Goal: Task Accomplishment & Management: Use online tool/utility

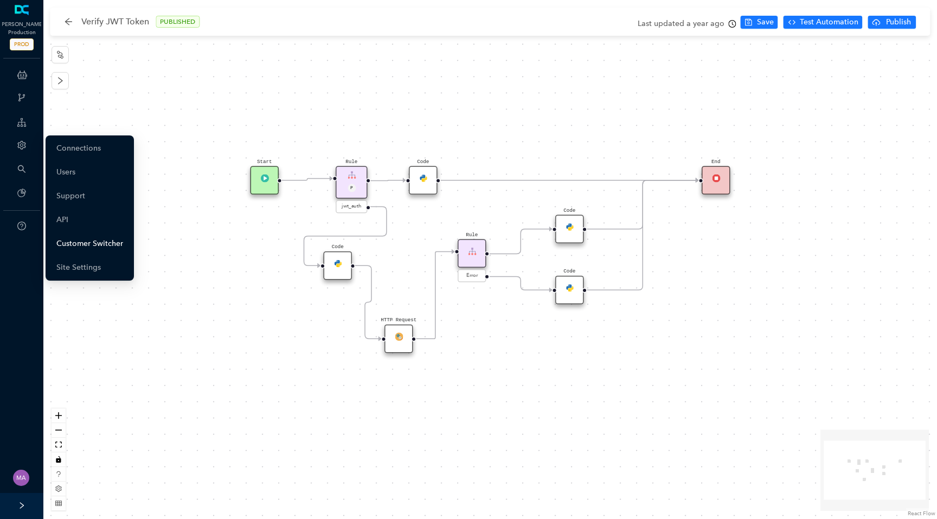
click at [87, 245] on link "Customer Switcher" at bounding box center [89, 244] width 67 height 22
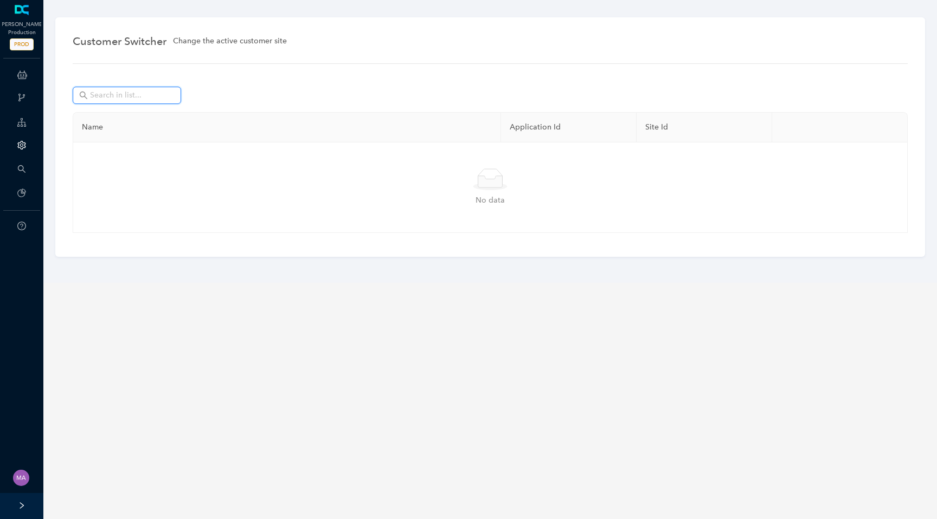
click at [136, 98] on input "text" at bounding box center [128, 95] width 76 height 12
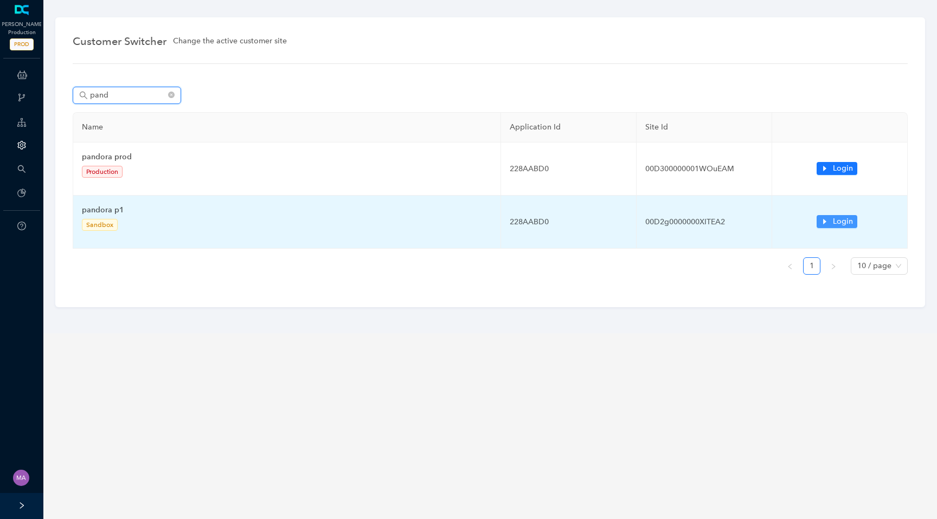
type input "pand"
click at [823, 222] on icon "caret-right" at bounding box center [825, 222] width 8 height 8
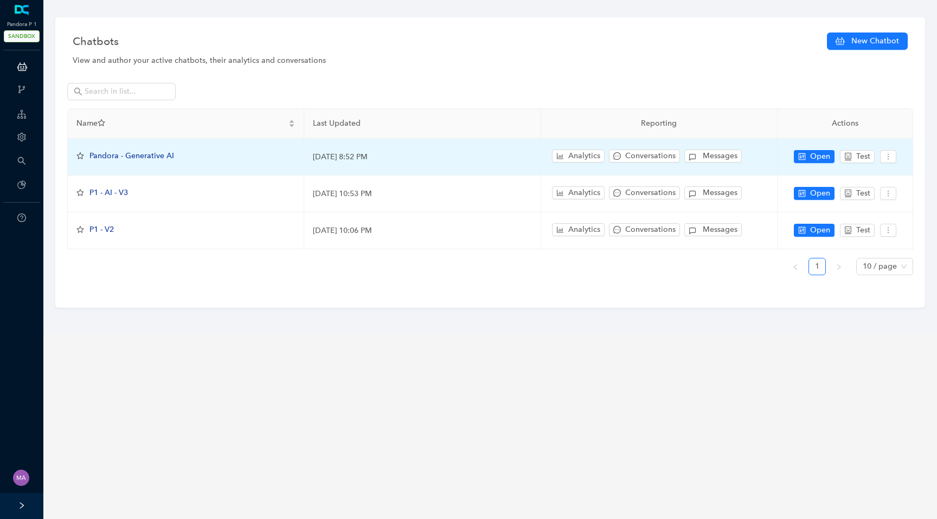
click at [142, 157] on span "Pandora - Generative AI" at bounding box center [131, 155] width 85 height 9
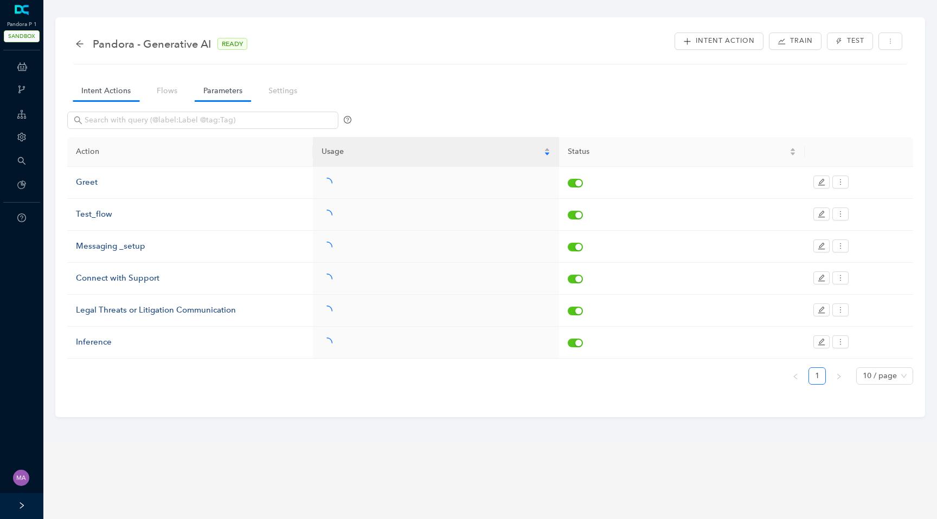
click at [222, 98] on link "Parameters" at bounding box center [223, 91] width 56 height 20
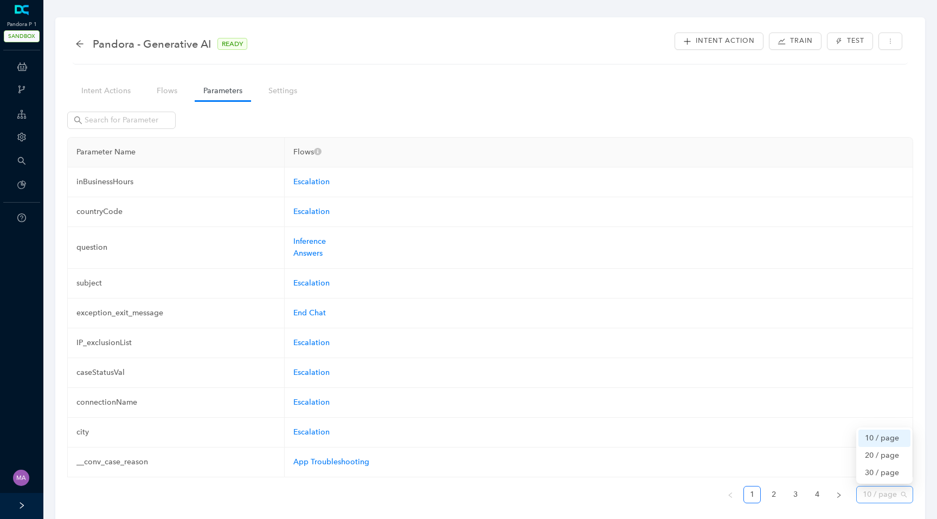
click at [903, 494] on span "10 / page" at bounding box center [885, 495] width 44 height 16
click at [901, 474] on div "30 / page" at bounding box center [884, 473] width 39 height 12
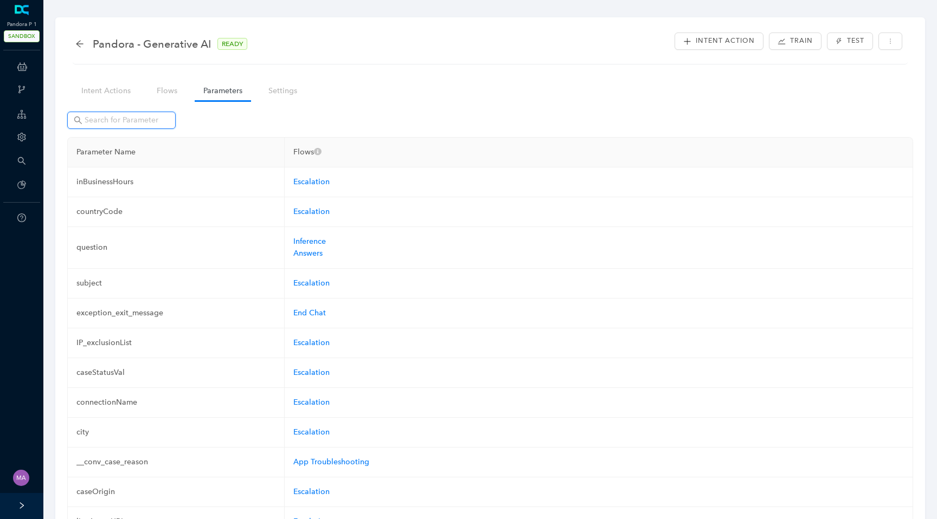
click at [159, 118] on input "text" at bounding box center [123, 120] width 76 height 12
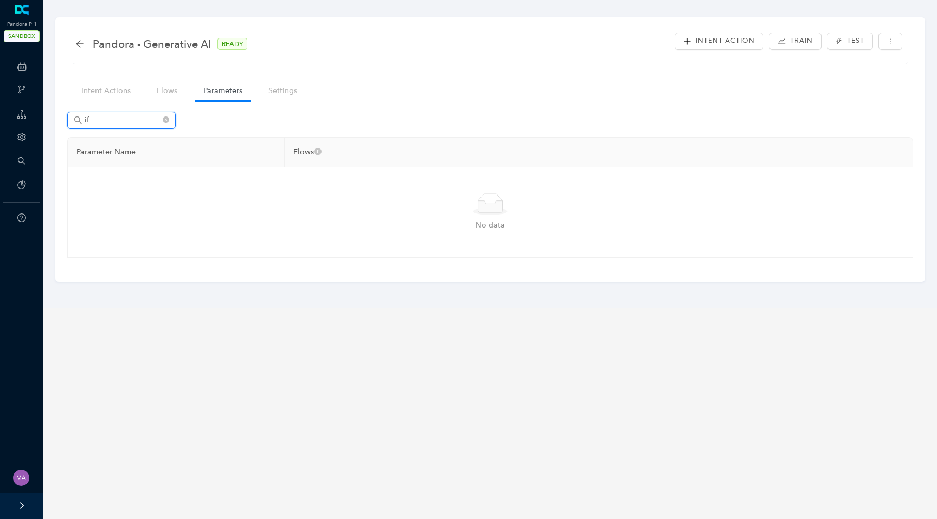
type input "i"
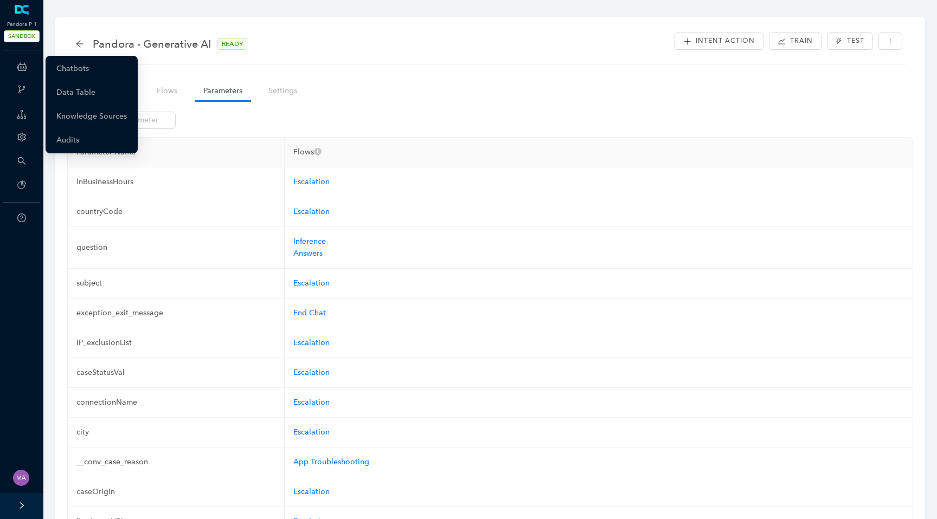
click at [22, 70] on icon at bounding box center [22, 67] width 10 height 22
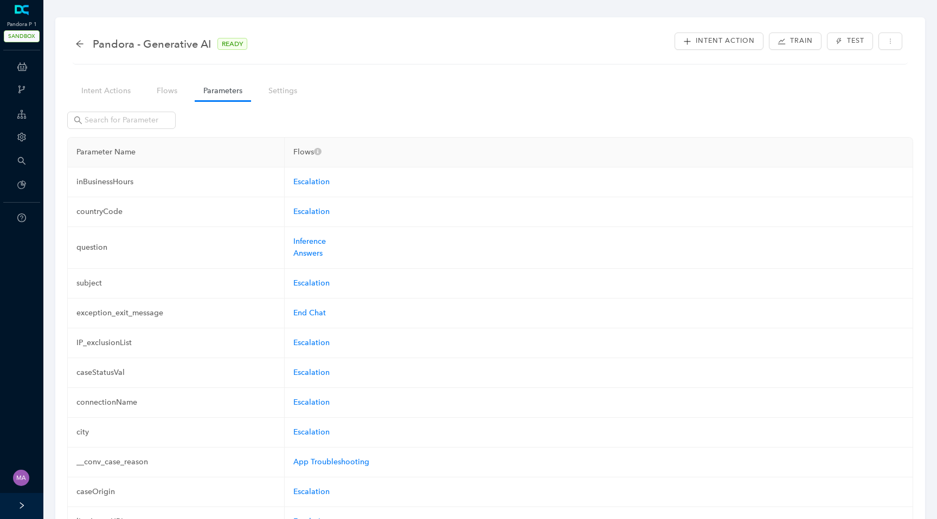
click at [115, 93] on link "Intent Actions" at bounding box center [106, 91] width 67 height 20
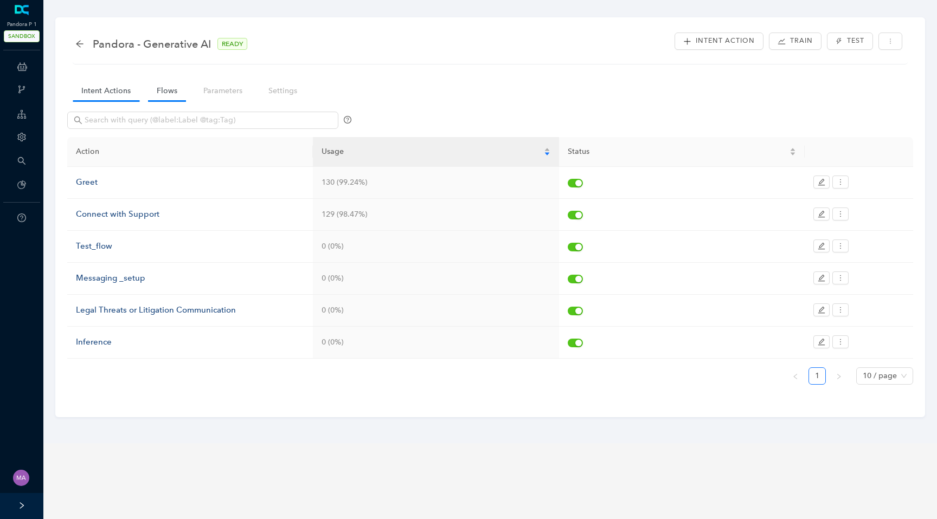
click at [162, 96] on link "Flows" at bounding box center [167, 91] width 38 height 20
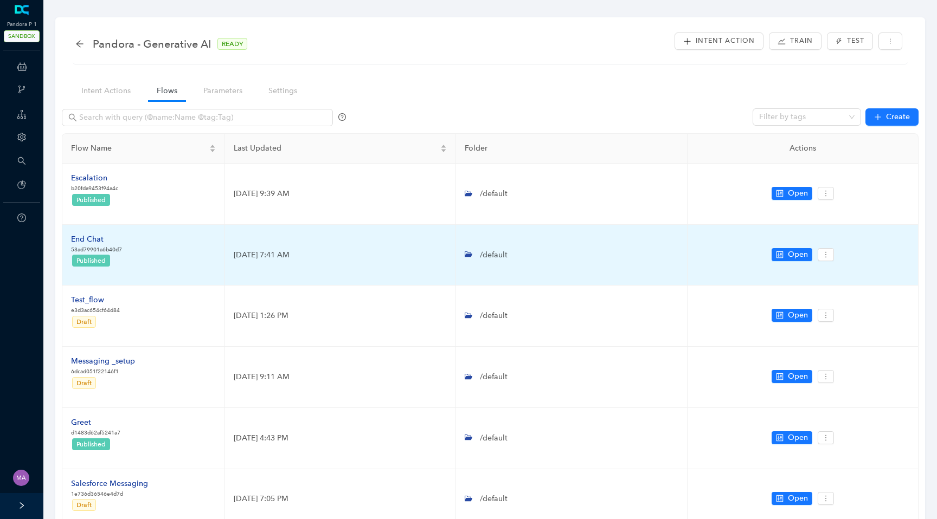
click at [92, 238] on div "End Chat" at bounding box center [96, 240] width 51 height 12
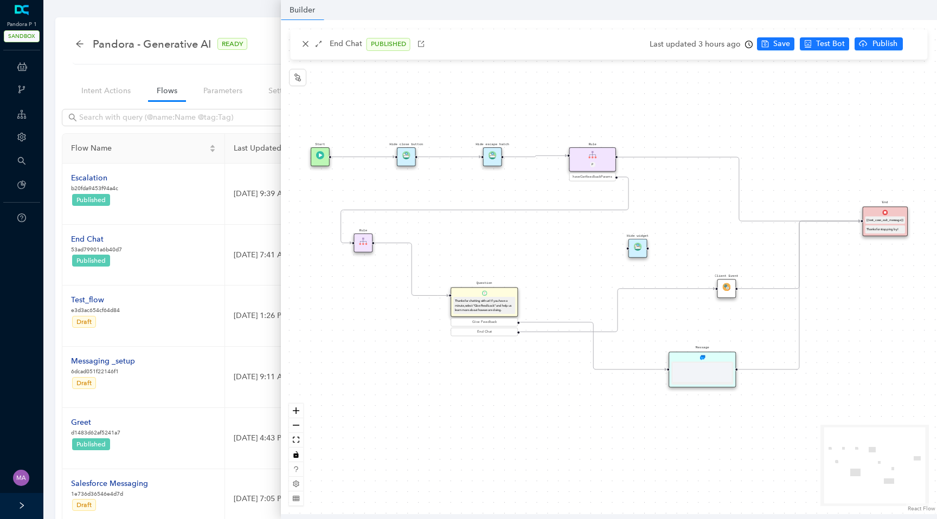
click at [726, 356] on div "Message" at bounding box center [702, 370] width 67 height 36
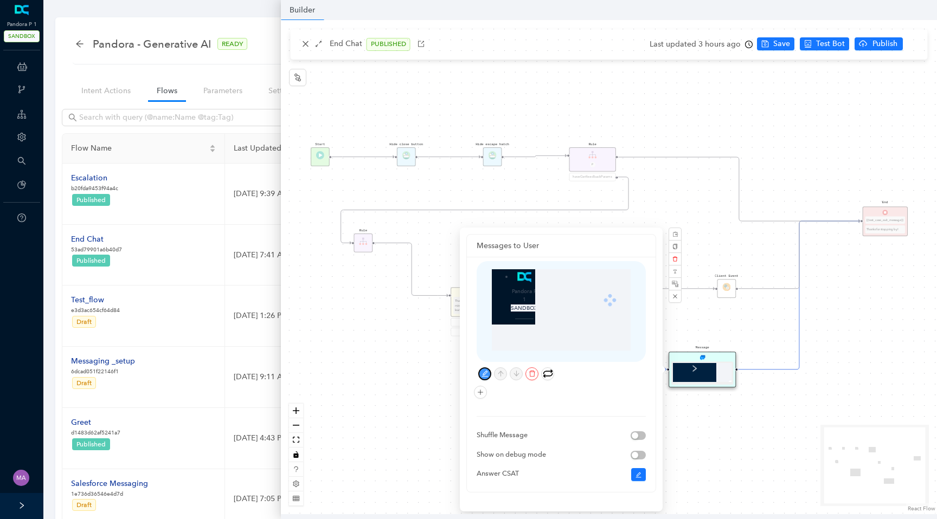
click at [485, 371] on icon "edit" at bounding box center [485, 373] width 7 height 7
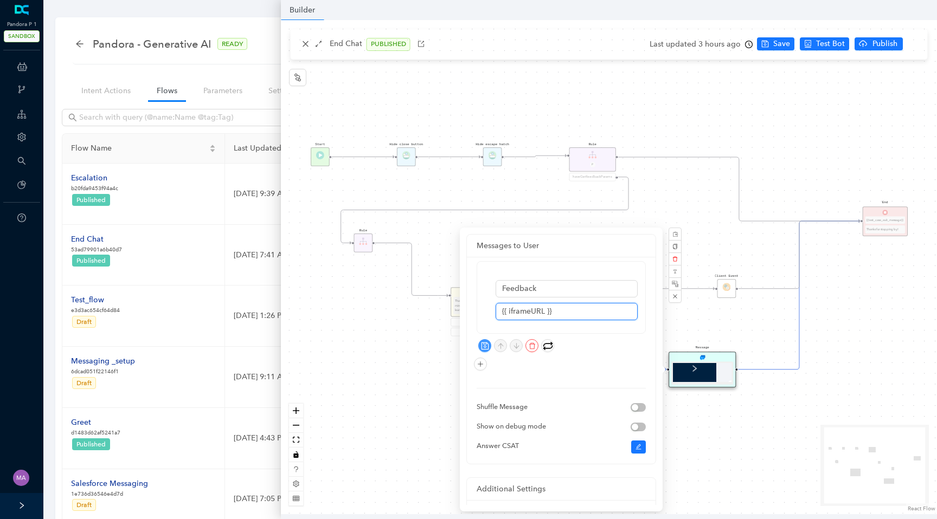
click at [563, 312] on input "{{ iframeURL }}" at bounding box center [567, 311] width 142 height 17
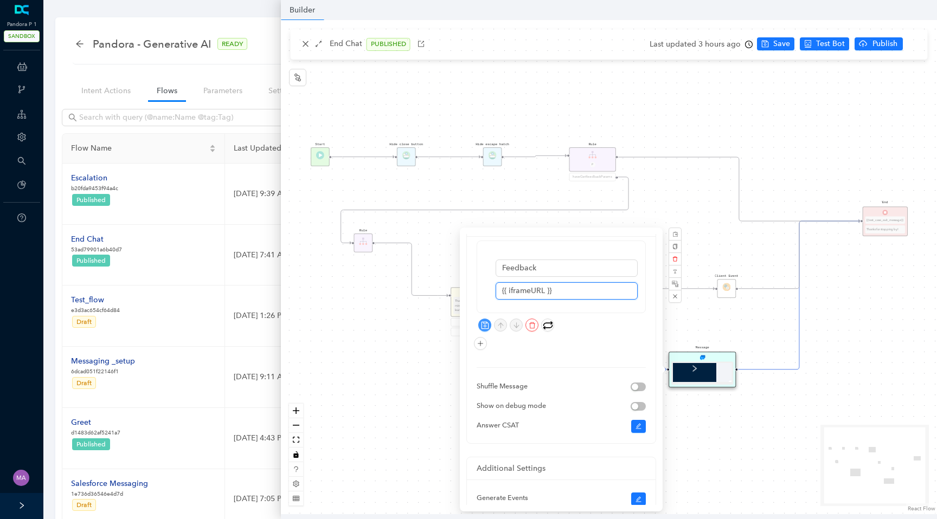
scroll to position [18, 0]
click at [419, 352] on div "Start End {{test_case_exit_message}} Thanks for stopping by! Rule P haveGetfeed…" at bounding box center [609, 267] width 656 height 495
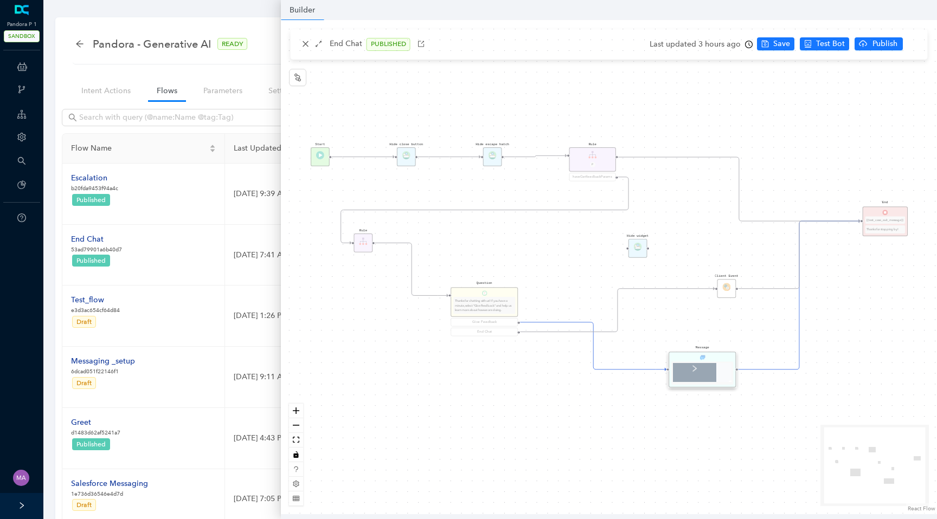
scroll to position [0, 0]
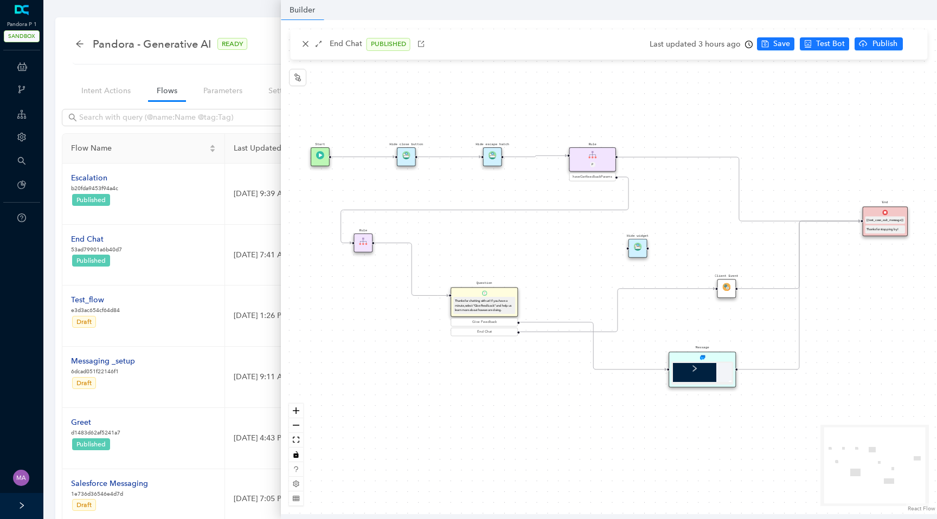
click at [432, 384] on div "Start End {{test_case_exit_message}} Thanks for stopping by! Rule P haveGetfeed…" at bounding box center [609, 267] width 656 height 495
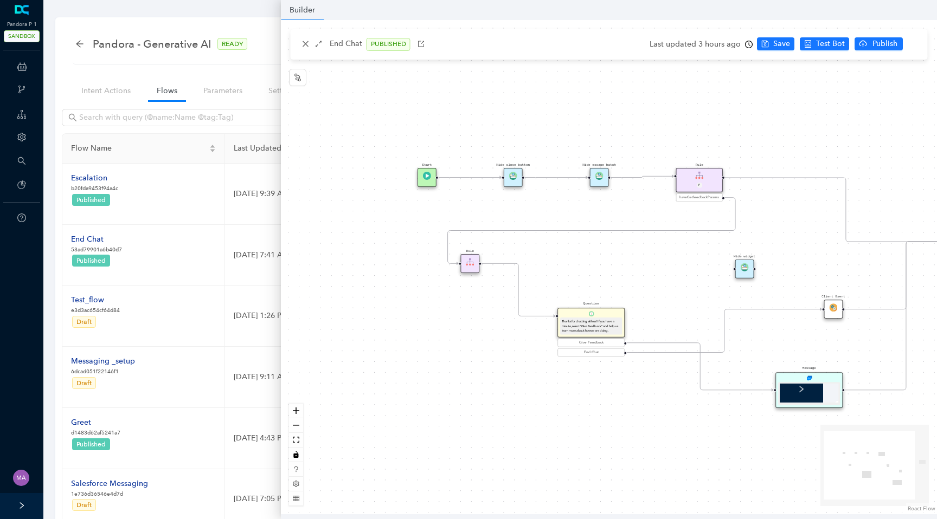
drag, startPoint x: 445, startPoint y: 384, endPoint x: 551, endPoint y: 405, distance: 107.7
click at [551, 405] on div "Start End {{test_case_exit_message}} Thanks for stopping by! Rule P haveGetfeed…" at bounding box center [609, 267] width 656 height 495
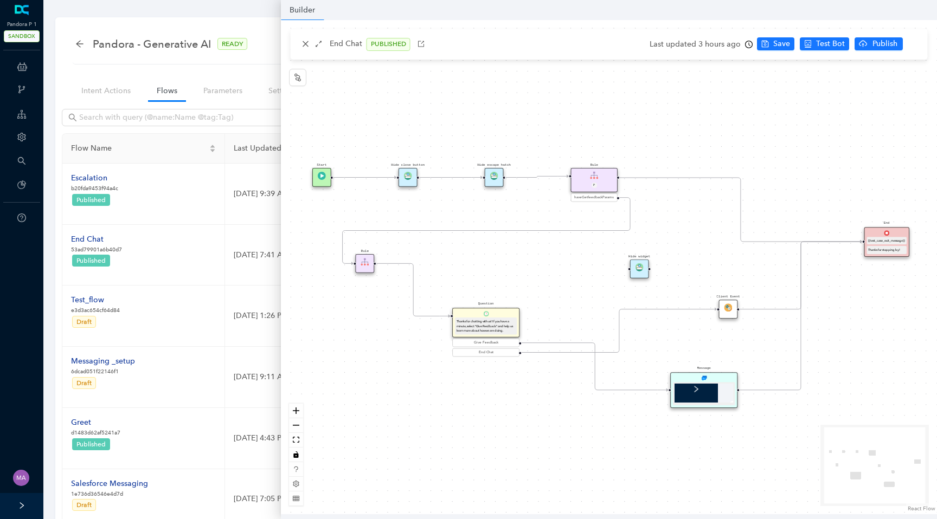
drag, startPoint x: 688, startPoint y: 305, endPoint x: 583, endPoint y: 306, distance: 104.7
click at [583, 306] on div "Start End {{test_case_exit_message}} Thanks for stopping by! Rule P haveGetfeed…" at bounding box center [609, 267] width 656 height 495
drag, startPoint x: 587, startPoint y: 293, endPoint x: 639, endPoint y: 293, distance: 52.6
click at [639, 293] on div "Start End {{test_case_exit_message}} Thanks for stopping by! Rule P haveGetfeed…" at bounding box center [609, 267] width 656 height 495
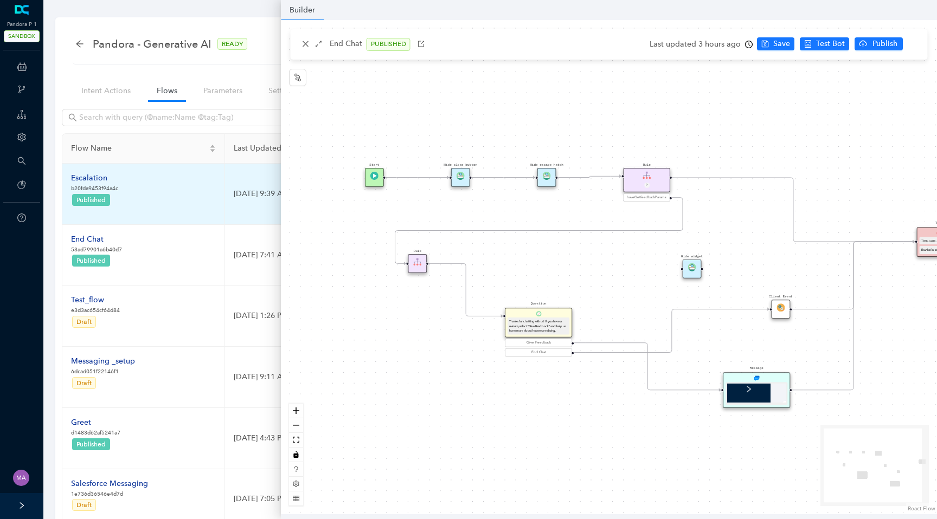
click at [91, 181] on div "Escalation" at bounding box center [94, 178] width 47 height 12
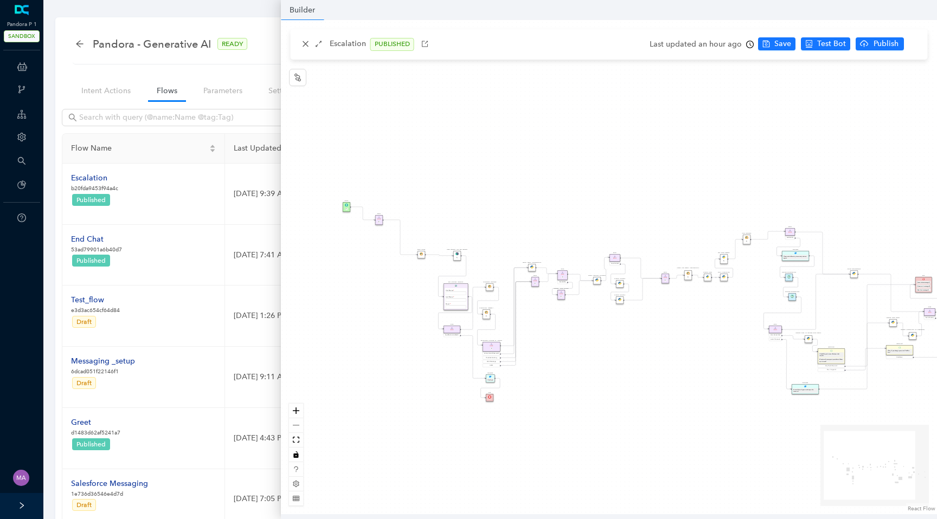
drag, startPoint x: 561, startPoint y: 336, endPoint x: 627, endPoint y: 371, distance: 74.5
click at [627, 371] on div "Data Table Start P Rule P IsAvailable Rule newContact Get Contact details First…" at bounding box center [609, 267] width 656 height 495
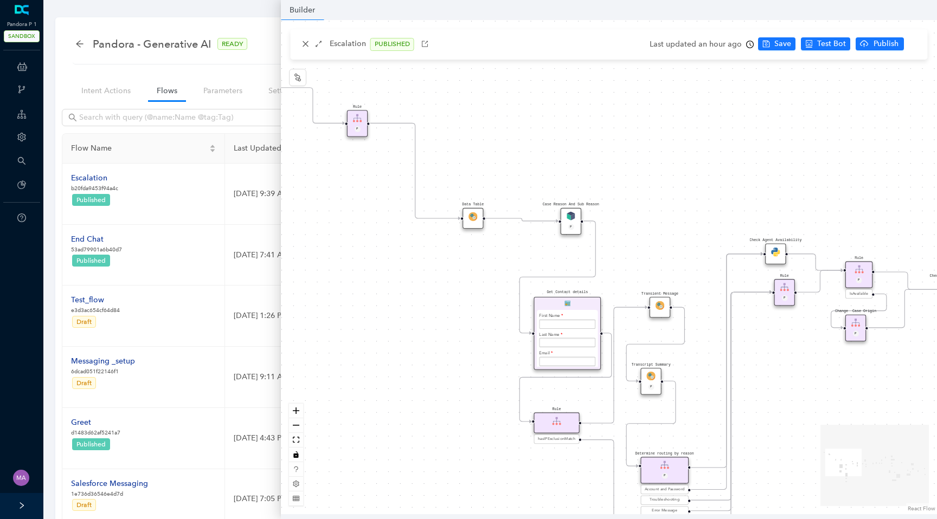
drag, startPoint x: 405, startPoint y: 282, endPoint x: 464, endPoint y: 302, distance: 62.8
click at [465, 306] on div "Data Table Start P Rule P IsAvailable Rule newContact Get Contact details First…" at bounding box center [609, 267] width 656 height 495
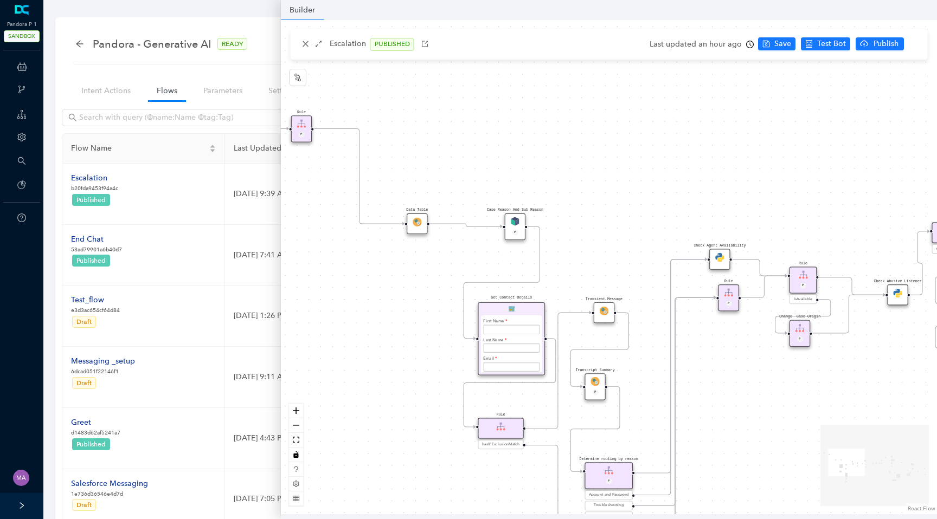
drag, startPoint x: 509, startPoint y: 280, endPoint x: 409, endPoint y: 267, distance: 101.2
click at [409, 267] on div "Data Table Start P Rule P IsAvailable Rule newContact Get Contact details First…" at bounding box center [609, 267] width 656 height 495
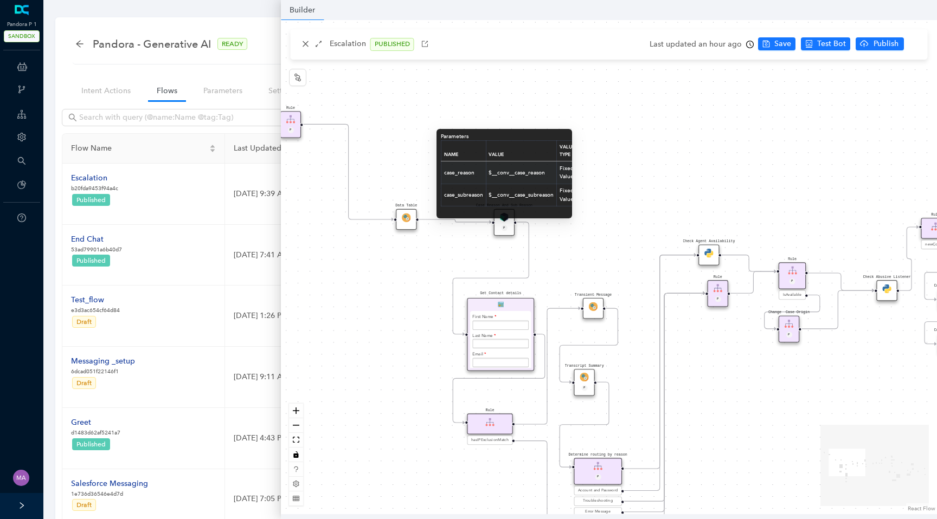
click at [458, 257] on div "Data Table Start P Rule P IsAvailable Rule newContact Get Contact details First…" at bounding box center [609, 267] width 656 height 495
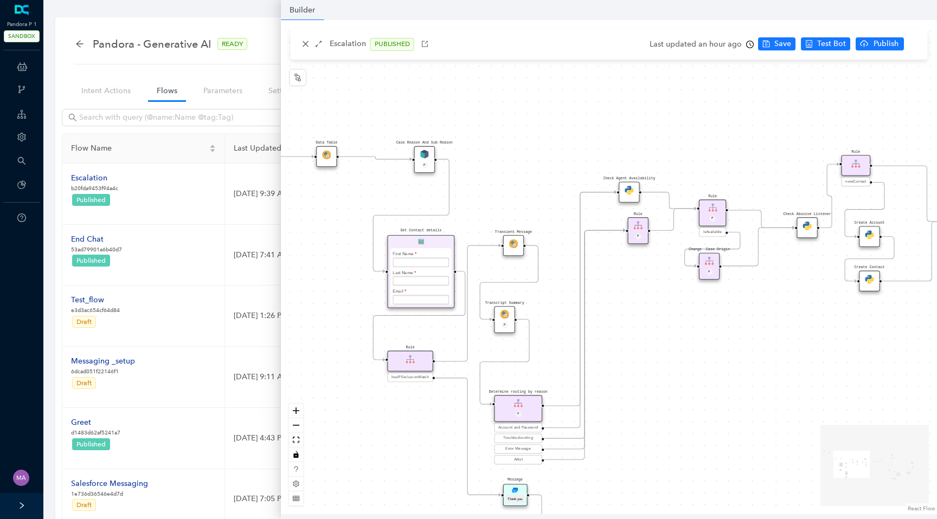
drag, startPoint x: 458, startPoint y: 257, endPoint x: 377, endPoint y: 194, distance: 102.7
click at [377, 194] on div "Data Table Start P Rule P IsAvailable Rule newContact Get Contact details First…" at bounding box center [609, 267] width 656 height 495
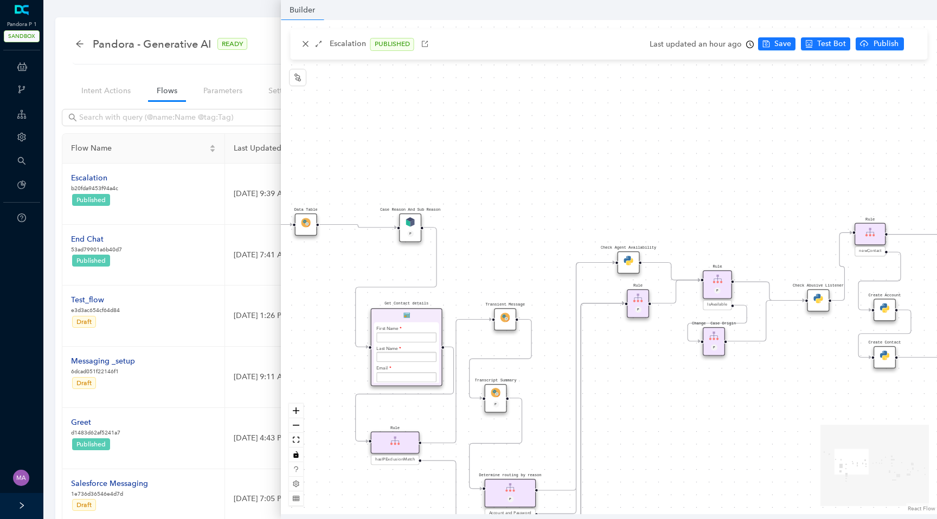
drag, startPoint x: 342, startPoint y: 390, endPoint x: 360, endPoint y: 195, distance: 195.5
click at [360, 195] on div "Data Table Start P Rule P IsAvailable Rule newContact Get Contact details First…" at bounding box center [609, 267] width 656 height 495
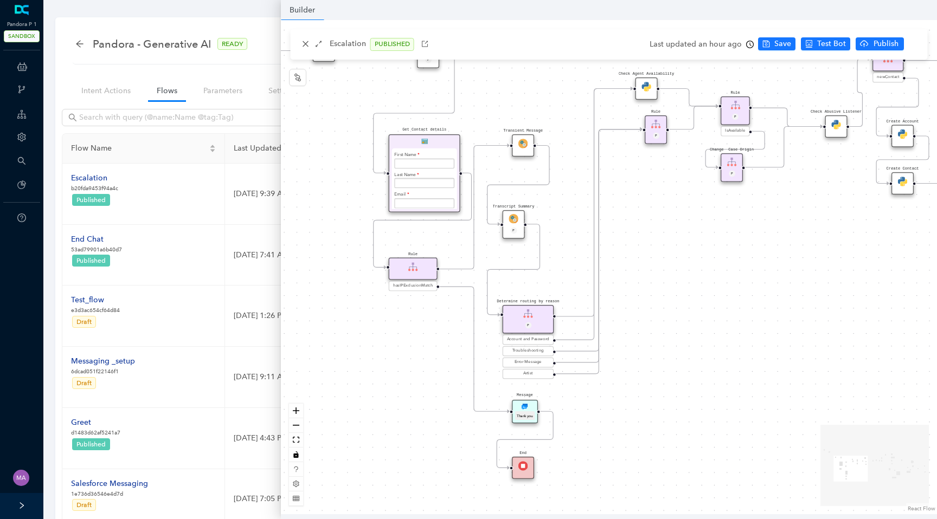
drag, startPoint x: 612, startPoint y: 416, endPoint x: 473, endPoint y: 416, distance: 139.4
click at [473, 416] on div "Data Table Start P Rule P IsAvailable Rule newContact Get Contact details First…" at bounding box center [609, 267] width 656 height 495
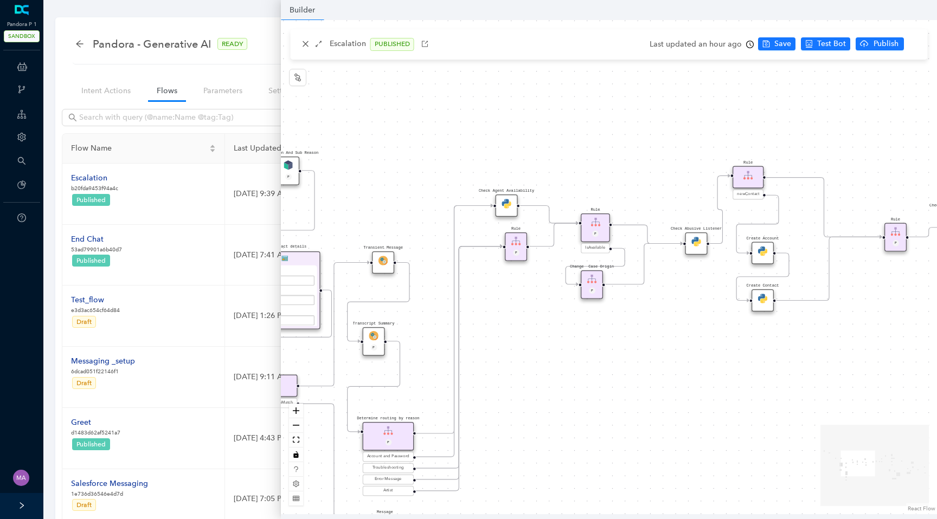
drag, startPoint x: 527, startPoint y: 218, endPoint x: 527, endPoint y: 346, distance: 128.0
click at [527, 346] on div "Data Table Start P Rule P IsAvailable Rule newContact Get Contact details First…" at bounding box center [609, 267] width 656 height 495
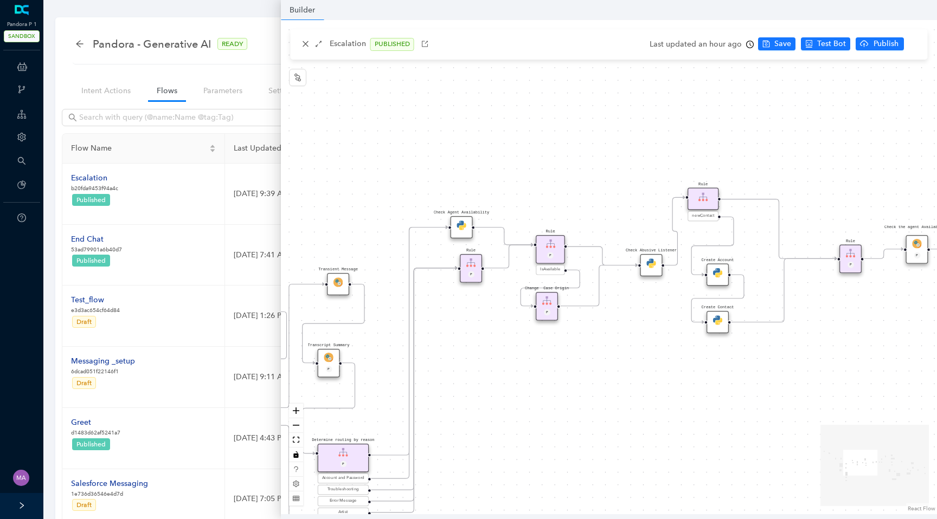
drag, startPoint x: 616, startPoint y: 383, endPoint x: 542, endPoint y: 392, distance: 74.3
click at [542, 392] on div "Data Table Start P Rule P IsAvailable Rule newContact Get Contact details First…" at bounding box center [609, 267] width 656 height 495
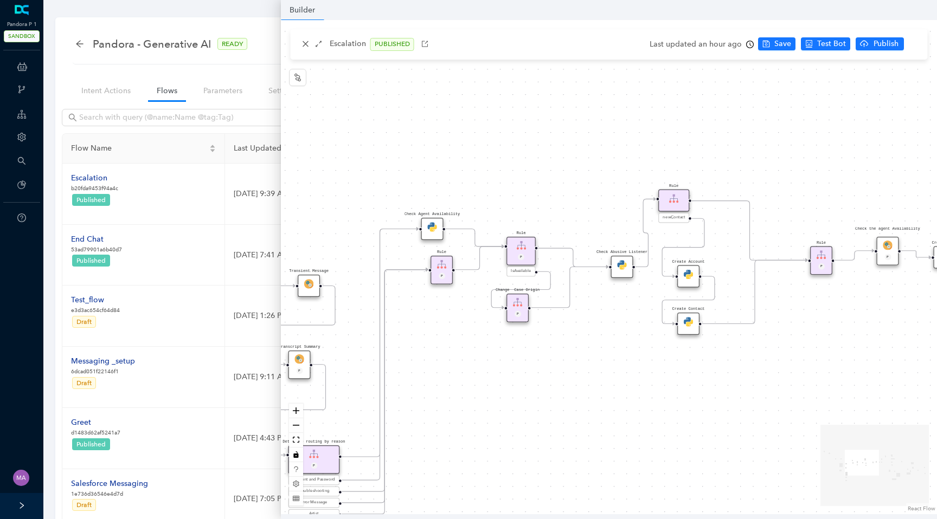
drag, startPoint x: 623, startPoint y: 347, endPoint x: 508, endPoint y: 375, distance: 118.4
click at [508, 375] on div "Data Table Start P Rule P IsAvailable Rule newContact Get Contact details First…" at bounding box center [609, 267] width 656 height 495
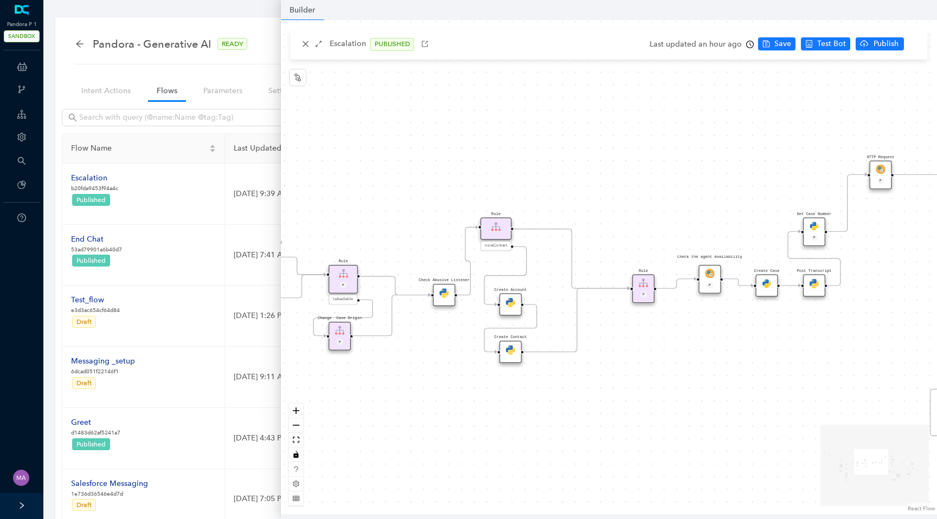
drag, startPoint x: 709, startPoint y: 358, endPoint x: 601, endPoint y: 358, distance: 108.5
click at [601, 358] on div "Data Table Start P Rule P IsAvailable Rule newContact Get Contact details First…" at bounding box center [609, 267] width 656 height 495
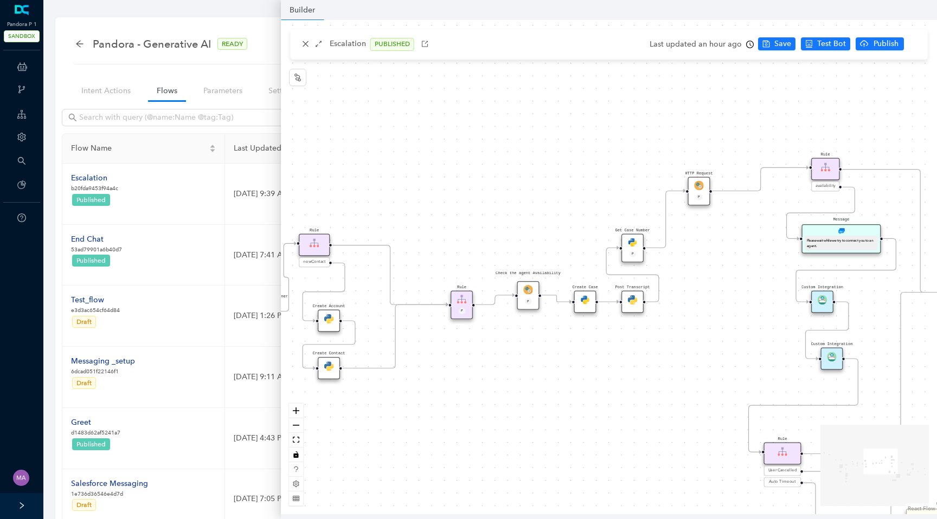
drag, startPoint x: 716, startPoint y: 341, endPoint x: 579, endPoint y: 357, distance: 137.6
click at [579, 357] on div "Data Table Start P Rule P IsAvailable Rule newContact Get Contact details First…" at bounding box center [609, 267] width 656 height 495
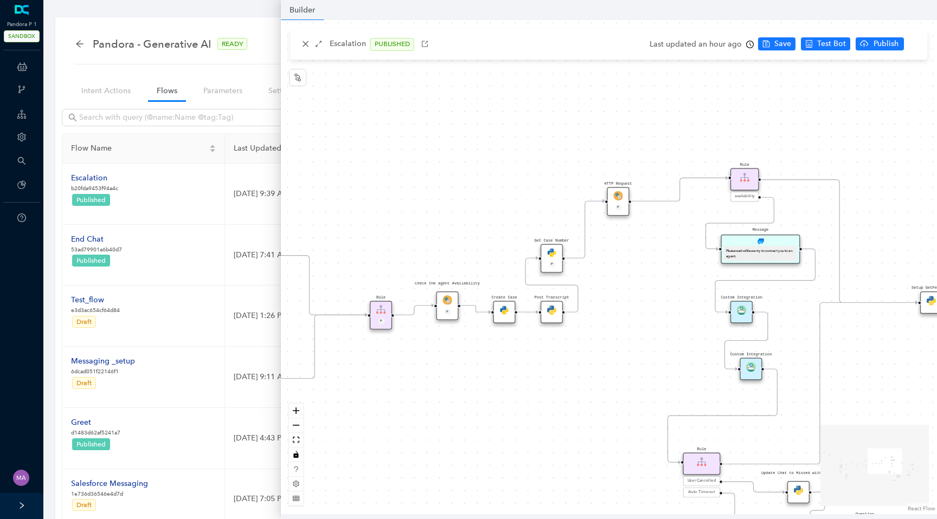
drag, startPoint x: 672, startPoint y: 319, endPoint x: 610, endPoint y: 326, distance: 62.3
click at [610, 326] on div "Data Table Start P Rule P IsAvailable Rule newContact Get Contact details First…" at bounding box center [609, 267] width 656 height 495
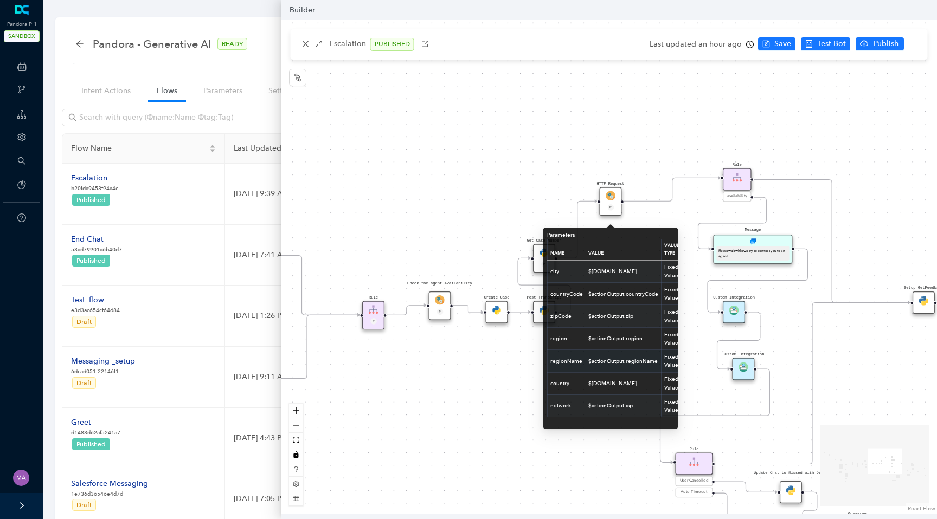
scroll to position [43, 0]
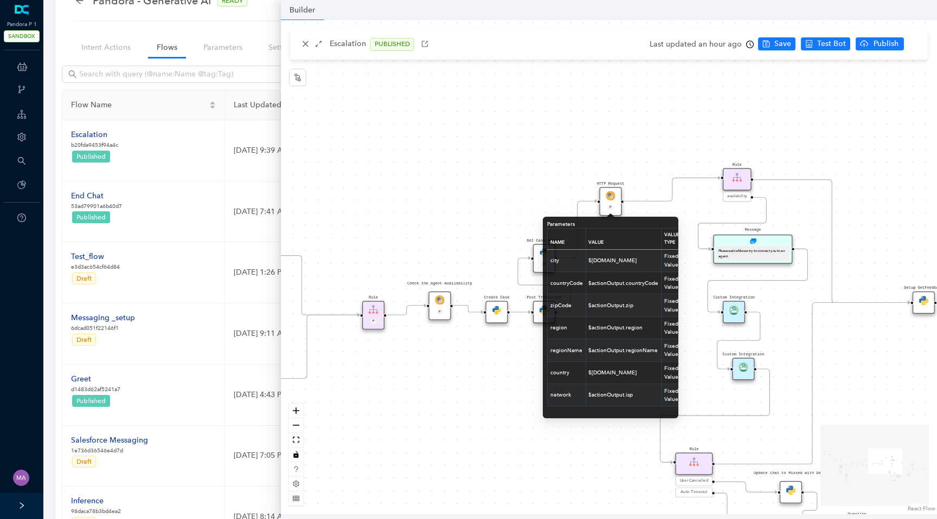
click at [510, 399] on div "Data Table Start P Rule P IsAvailable Rule newContact Get Contact details First…" at bounding box center [609, 267] width 656 height 495
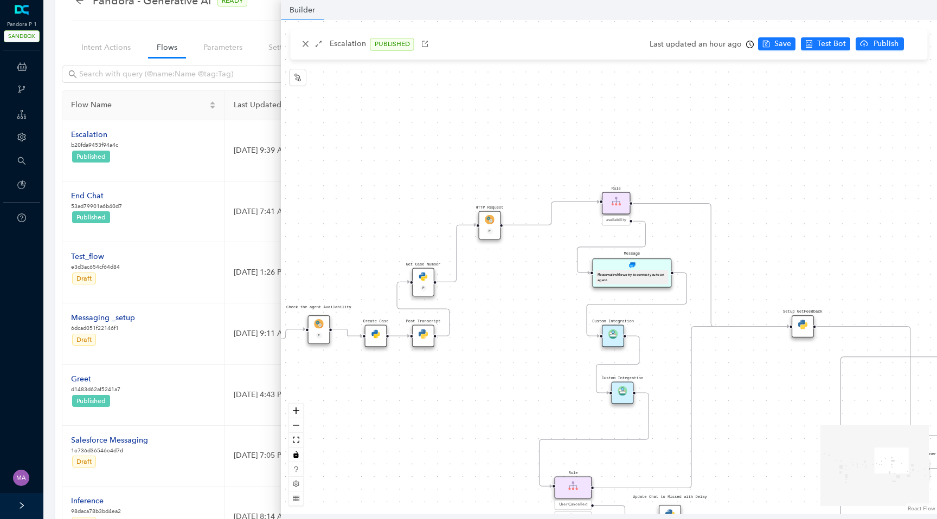
drag, startPoint x: 690, startPoint y: 258, endPoint x: 565, endPoint y: 282, distance: 127.0
click at [565, 282] on div "Data Table Start P Rule P IsAvailable Rule newContact Get Contact details First…" at bounding box center [609, 267] width 656 height 495
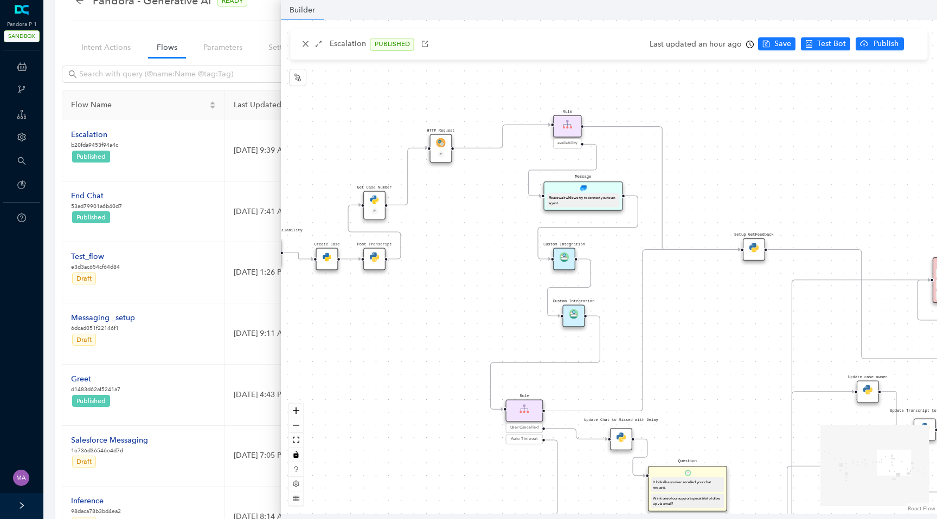
drag, startPoint x: 676, startPoint y: 242, endPoint x: 631, endPoint y: 165, distance: 89.2
click at [631, 165] on div "Data Table Start P Rule P IsAvailable Rule newContact Get Contact details First…" at bounding box center [609, 267] width 656 height 495
drag, startPoint x: 721, startPoint y: 322, endPoint x: 610, endPoint y: 287, distance: 116.3
click at [694, 322] on div "Data Table Start P Rule P IsAvailable Rule newContact Get Contact details First…" at bounding box center [609, 267] width 656 height 495
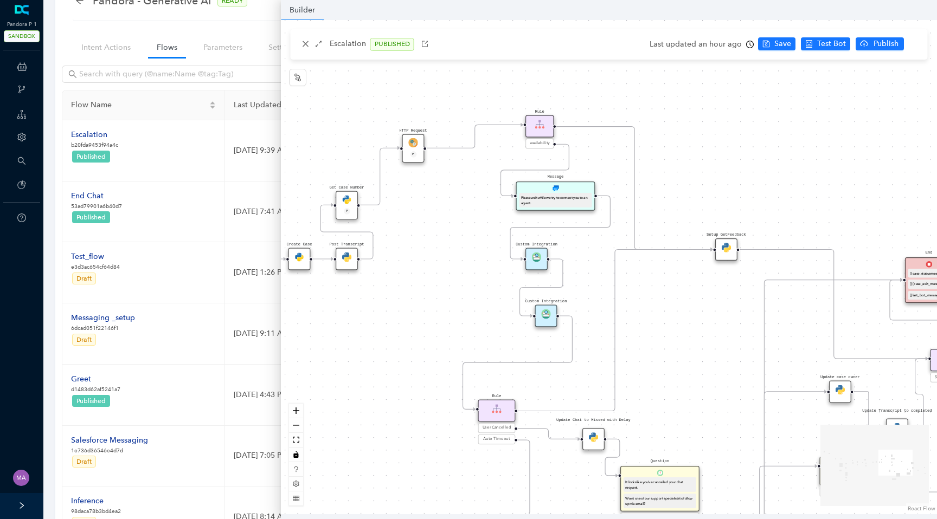
click at [610, 286] on icon "Edge from 29cff72d-0b5c-5043-3dc6-5f1405448c60 to 5a63d3c8-7fc7-19cc-b81f-76737…" at bounding box center [615, 330] width 196 height 162
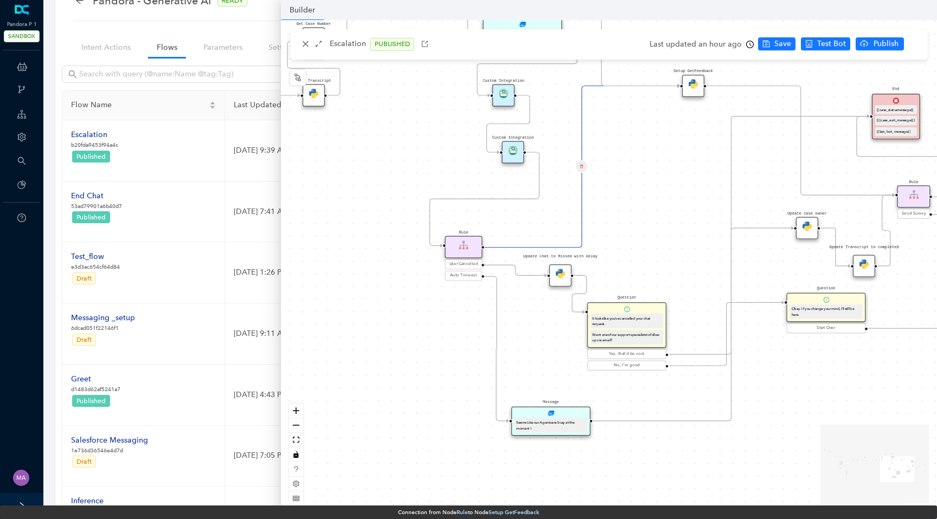
drag, startPoint x: 662, startPoint y: 319, endPoint x: 628, endPoint y: 156, distance: 166.6
click at [628, 155] on div "Data Table Start P Rule P IsAvailable Rule newContact Get Contact details First…" at bounding box center [609, 267] width 656 height 495
click at [628, 156] on div "Data Table Start P Rule P IsAvailable Rule newContact Get Contact details First…" at bounding box center [609, 267] width 656 height 495
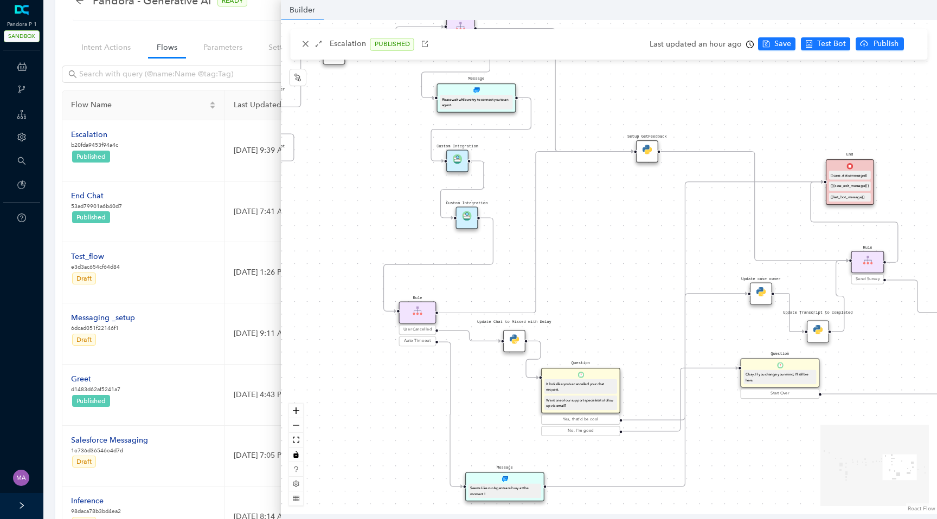
drag, startPoint x: 671, startPoint y: 202, endPoint x: 626, endPoint y: 267, distance: 79.4
click at [626, 267] on div "Data Table Start P Rule P IsAvailable Rule newContact Get Contact details First…" at bounding box center [609, 267] width 656 height 495
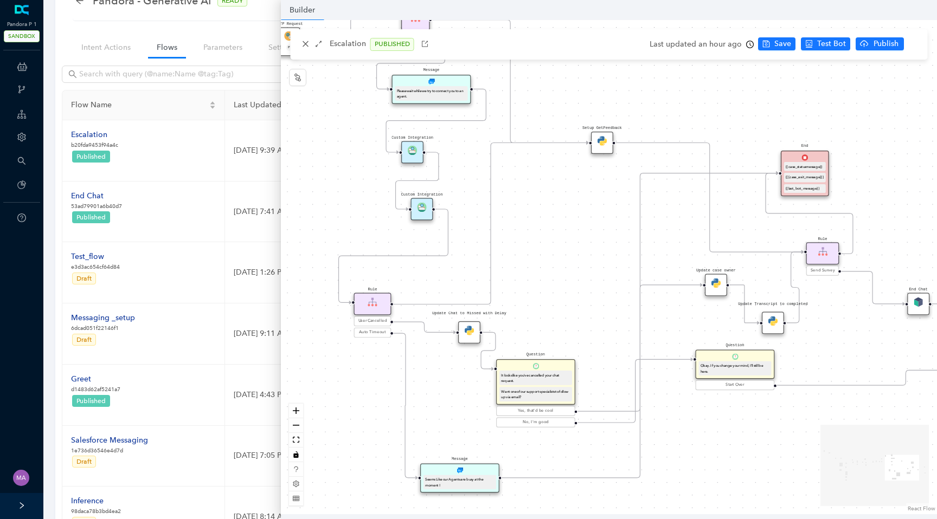
drag, startPoint x: 628, startPoint y: 254, endPoint x: 583, endPoint y: 245, distance: 45.8
click at [583, 245] on div "Data Table Start P Rule P IsAvailable Rule newContact Get Contact details First…" at bounding box center [609, 267] width 656 height 495
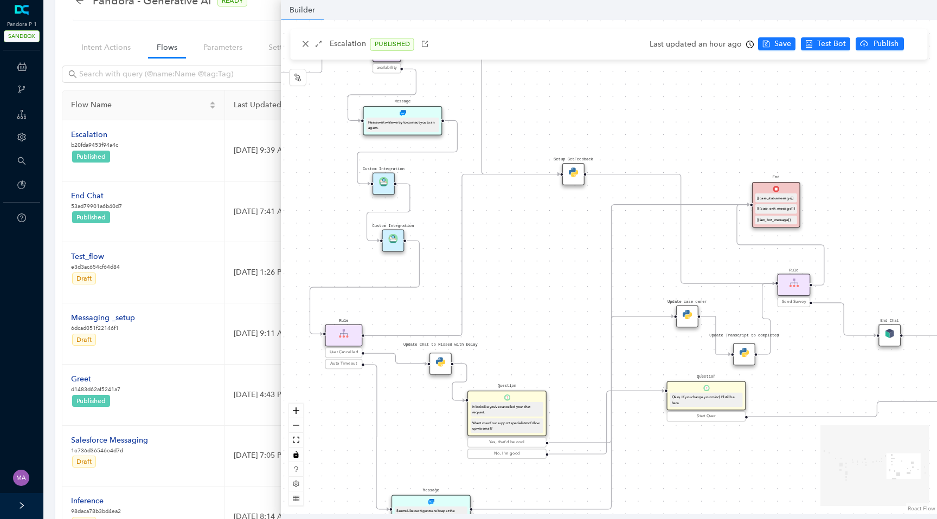
drag, startPoint x: 583, startPoint y: 245, endPoint x: 531, endPoint y: 305, distance: 79.2
click at [531, 305] on div "Data Table Start P Rule P IsAvailable Rule newContact Get Contact details First…" at bounding box center [609, 267] width 656 height 495
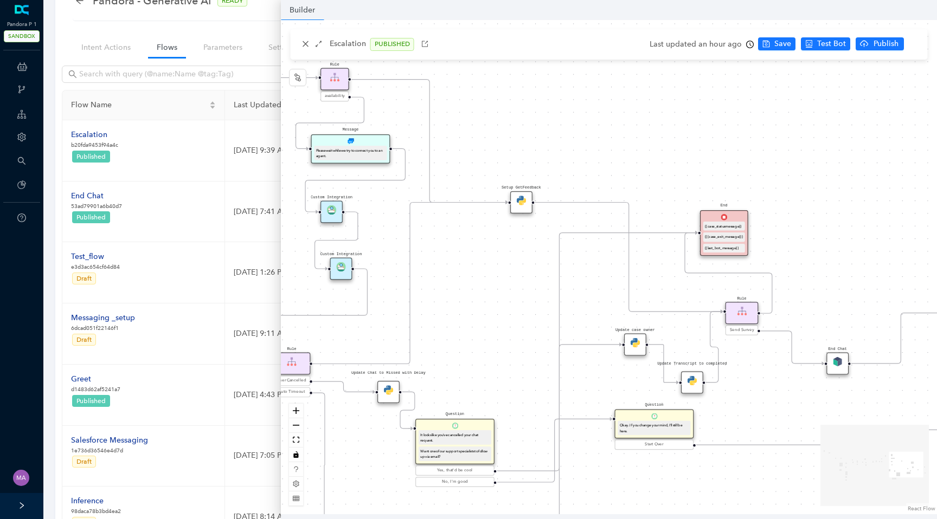
drag, startPoint x: 633, startPoint y: 300, endPoint x: 604, endPoint y: 300, distance: 28.7
click at [604, 300] on div "Data Table Start P Rule P IsAvailable Rule newContact Get Contact details First…" at bounding box center [609, 267] width 656 height 495
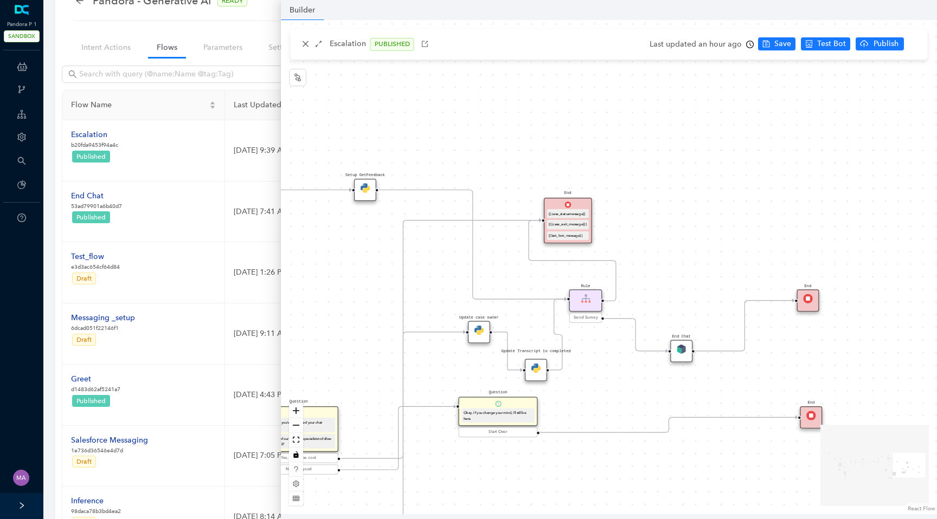
drag, startPoint x: 869, startPoint y: 281, endPoint x: 713, endPoint y: 269, distance: 157.2
click at [713, 269] on div "Data Table Start P Rule P IsAvailable Rule newContact Get Contact details First…" at bounding box center [609, 267] width 656 height 495
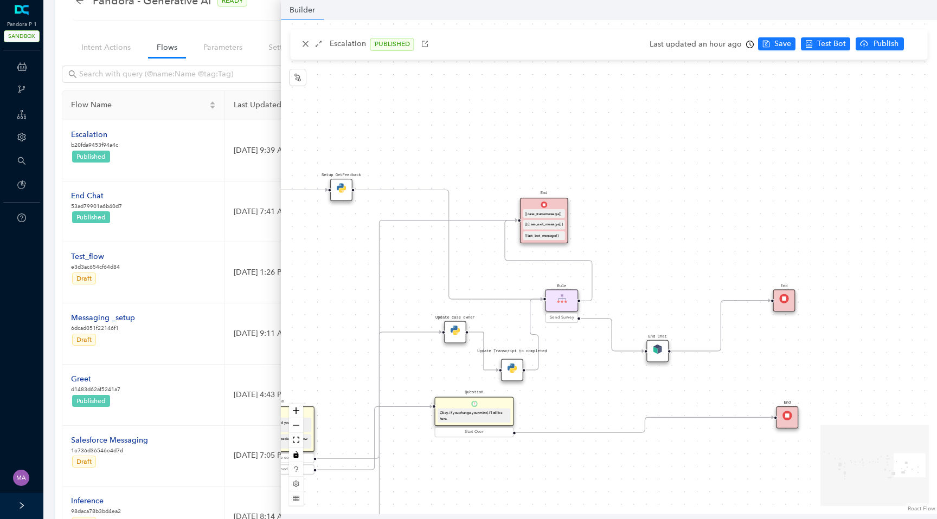
drag, startPoint x: 713, startPoint y: 269, endPoint x: 653, endPoint y: 269, distance: 59.6
click at [653, 269] on div "Data Table Start P Rule P IsAvailable Rule newContact Get Contact details First…" at bounding box center [609, 267] width 656 height 495
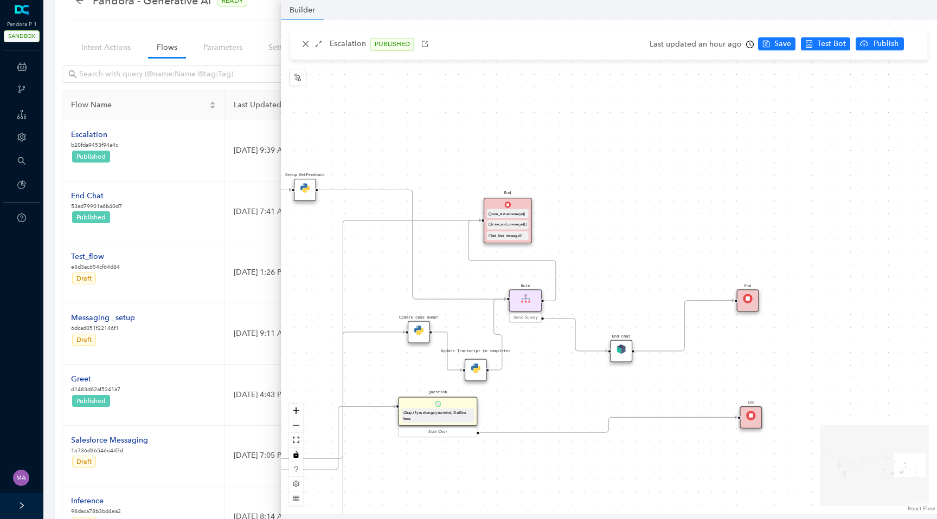
click at [653, 269] on div "Data Table Start P Rule P IsAvailable Rule newContact Get Contact details First…" at bounding box center [609, 267] width 656 height 495
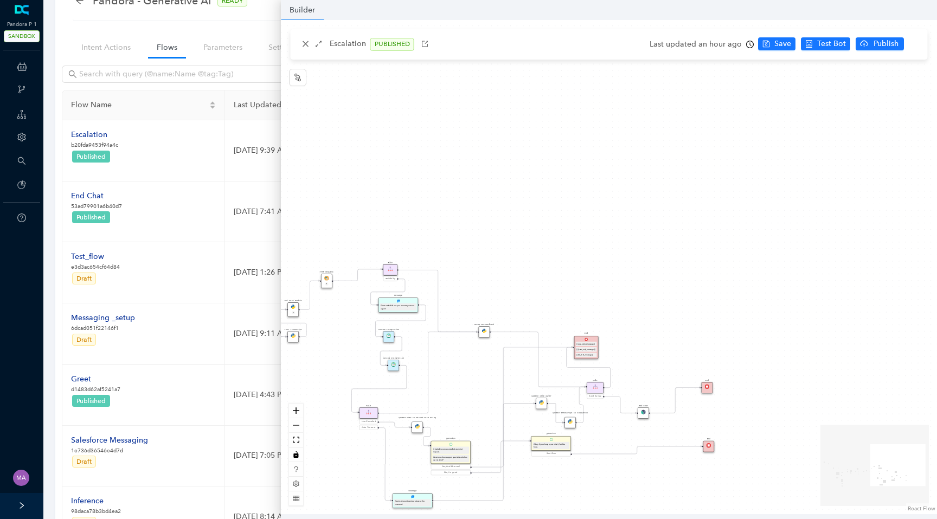
drag, startPoint x: 644, startPoint y: 245, endPoint x: 651, endPoint y: 336, distance: 91.4
click at [652, 336] on div "Data Table Start P Rule P IsAvailable Rule newContact Get Contact details First…" at bounding box center [609, 267] width 656 height 495
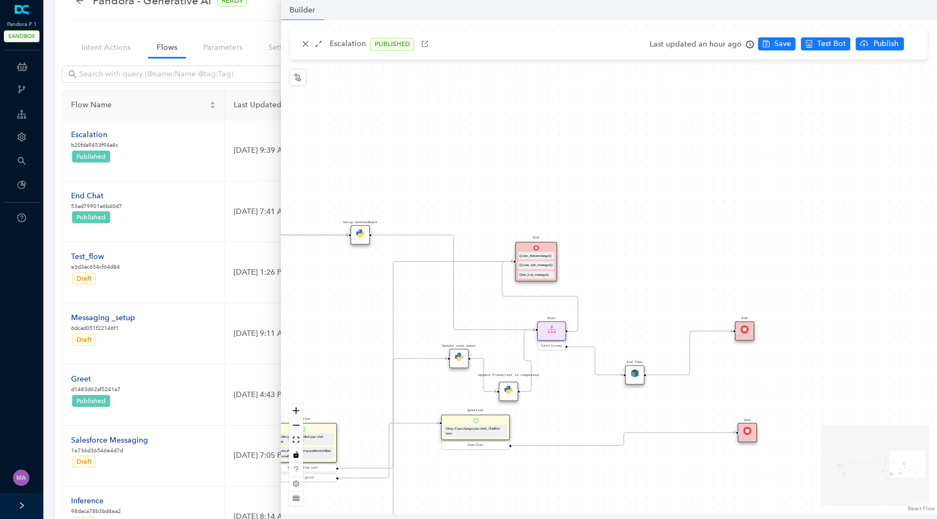
drag, startPoint x: 651, startPoint y: 336, endPoint x: 652, endPoint y: 241, distance: 95.4
click at [652, 241] on div "Data Table Start P Rule P IsAvailable Rule newContact Get Contact details First…" at bounding box center [609, 267] width 656 height 495
drag, startPoint x: 461, startPoint y: 354, endPoint x: 425, endPoint y: 355, distance: 36.4
click at [421, 355] on img at bounding box center [417, 354] width 8 height 8
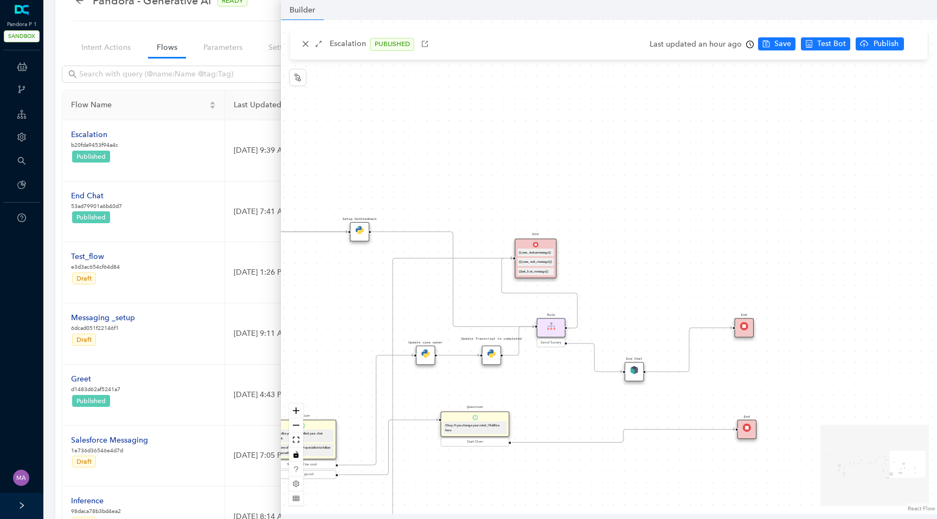
drag, startPoint x: 511, startPoint y: 393, endPoint x: 497, endPoint y: 362, distance: 33.5
click at [497, 362] on div "Update Transcript to completed" at bounding box center [491, 355] width 19 height 19
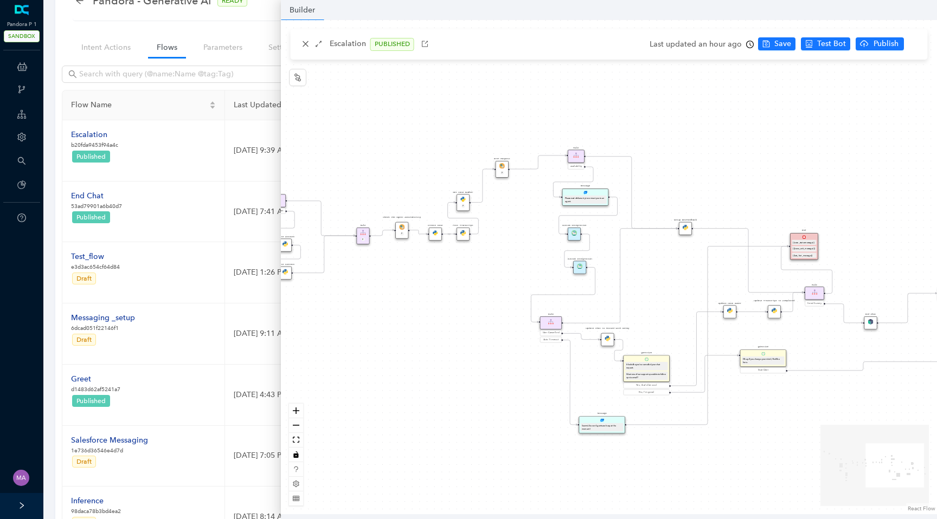
drag, startPoint x: 319, startPoint y: 315, endPoint x: 657, endPoint y: 285, distance: 339.2
click at [658, 285] on div "Data Table Start P Rule P IsAvailable Rule newContact Get Contact details First…" at bounding box center [609, 267] width 656 height 495
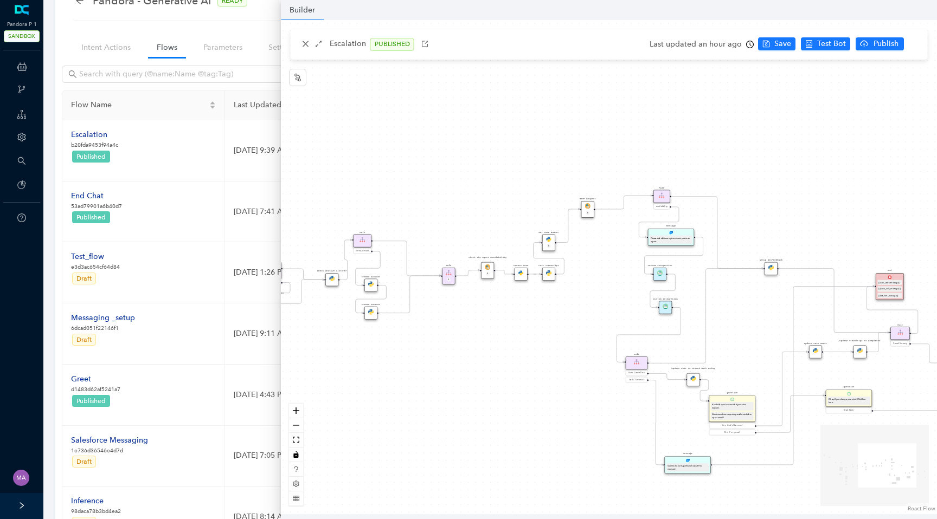
drag, startPoint x: 409, startPoint y: 338, endPoint x: 494, endPoint y: 379, distance: 94.1
click at [495, 379] on div "Data Table Start P Rule P IsAvailable Rule newContact Get Contact details First…" at bounding box center [609, 267] width 656 height 495
drag, startPoint x: 494, startPoint y: 379, endPoint x: 565, endPoint y: 404, distance: 75.5
click at [566, 404] on div "Data Table Start P Rule P IsAvailable Rule newContact Get Contact details First…" at bounding box center [609, 267] width 656 height 495
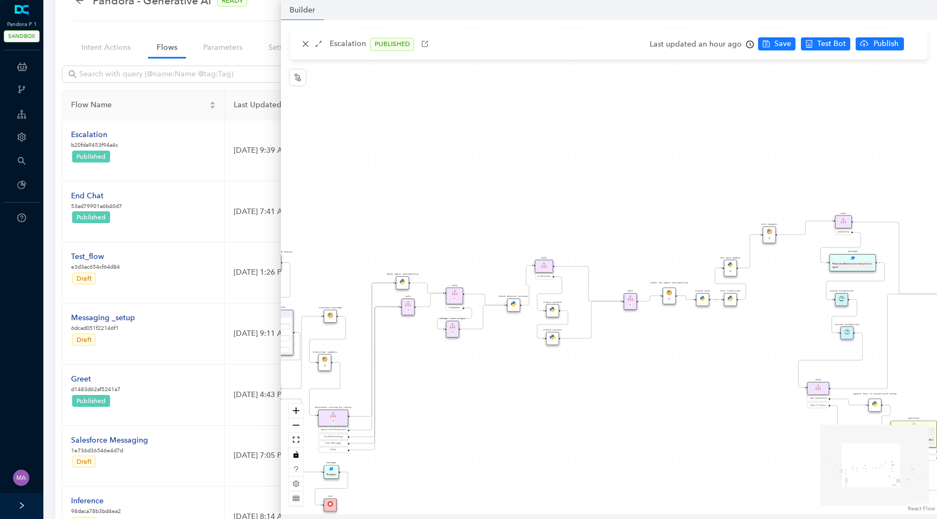
drag, startPoint x: 364, startPoint y: 396, endPoint x: 474, endPoint y: 396, distance: 110.6
click at [474, 396] on div "Data Table Start P Rule P IsAvailable Rule newContact Get Contact details First…" at bounding box center [609, 267] width 656 height 495
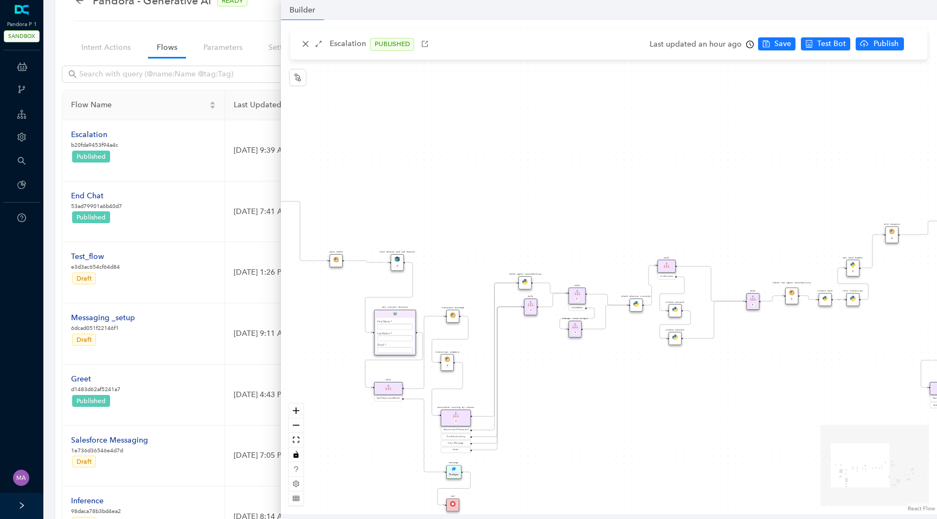
drag, startPoint x: 451, startPoint y: 382, endPoint x: 574, endPoint y: 382, distance: 122.6
click at [574, 382] on div "Data Table Start P Rule P IsAvailable Rule newContact Get Contact details First…" at bounding box center [609, 267] width 656 height 495
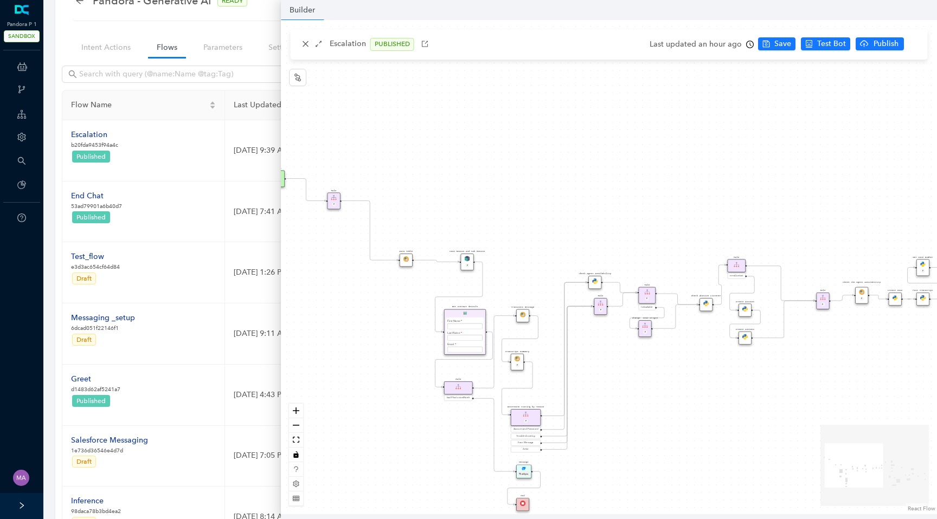
drag, startPoint x: 367, startPoint y: 433, endPoint x: 461, endPoint y: 431, distance: 93.8
click at [462, 431] on div "Data Table Start P Rule P IsAvailable Rule newContact Get Contact details First…" at bounding box center [609, 267] width 656 height 495
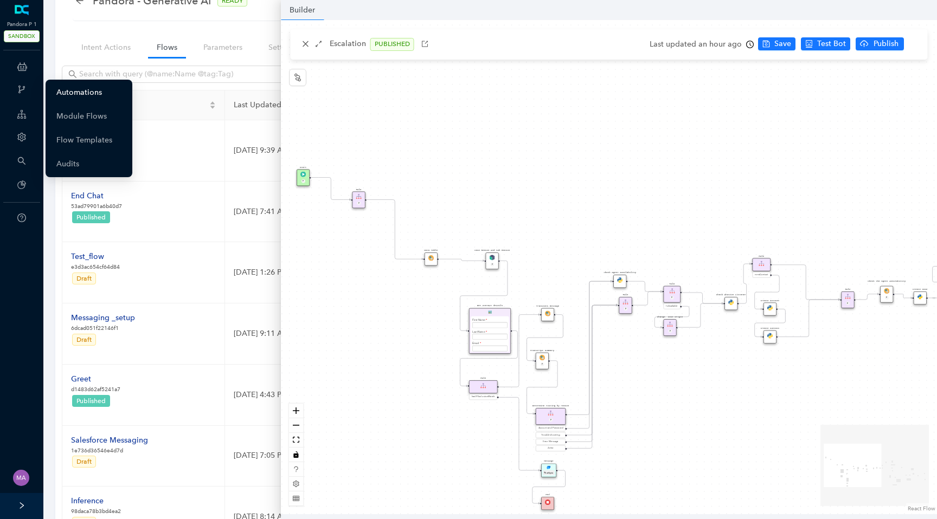
click at [56, 95] on link "Automations" at bounding box center [79, 93] width 46 height 22
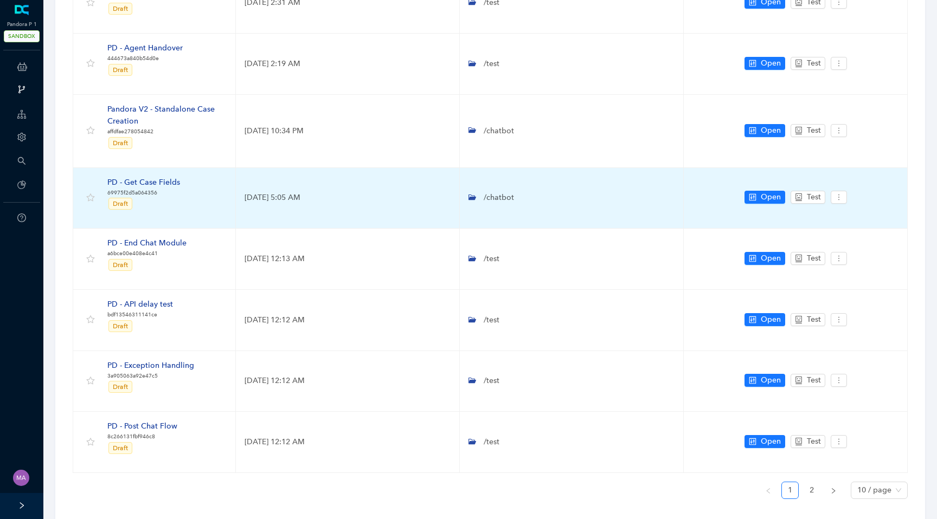
scroll to position [302, 0]
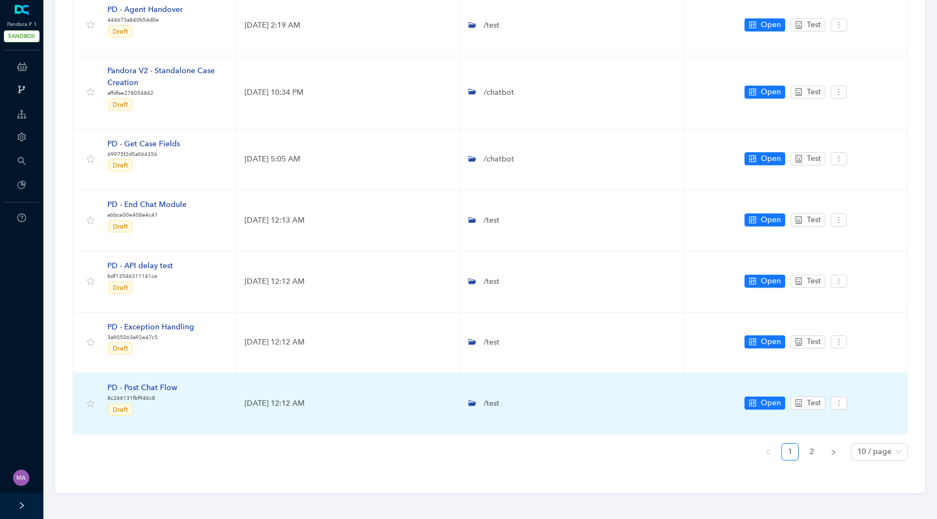
click at [162, 388] on div "PD - Post Chat Flow" at bounding box center [142, 388] width 70 height 12
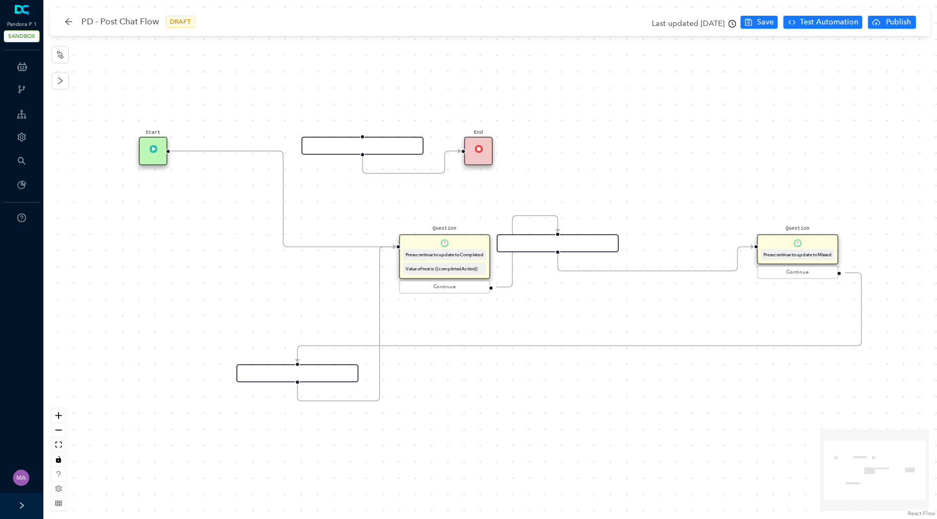
click at [648, 193] on div "Start End Question Press continue to update to Completed Value of test is: {{co…" at bounding box center [490, 259] width 894 height 519
click at [69, 21] on icon "arrow-left" at bounding box center [68, 21] width 7 height 7
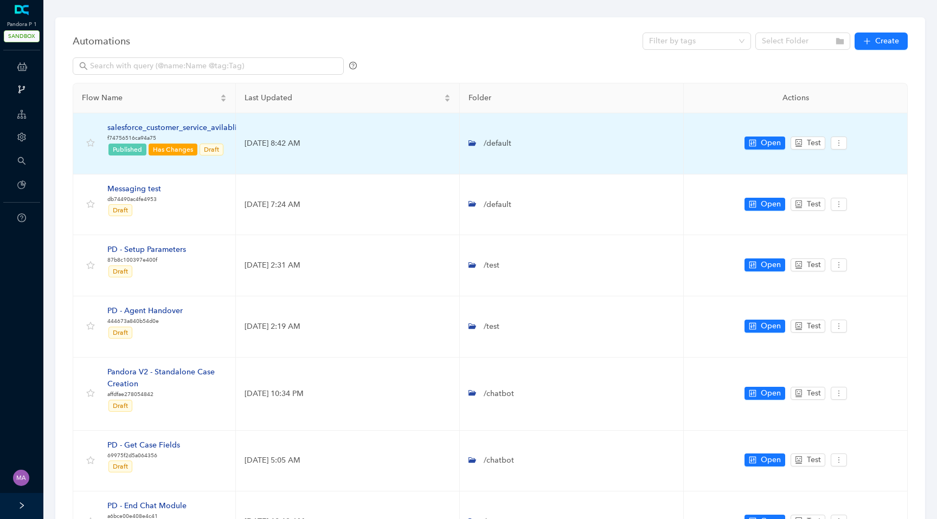
click at [186, 129] on div "salesforce_customer_service_avilablity" at bounding box center [175, 128] width 136 height 12
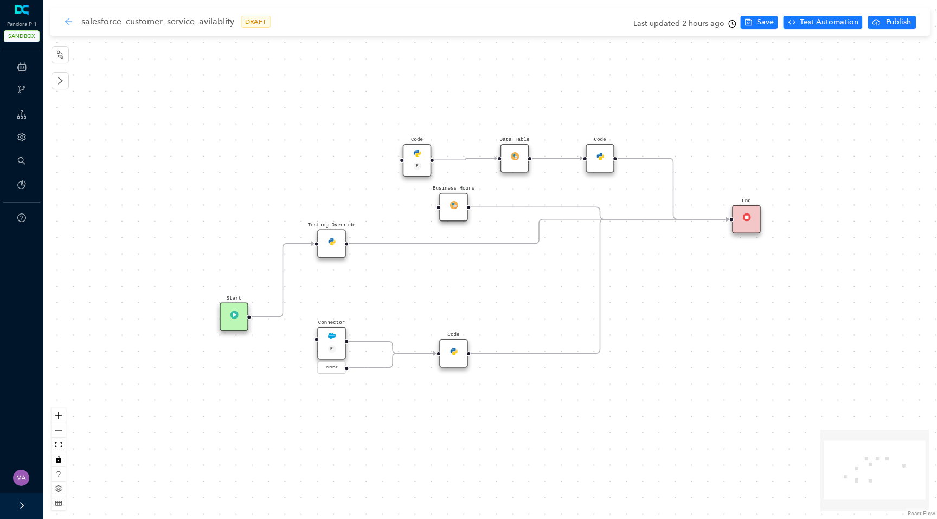
click at [66, 23] on icon "arrow-left" at bounding box center [68, 21] width 7 height 7
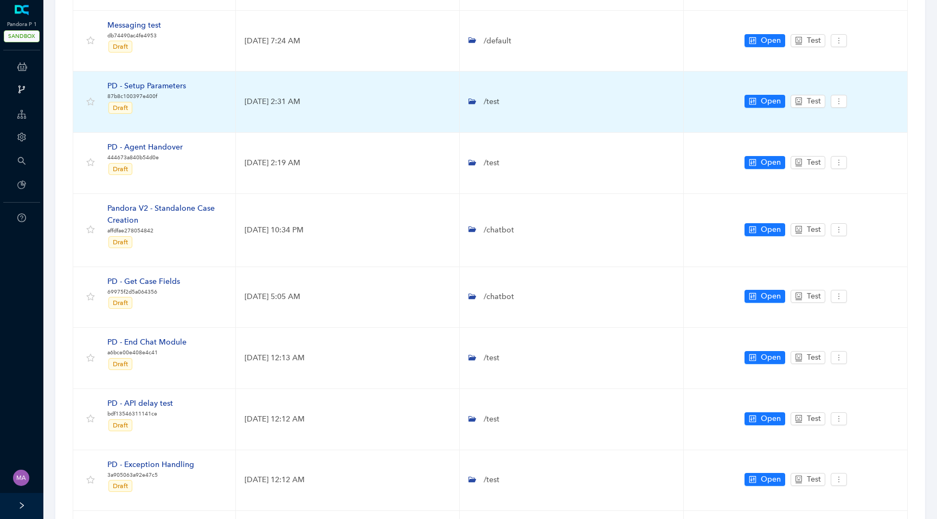
scroll to position [302, 0]
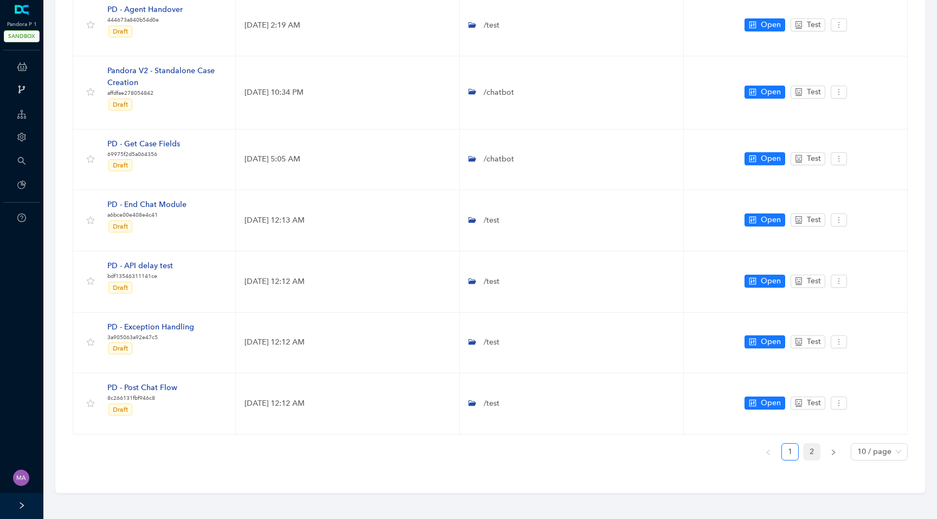
click at [812, 447] on link "2" at bounding box center [812, 452] width 16 height 16
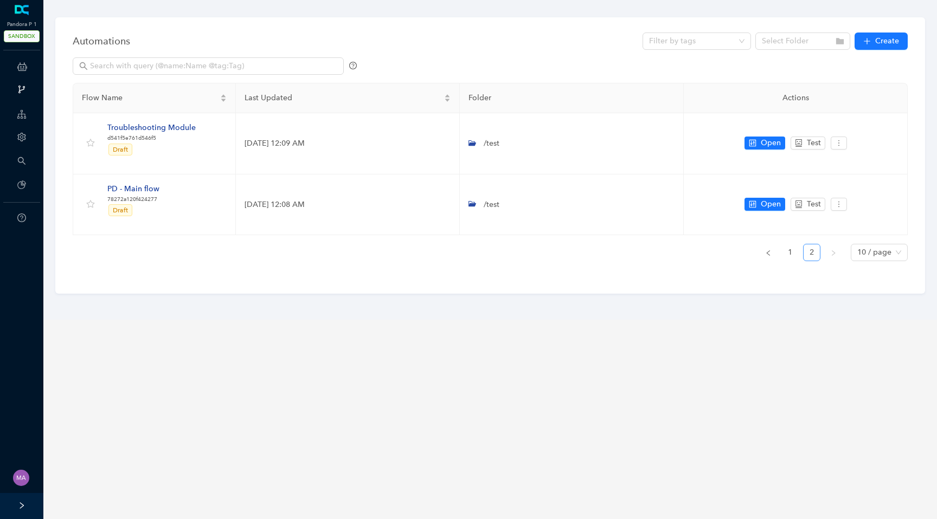
scroll to position [0, 0]
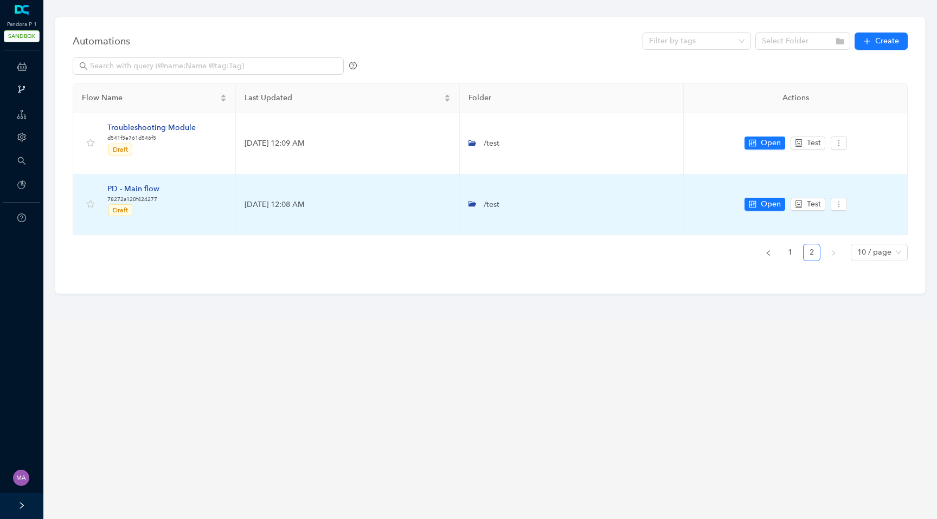
click at [146, 191] on div "PD - Main flow" at bounding box center [133, 189] width 52 height 12
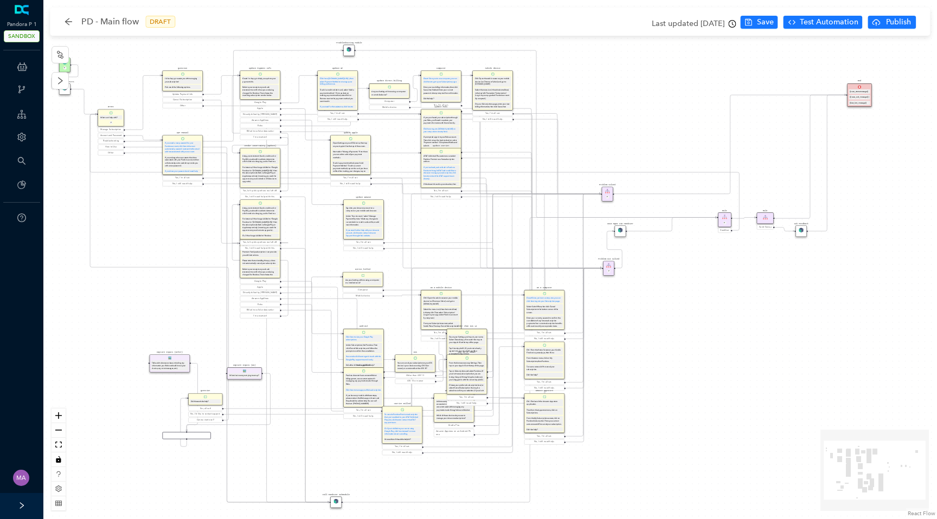
drag, startPoint x: 724, startPoint y: 288, endPoint x: 675, endPoint y: 321, distance: 59.1
click at [675, 321] on div "Start P Greet What can I help with? P Manage Subscription Account and Password …" at bounding box center [490, 259] width 894 height 519
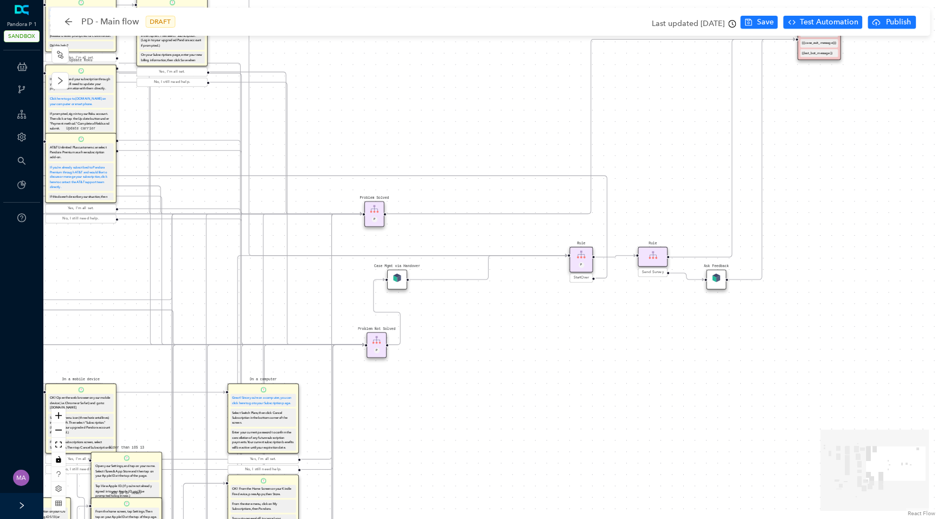
drag, startPoint x: 735, startPoint y: 304, endPoint x: 627, endPoint y: 393, distance: 139.5
click at [627, 393] on div "Start P Greet What can I help with? P Manage Subscription Account and Password …" at bounding box center [490, 259] width 894 height 519
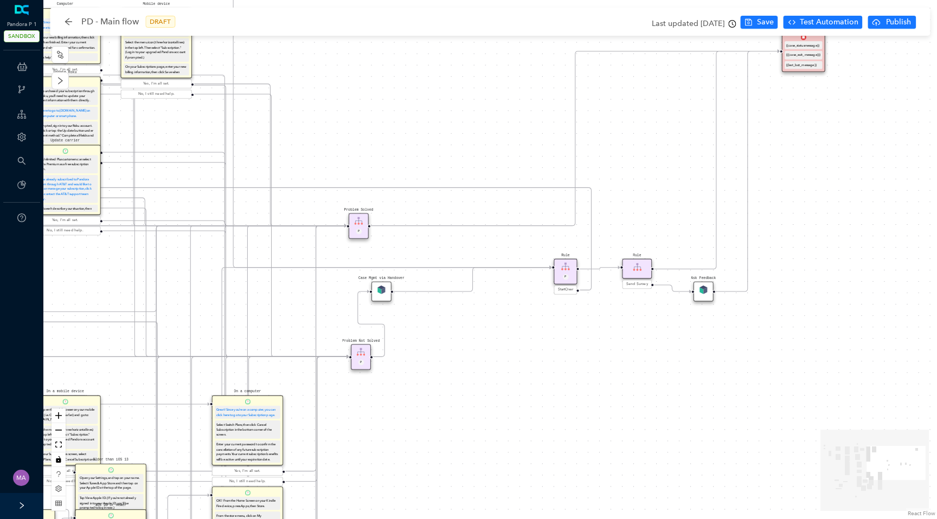
click at [700, 296] on div "Ask Feedback" at bounding box center [704, 292] width 20 height 20
click at [708, 286] on div "Ask Feedback" at bounding box center [704, 292] width 20 height 20
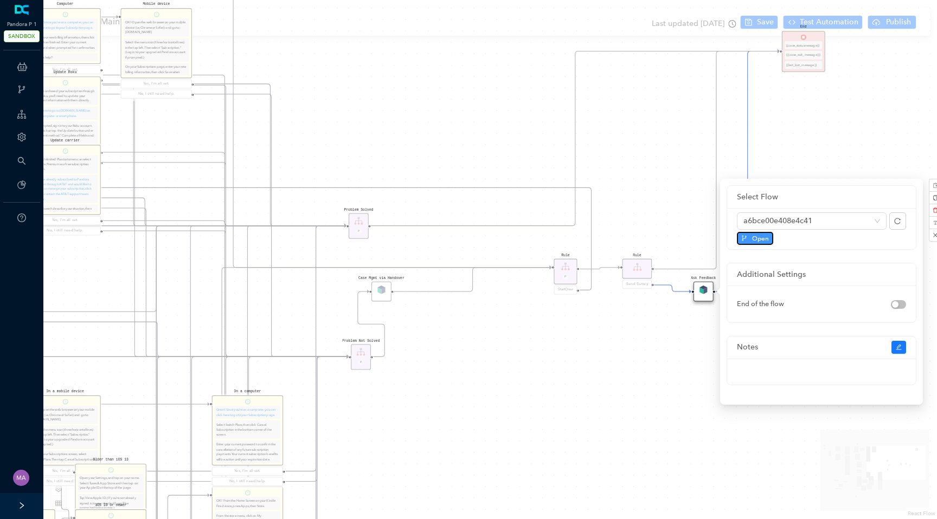
click at [759, 240] on span "Open" at bounding box center [760, 239] width 17 height 10
click at [393, 140] on div "Start P Greet What can I help with? P Manage Subscription Account and Password …" at bounding box center [490, 259] width 894 height 519
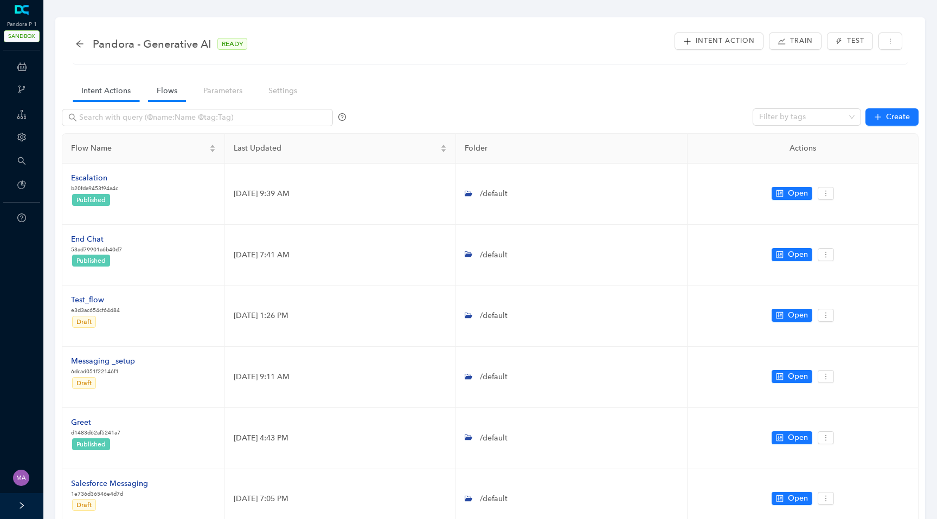
click at [110, 97] on link "Intent Actions" at bounding box center [106, 91] width 67 height 20
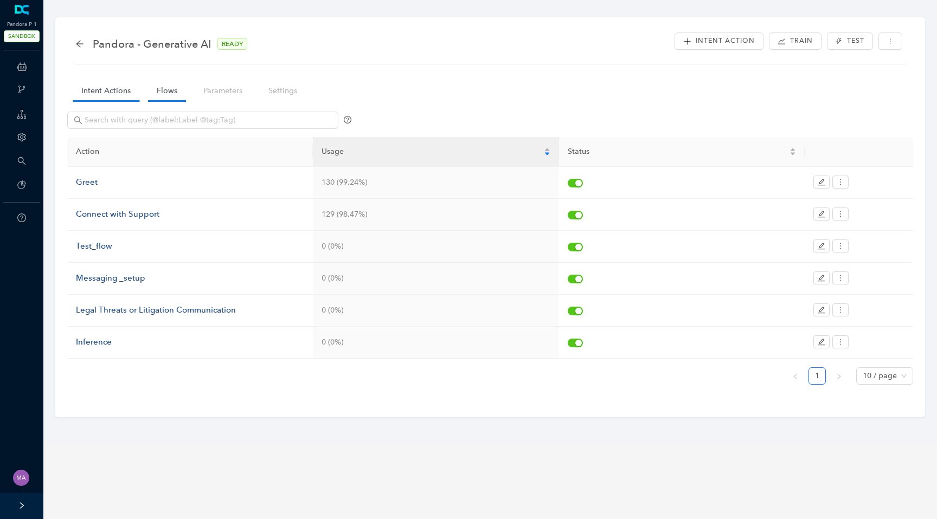
click at [166, 91] on link "Flows" at bounding box center [167, 91] width 38 height 20
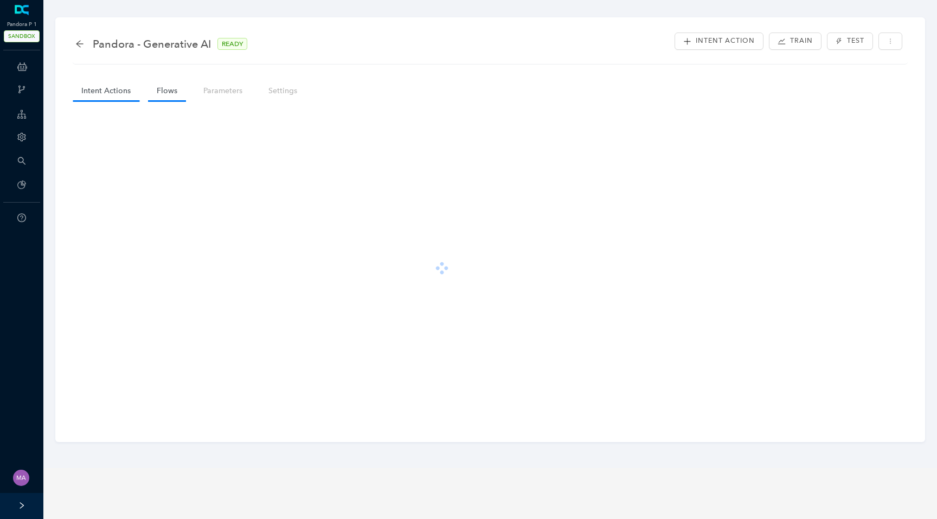
click at [111, 88] on link "Intent Actions" at bounding box center [106, 91] width 67 height 20
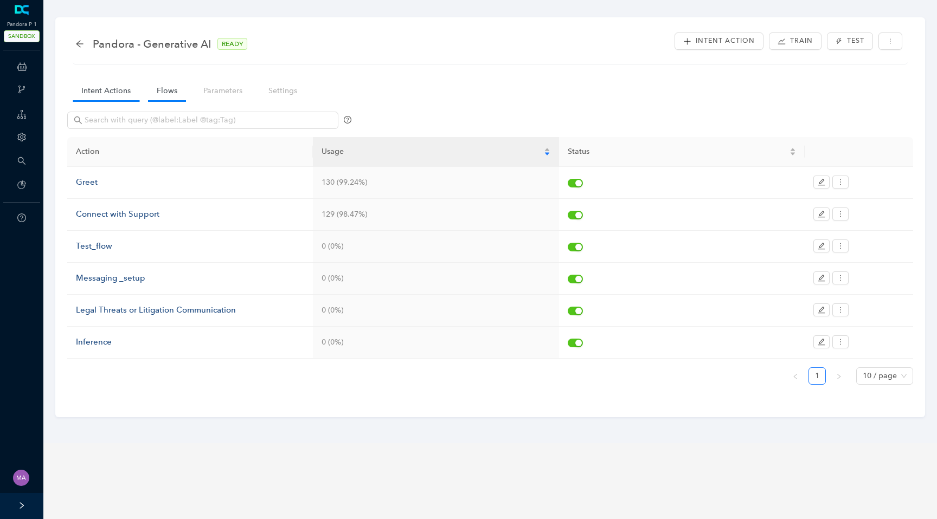
click at [165, 89] on link "Flows" at bounding box center [167, 91] width 38 height 20
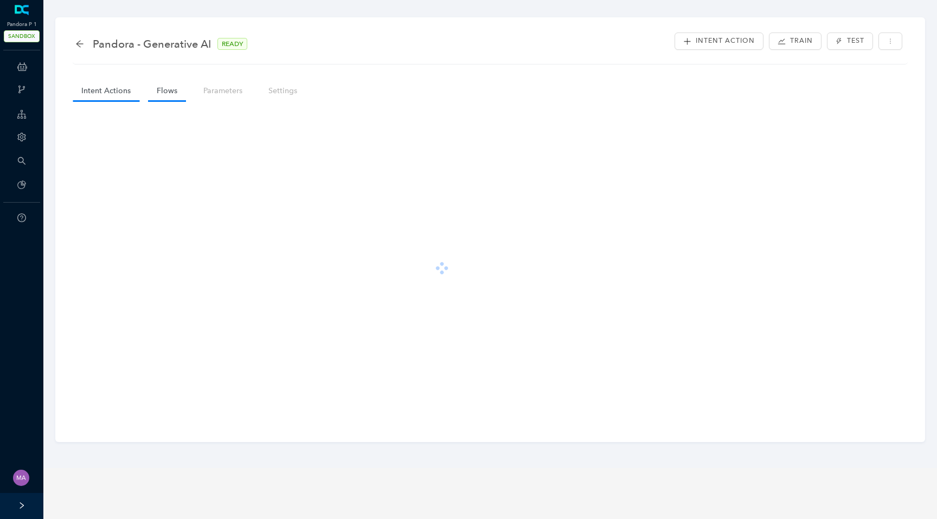
click at [99, 91] on link "Intent Actions" at bounding box center [106, 91] width 67 height 20
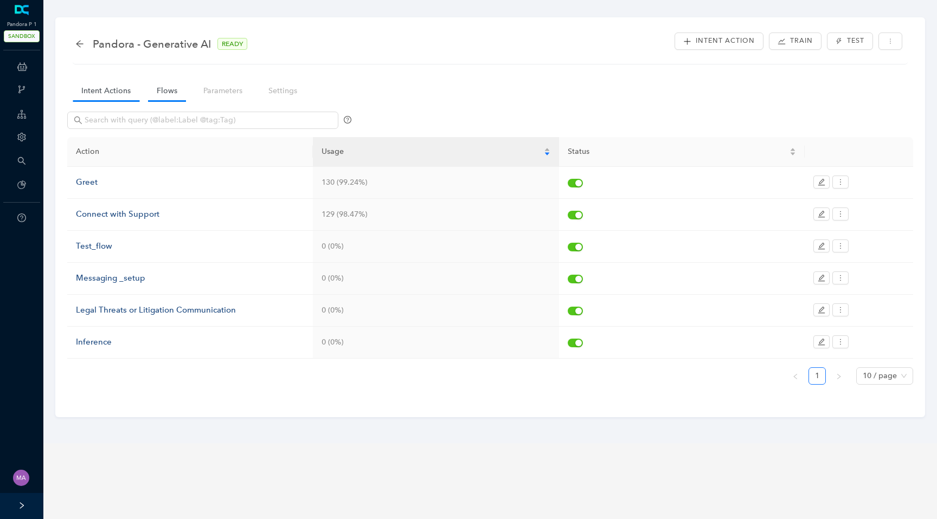
click at [148, 91] on link "Flows" at bounding box center [167, 91] width 38 height 20
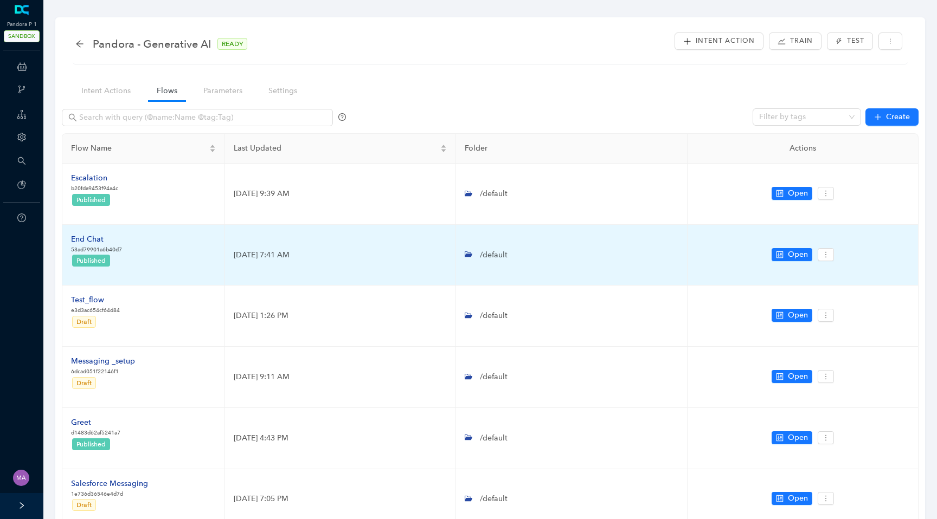
click at [95, 241] on div "End Chat" at bounding box center [96, 240] width 51 height 12
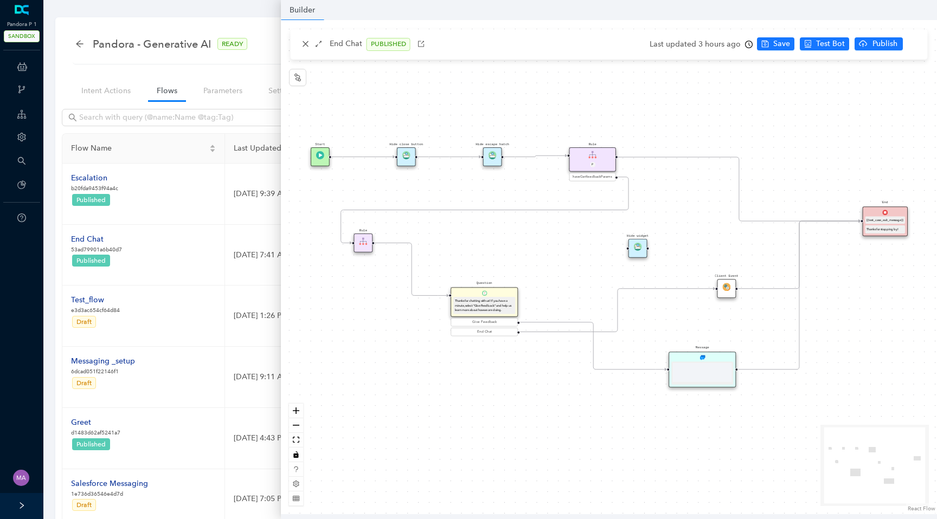
click at [710, 364] on body at bounding box center [702, 372] width 59 height 19
click at [717, 358] on div "Message" at bounding box center [702, 370] width 67 height 36
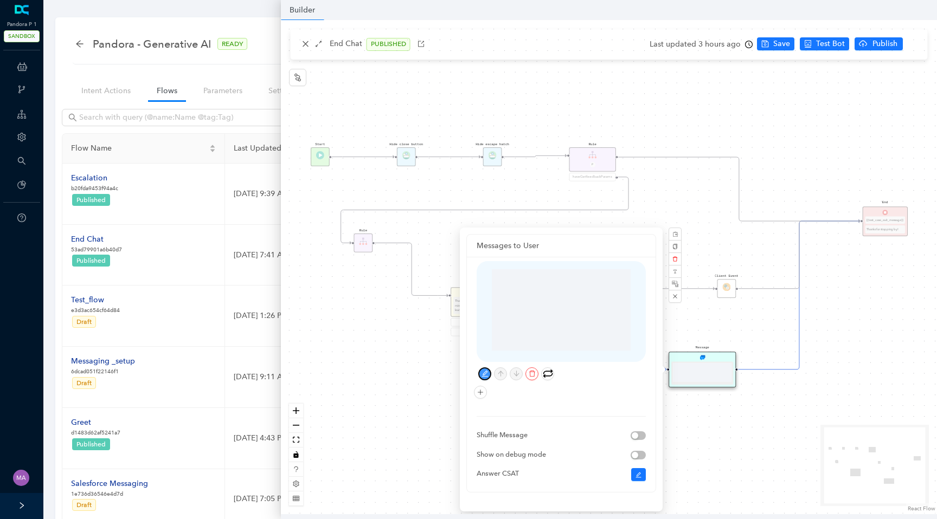
click at [486, 376] on icon "edit" at bounding box center [485, 373] width 7 height 7
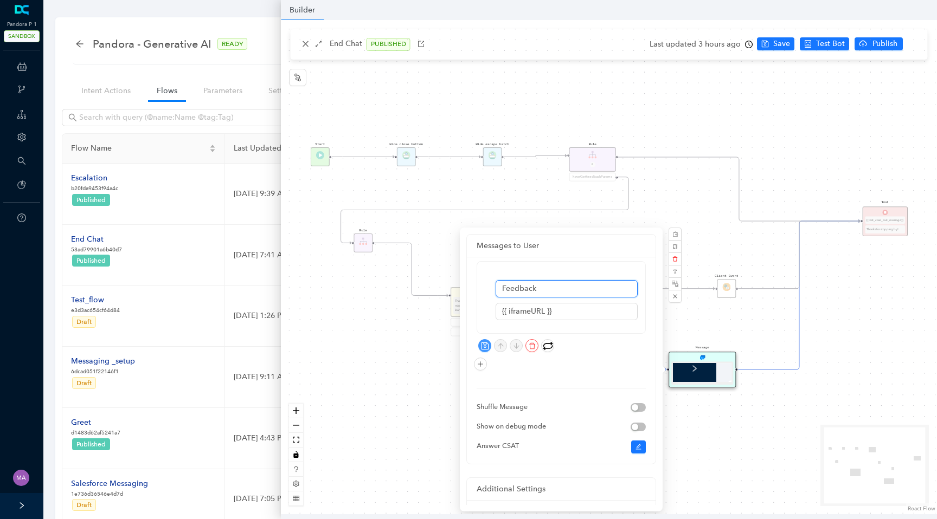
click at [543, 290] on input "Feedback" at bounding box center [567, 288] width 142 height 17
click at [565, 312] on input "{{ iframeURL }}" at bounding box center [567, 311] width 142 height 17
click at [337, 375] on div "Start End {{test_case_exit_message}} Thanks for stopping by! Rule P haveGetfeed…" at bounding box center [609, 267] width 656 height 495
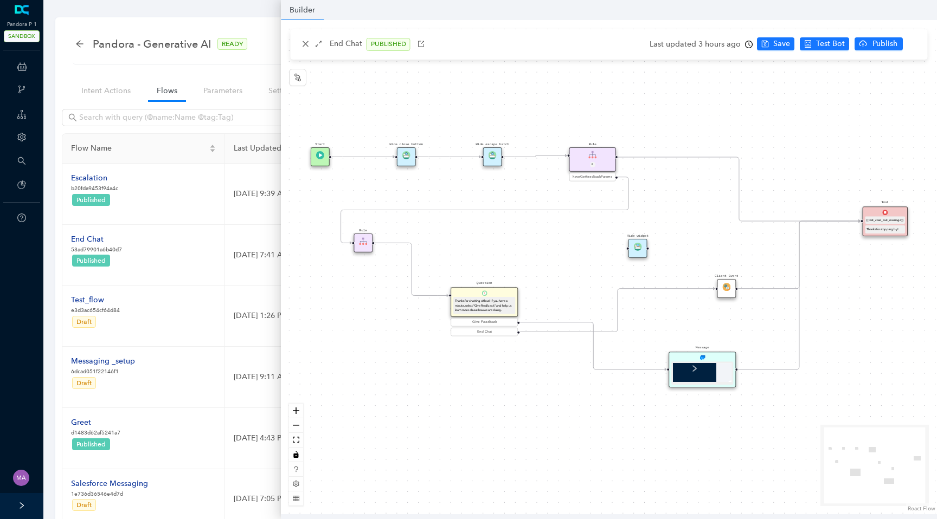
click at [687, 364] on div at bounding box center [694, 369] width 43 height 26
click at [695, 354] on div "Message" at bounding box center [702, 370] width 67 height 36
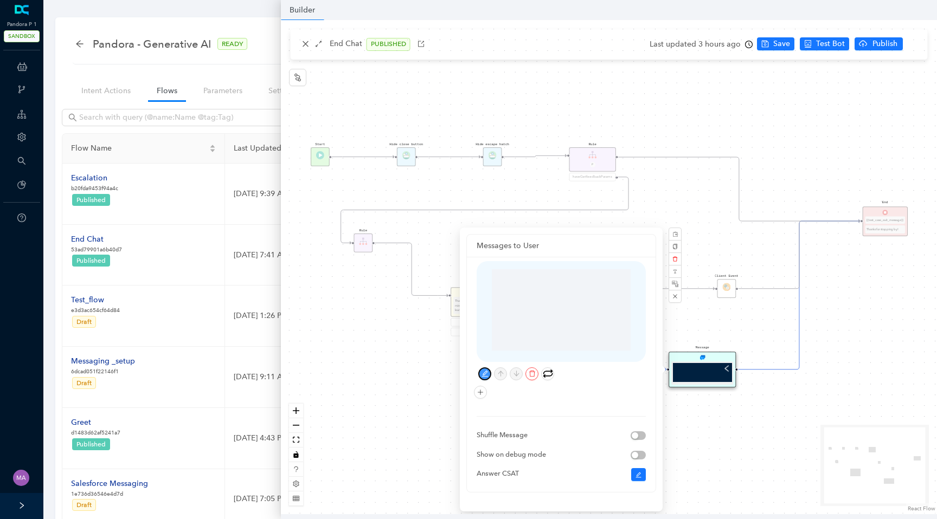
click at [485, 374] on icon "edit" at bounding box center [485, 373] width 7 height 7
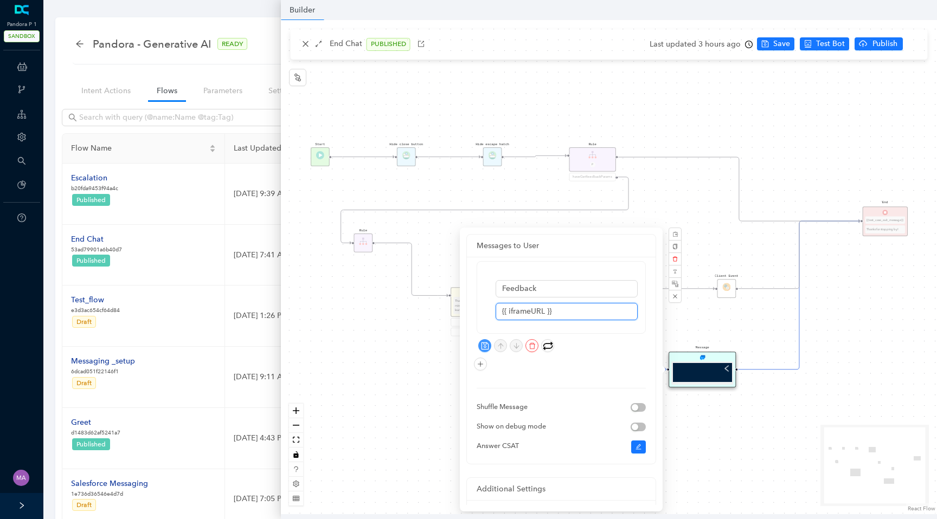
click at [560, 312] on input "{{ iframeURL }}" at bounding box center [567, 311] width 142 height 17
paste input "{{ iframeURL }}"
type input "{{ iframeURL }}"
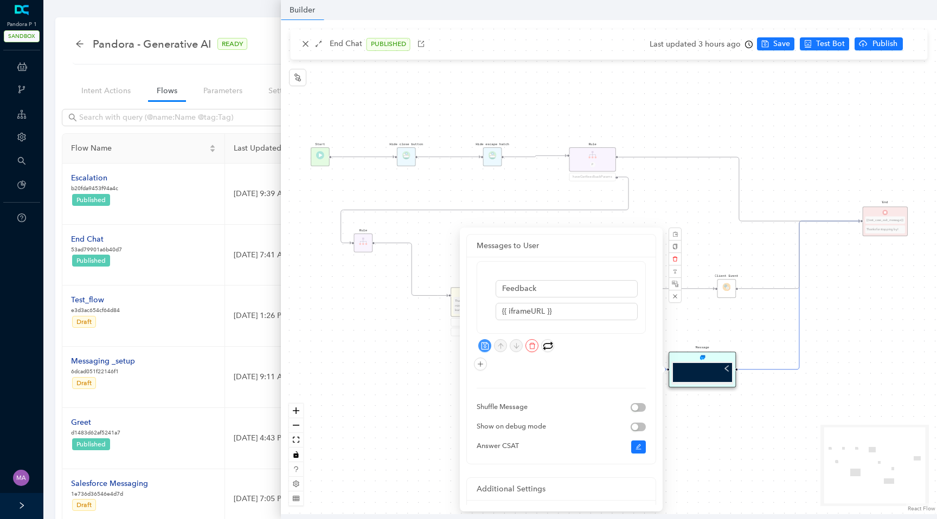
click at [396, 361] on div "Start End {{test_case_exit_message}} Thanks for stopping by! Rule P haveGetfeed…" at bounding box center [609, 267] width 656 height 495
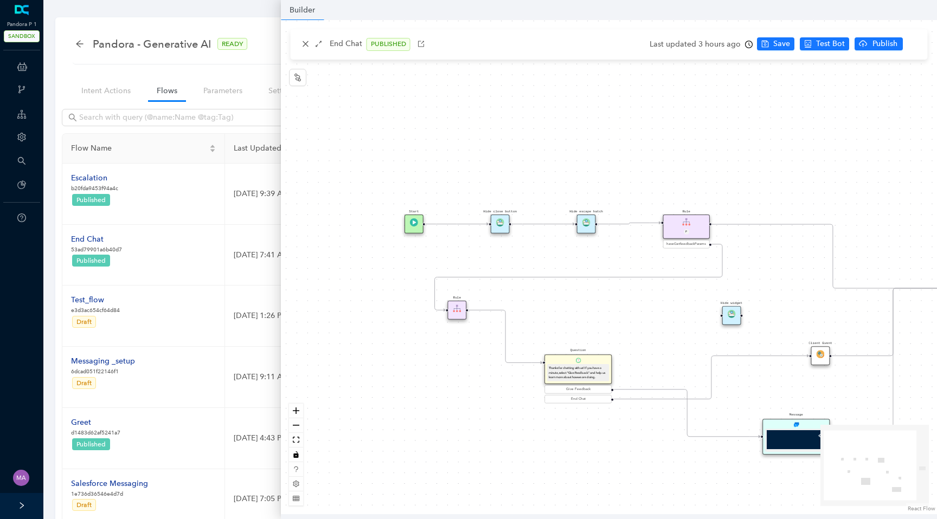
drag, startPoint x: 575, startPoint y: 262, endPoint x: 669, endPoint y: 329, distance: 115.4
click at [669, 329] on div "Start End {{test_case_exit_message}} Thanks for stopping by! Rule P haveGetfeed…" at bounding box center [609, 267] width 656 height 495
click at [585, 223] on img at bounding box center [586, 223] width 8 height 8
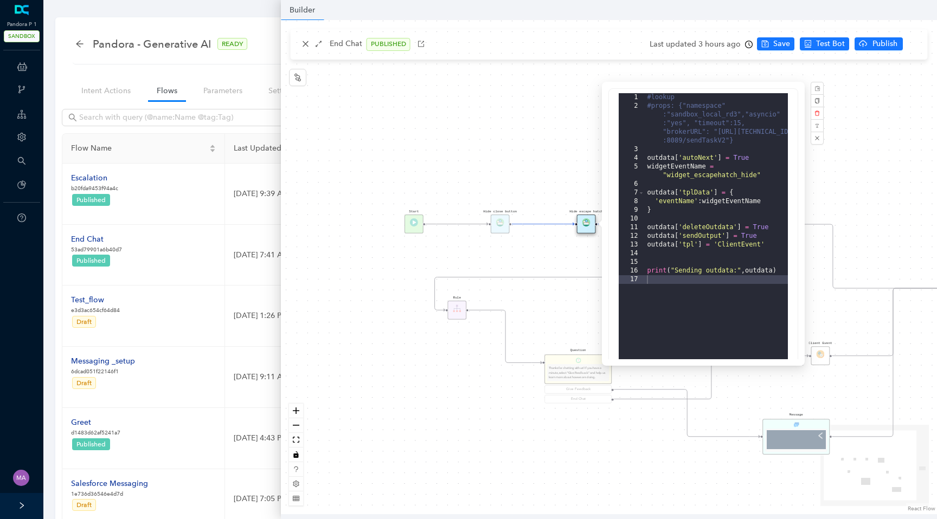
click at [503, 224] on div "Hide close button" at bounding box center [500, 224] width 19 height 19
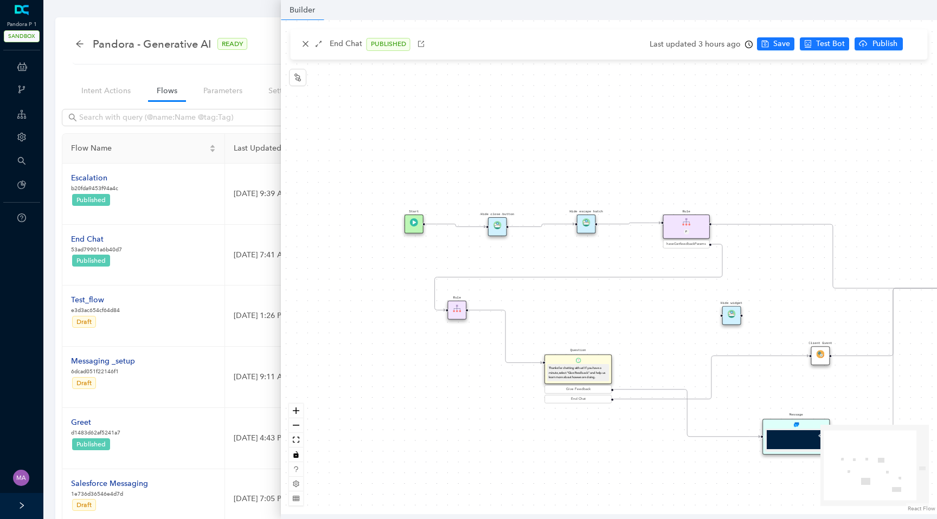
click at [496, 226] on img at bounding box center [497, 225] width 8 height 8
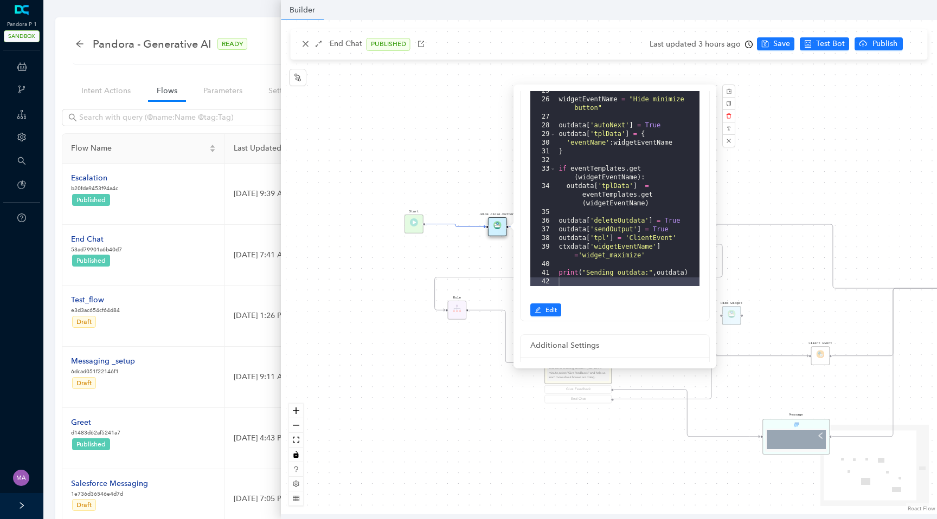
scroll to position [122, 0]
click at [433, 397] on div "Start End {{test_case_exit_message}} Thanks for stopping by! Rule P haveGetfeed…" at bounding box center [609, 267] width 656 height 495
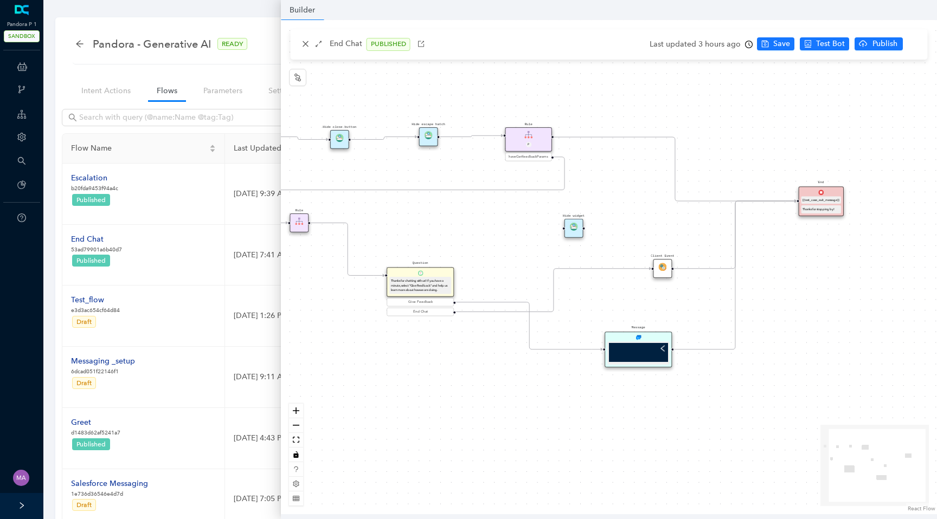
drag, startPoint x: 514, startPoint y: 424, endPoint x: 356, endPoint y: 336, distance: 180.3
click at [356, 336] on div "Start End {{test_case_exit_message}} Thanks for stopping by! Rule P haveGetfeed…" at bounding box center [609, 267] width 656 height 495
click at [573, 220] on div "Hide widget" at bounding box center [574, 228] width 19 height 19
click at [573, 223] on img at bounding box center [574, 227] width 8 height 8
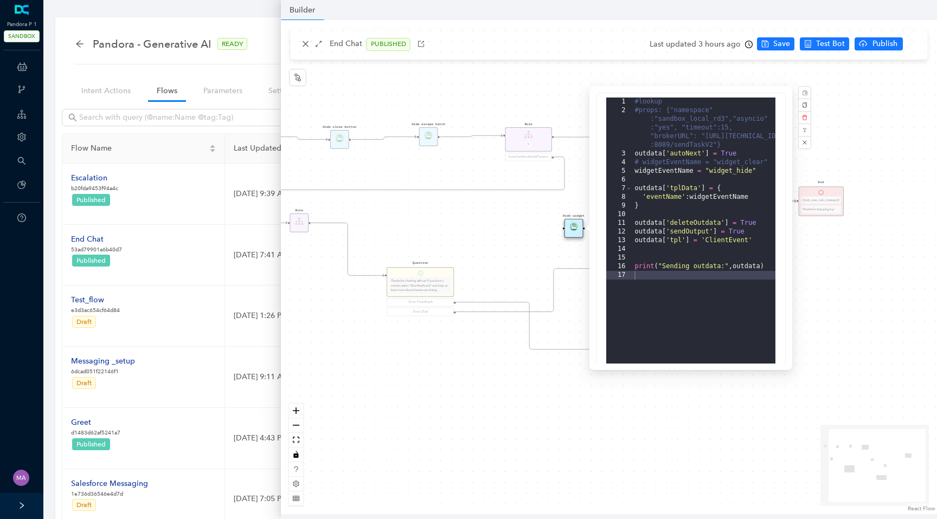
click at [506, 256] on div "Start End {{test_case_exit_message}} Thanks for stopping by! Rule P haveGetfeed…" at bounding box center [609, 267] width 656 height 495
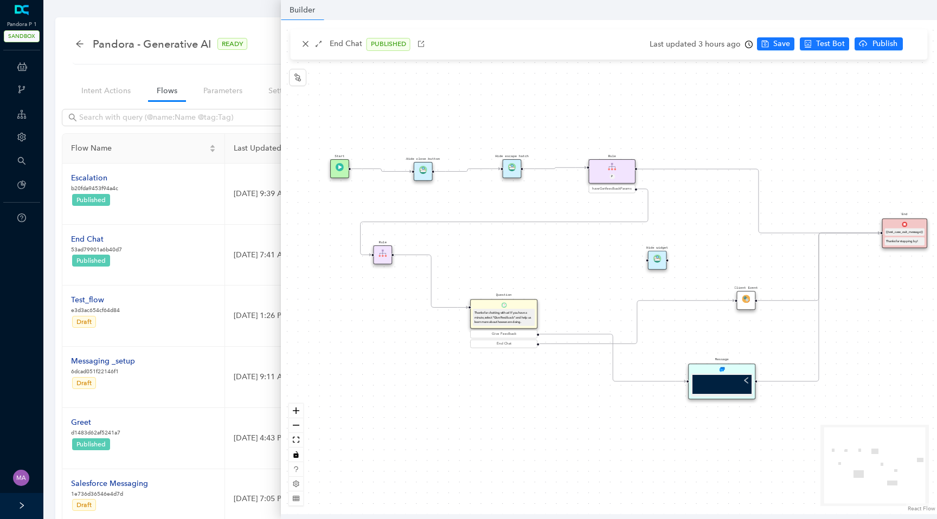
drag, startPoint x: 506, startPoint y: 86, endPoint x: 592, endPoint y: 119, distance: 91.5
click at [592, 119] on div "Start End {{test_case_exit_message}} Thanks for stopping by! Rule P haveGetfeed…" at bounding box center [609, 267] width 656 height 495
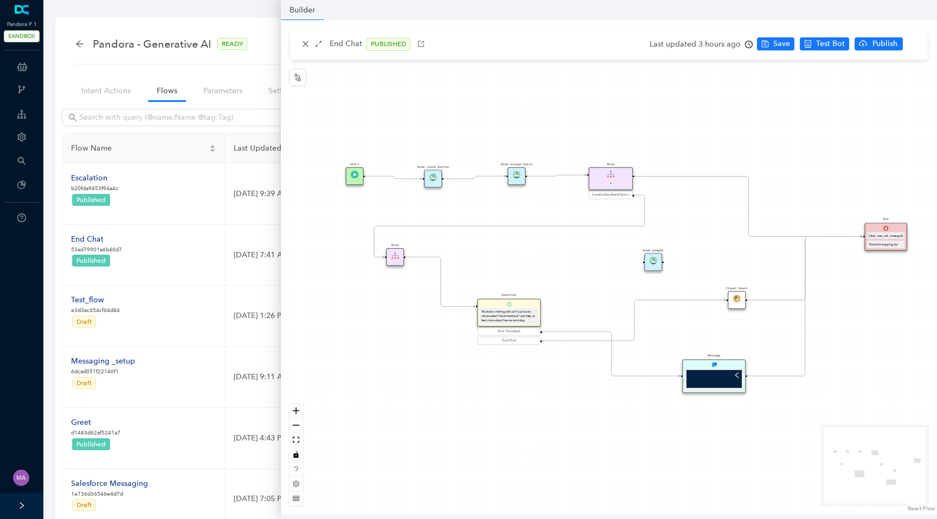
click at [431, 182] on div "Hide close button" at bounding box center [434, 179] width 18 height 18
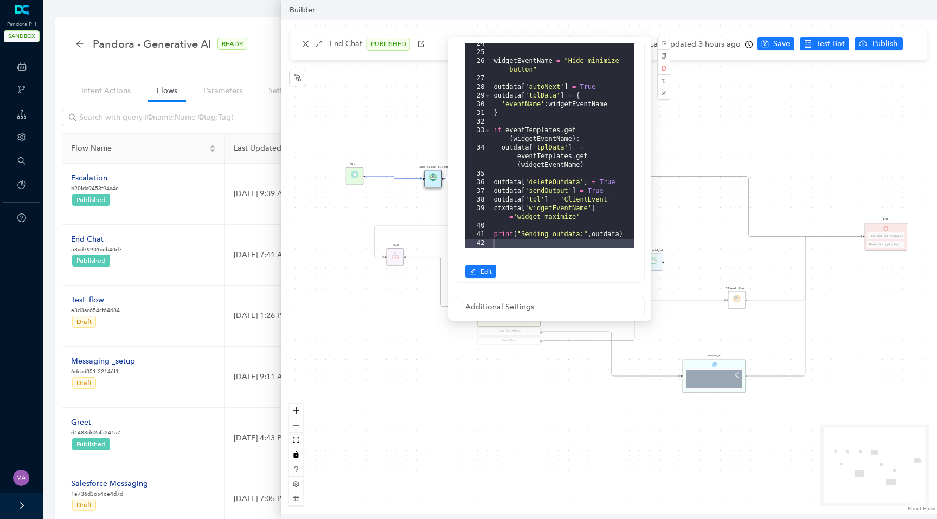
scroll to position [120, 0]
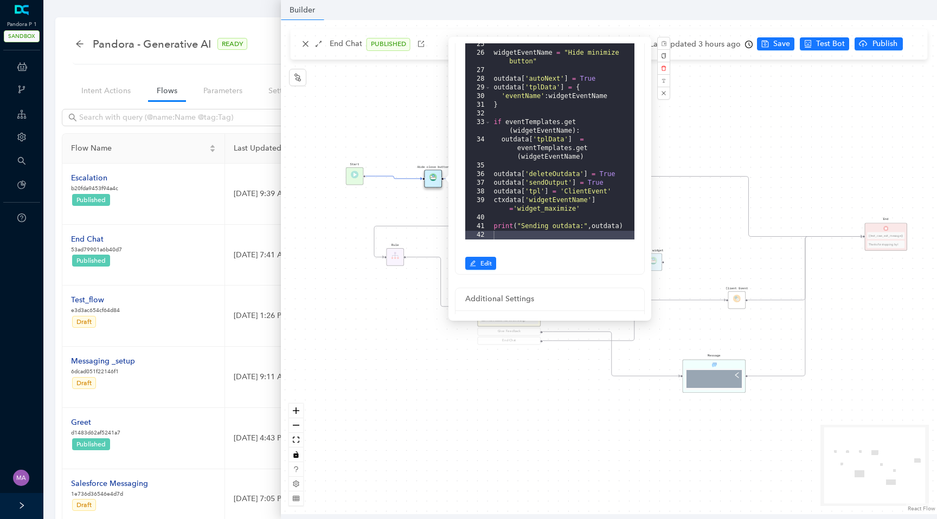
click at [689, 137] on div "Start End {{test_case_exit_message}} Thanks for stopping by! Rule P haveGetfeed…" at bounding box center [609, 267] width 656 height 495
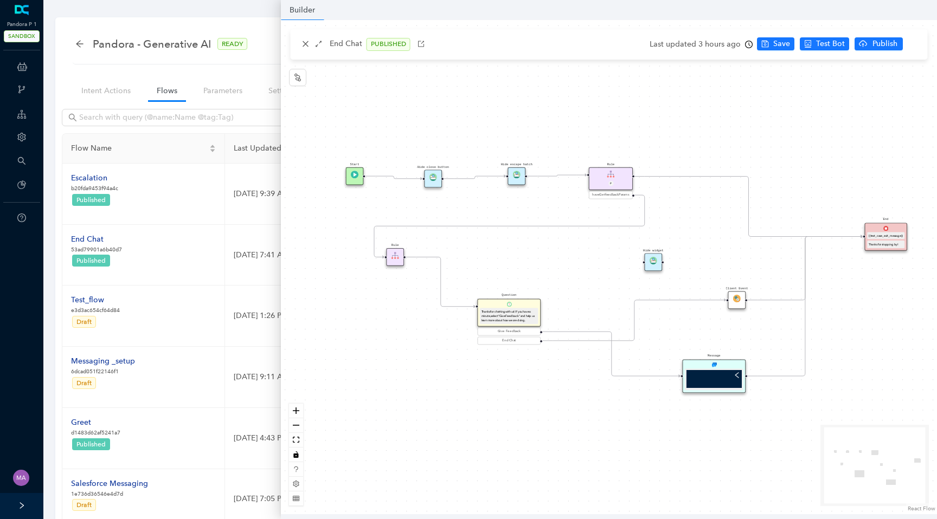
scroll to position [0, 0]
click at [516, 177] on img at bounding box center [517, 178] width 8 height 8
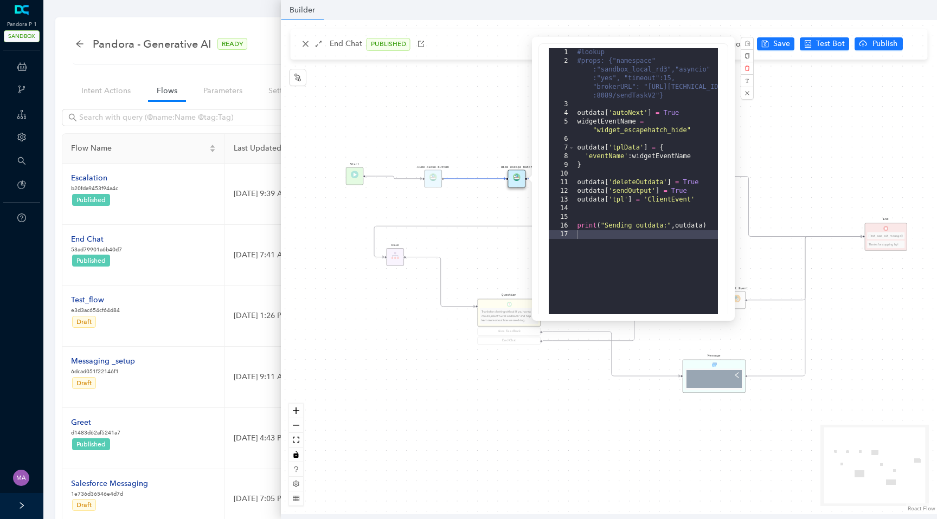
click at [804, 169] on div "Start End {{test_case_exit_message}} Thanks for stopping by! Rule P haveGetfeed…" at bounding box center [609, 267] width 656 height 495
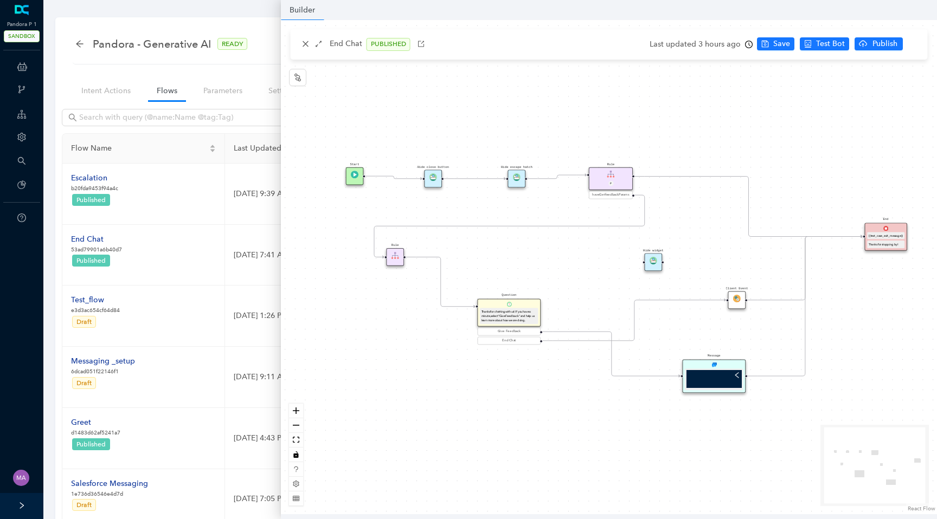
click at [389, 253] on div "Rule" at bounding box center [396, 257] width 18 height 18
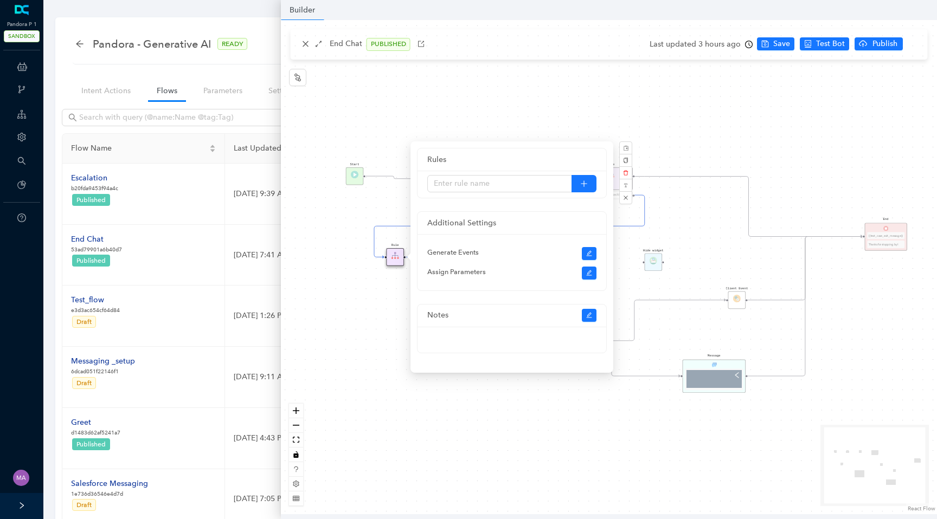
click at [372, 351] on div "Start End {{test_case_exit_message}} Thanks for stopping by! Rule P haveGetfeed…" at bounding box center [609, 267] width 656 height 495
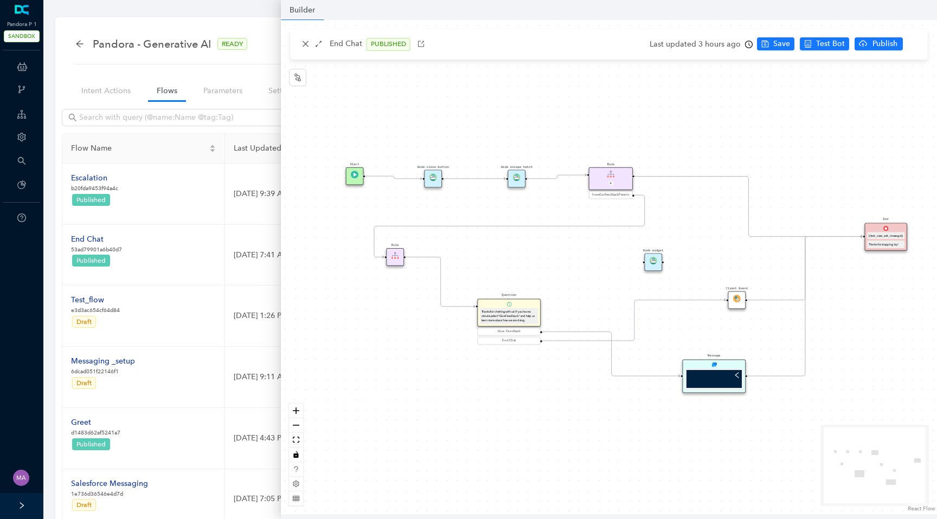
click at [530, 332] on div "Give Feedback" at bounding box center [509, 331] width 60 height 5
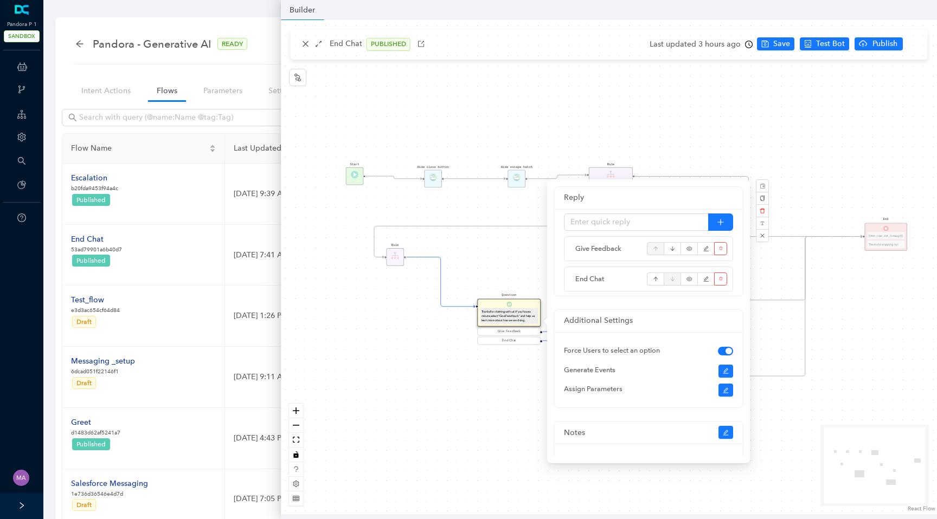
click at [510, 414] on div "Start End {{test_case_exit_message}} Thanks for stopping by! Rule P haveGetfeed…" at bounding box center [609, 267] width 656 height 495
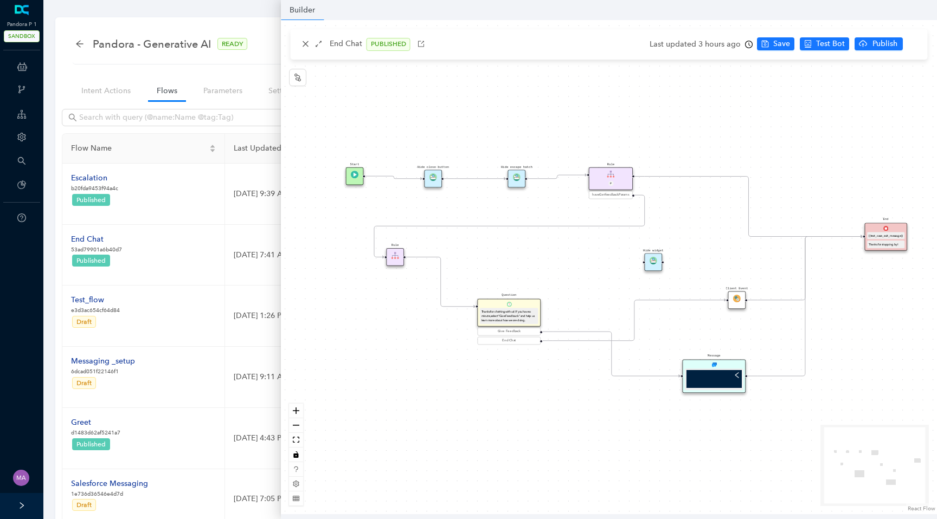
click at [704, 363] on div "Message" at bounding box center [714, 377] width 63 height 34
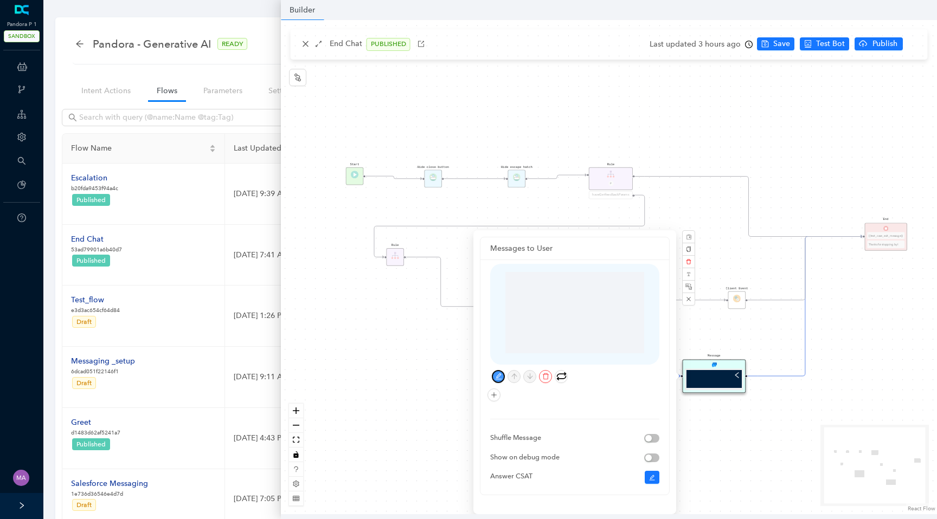
click at [495, 378] on icon "edit" at bounding box center [498, 376] width 7 height 7
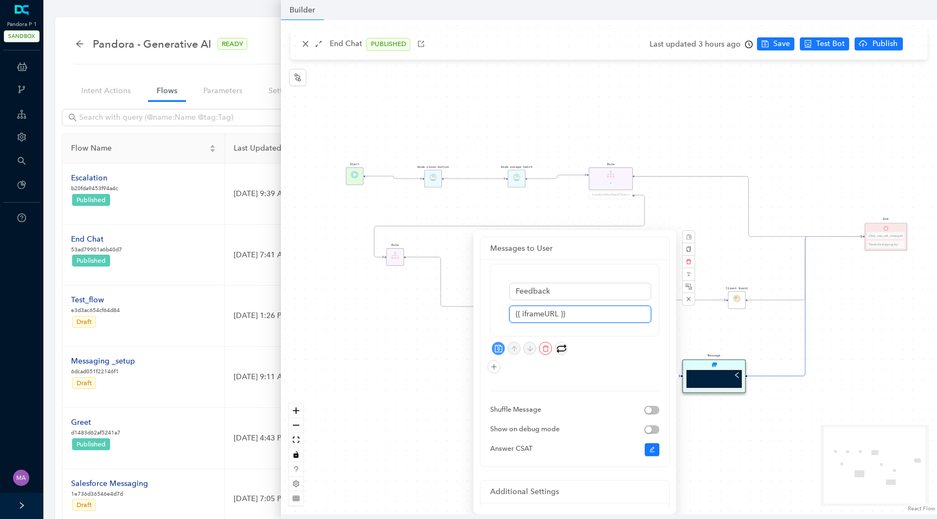
click at [573, 316] on input "{{ iframeURL }}" at bounding box center [580, 314] width 142 height 17
click at [391, 388] on div "Start End {{test_case_exit_message}} Thanks for stopping by! Rule P haveGetfeed…" at bounding box center [609, 267] width 656 height 495
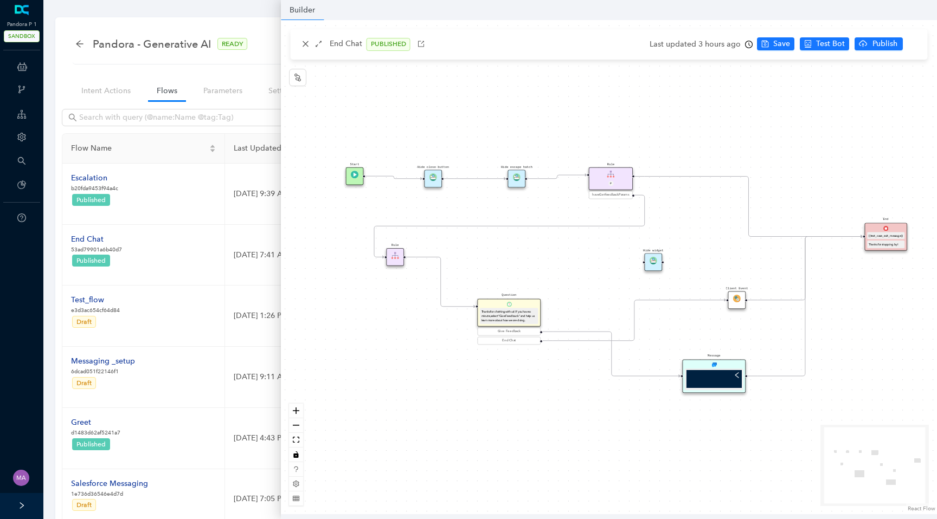
click at [520, 420] on div "Start End {{test_case_exit_message}} Thanks for stopping by! Rule P haveGetfeed…" at bounding box center [609, 267] width 656 height 495
click at [655, 266] on div "Hide widget" at bounding box center [654, 262] width 18 height 18
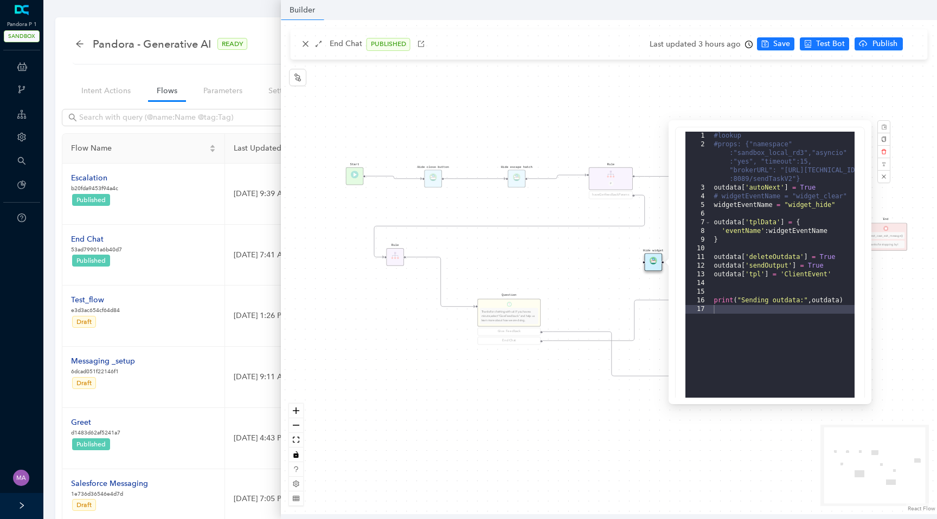
click at [593, 256] on div "Start End {{test_case_exit_message}} Thanks for stopping by! Rule P haveGetfeed…" at bounding box center [609, 267] width 656 height 495
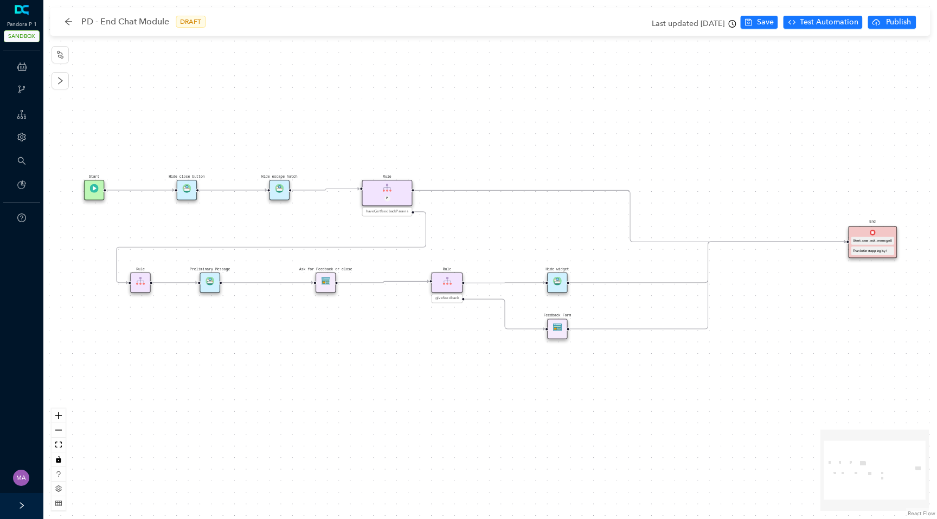
click at [324, 286] on div "Ask for Feedback or close" at bounding box center [326, 283] width 20 height 20
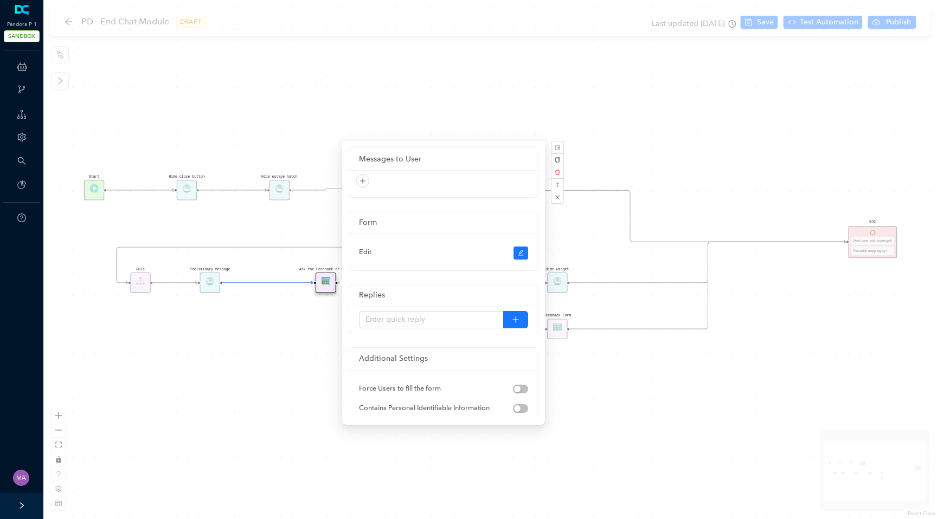
click at [295, 365] on div "Start End {{test_case_exit_message}} Thanks for stopping by! Ask for Feedback o…" at bounding box center [490, 259] width 894 height 519
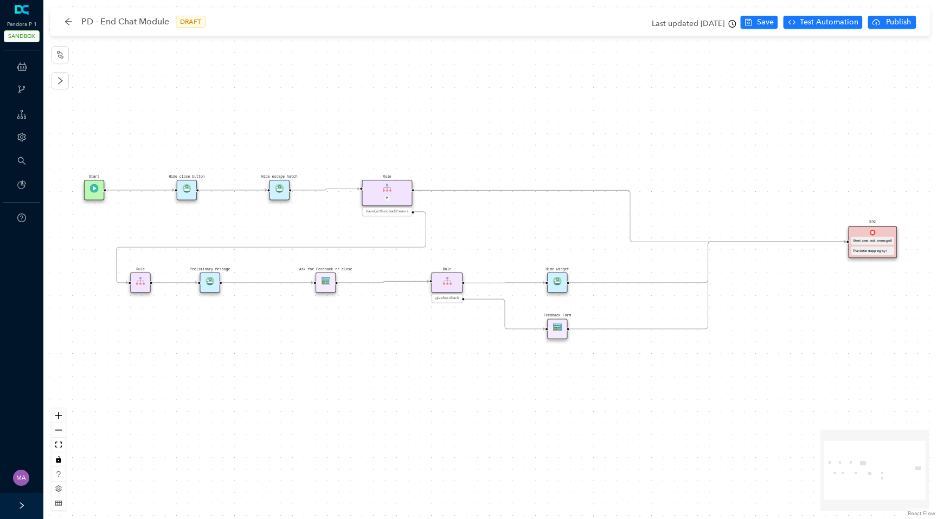
click at [448, 284] on img at bounding box center [446, 281] width 9 height 9
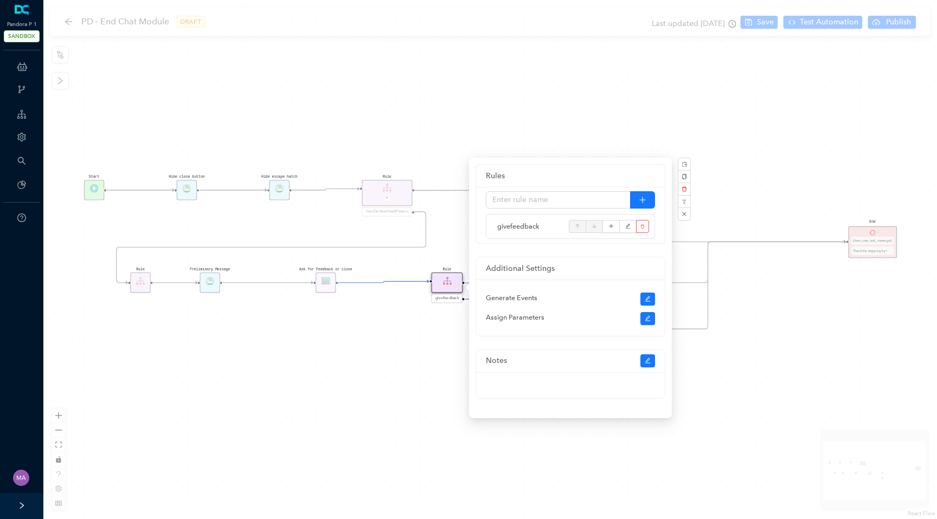
click at [436, 345] on div "Start End {{test_case_exit_message}} Thanks for stopping by! Ask for Feedback o…" at bounding box center [490, 259] width 894 height 519
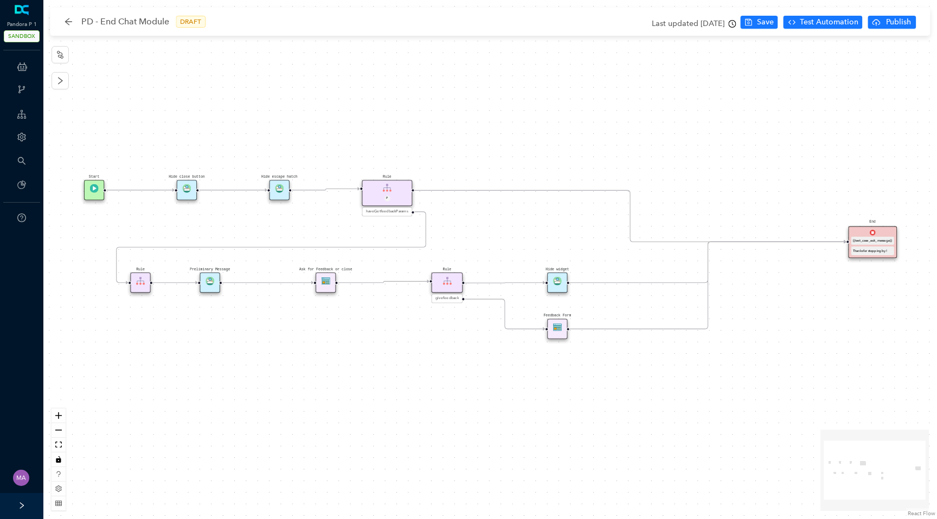
click at [555, 333] on div "Feedback Form" at bounding box center [557, 329] width 20 height 20
click at [561, 329] on img at bounding box center [557, 330] width 9 height 9
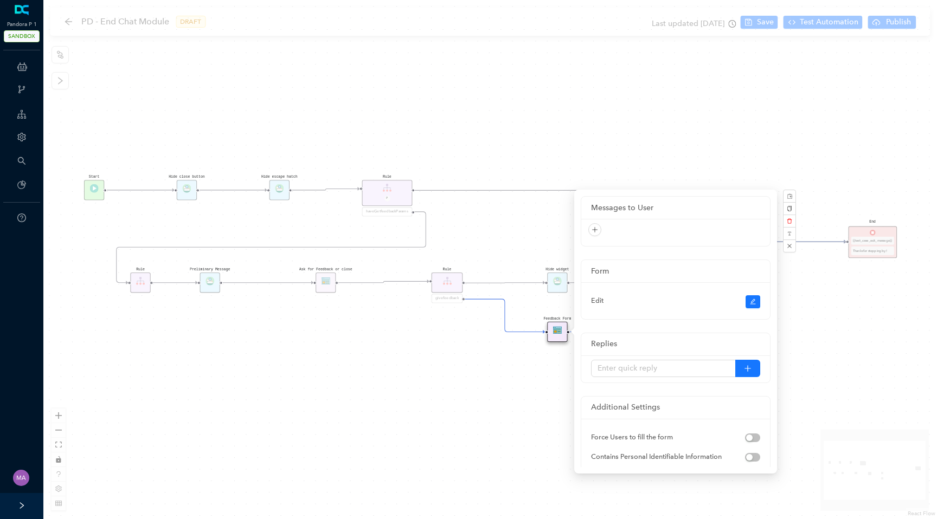
click at [400, 337] on div "Start End {{test_case_exit_message}} Thanks for stopping by! Ask for Feedback o…" at bounding box center [490, 259] width 894 height 519
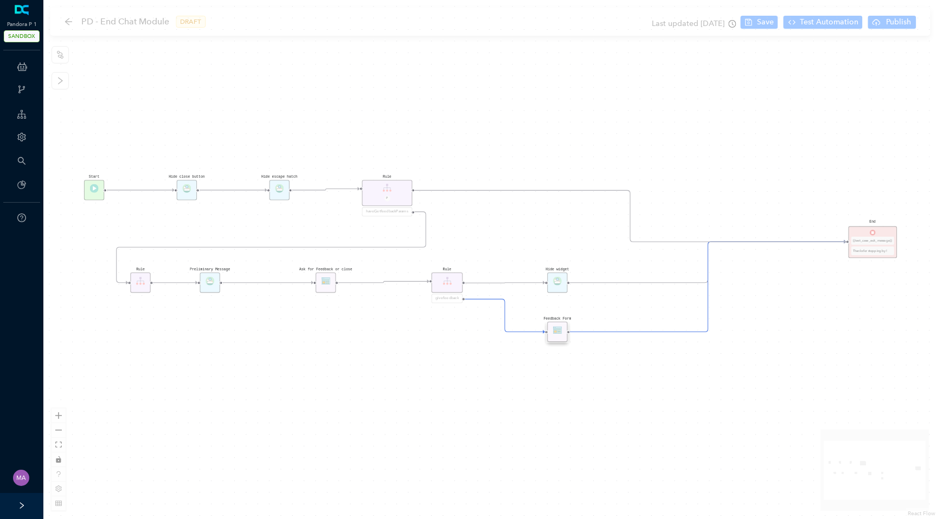
click at [400, 337] on div "Start End {{test_case_exit_message}} Thanks for stopping by! Ask for Feedback o…" at bounding box center [490, 259] width 894 height 519
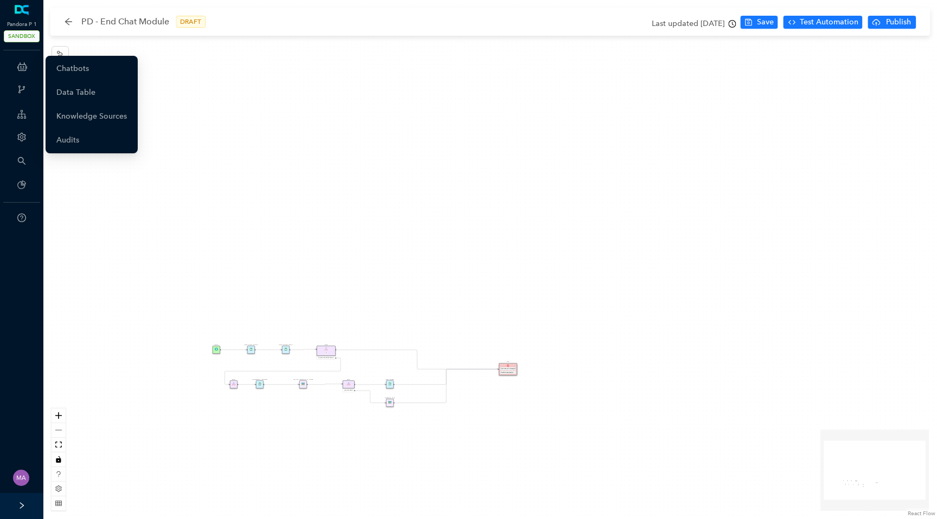
click at [20, 64] on icon at bounding box center [22, 67] width 10 height 22
click at [85, 68] on link "Chatbots" at bounding box center [72, 69] width 33 height 22
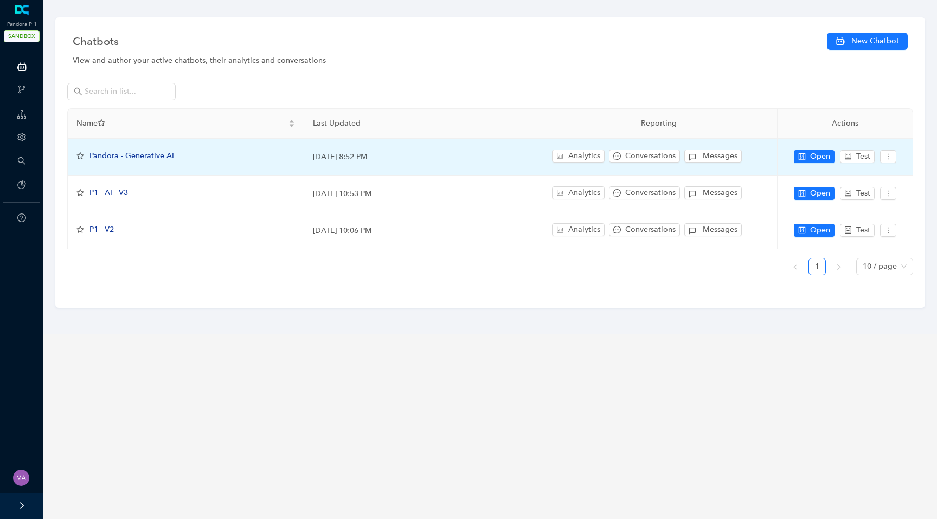
click at [150, 156] on span "Pandora - Generative AI" at bounding box center [131, 155] width 85 height 9
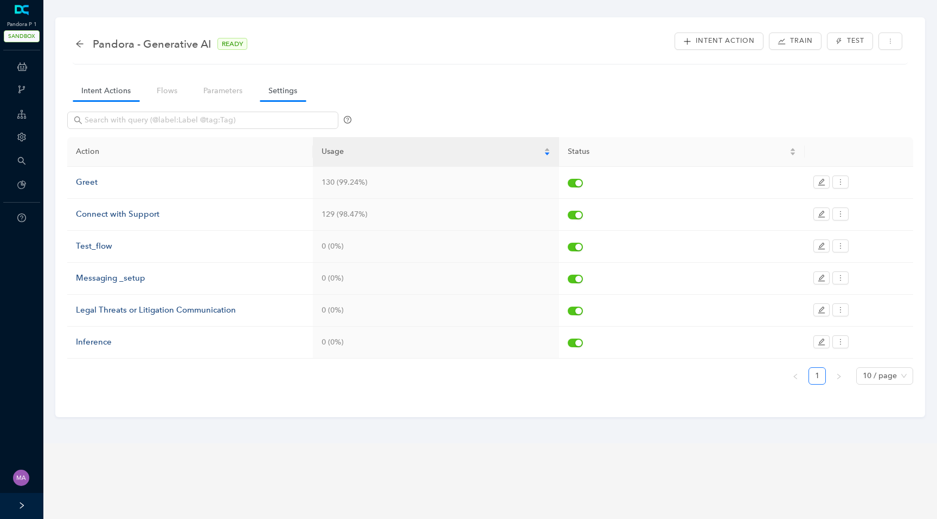
click at [276, 95] on link "Settings" at bounding box center [283, 91] width 46 height 20
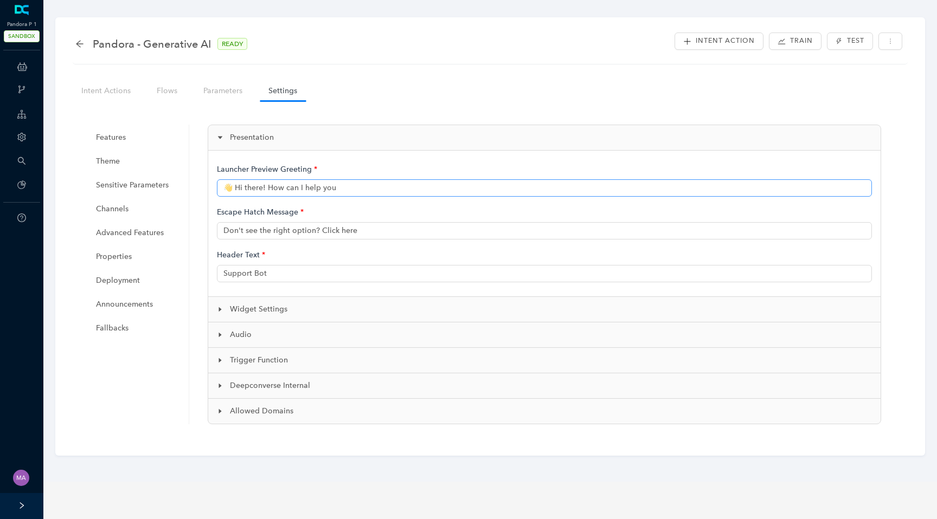
type input "👋 Hi there! How can I help you?"
type input "Pandora Support"
click at [119, 258] on span "Properties" at bounding box center [137, 257] width 82 height 22
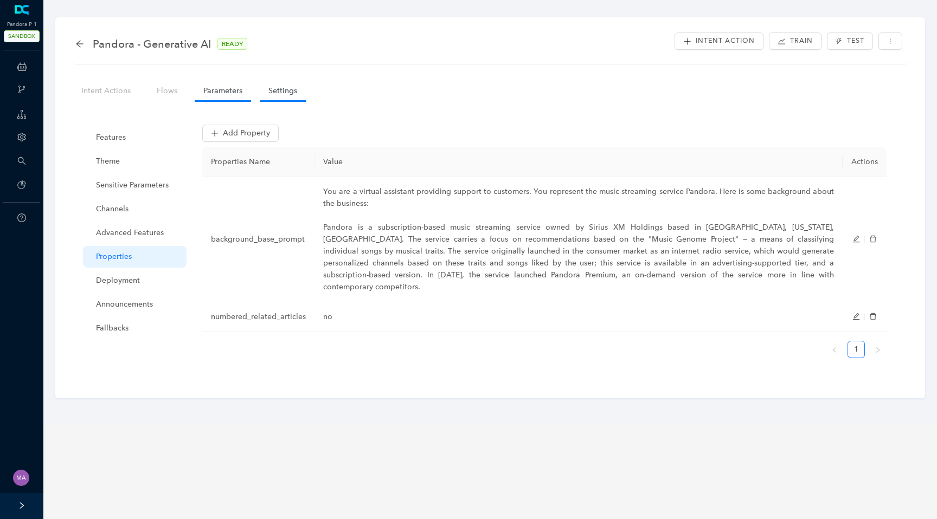
click at [211, 95] on link "Parameters" at bounding box center [223, 91] width 56 height 20
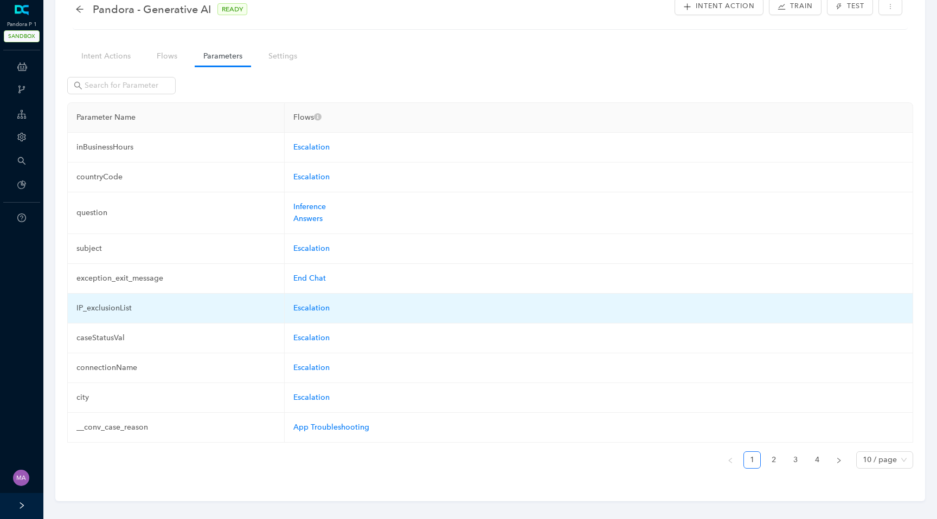
scroll to position [43, 0]
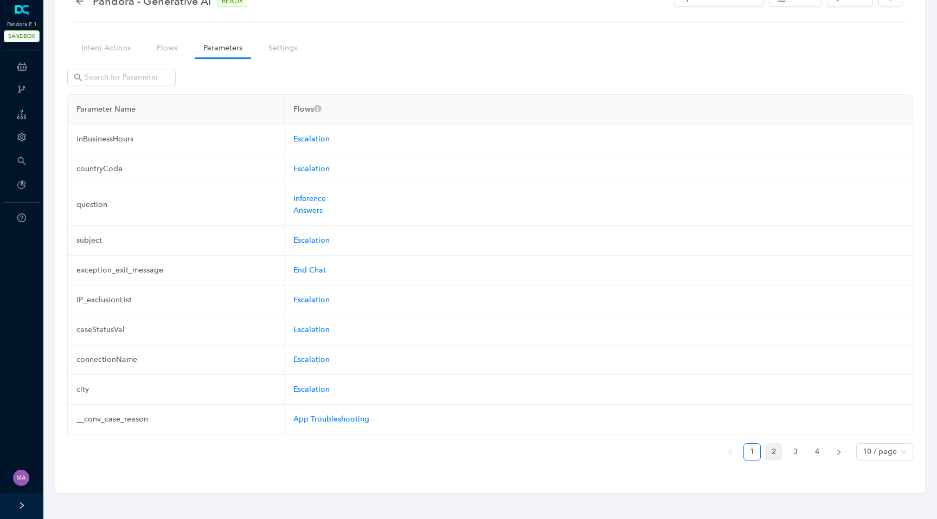
click at [768, 453] on link "2" at bounding box center [774, 452] width 16 height 16
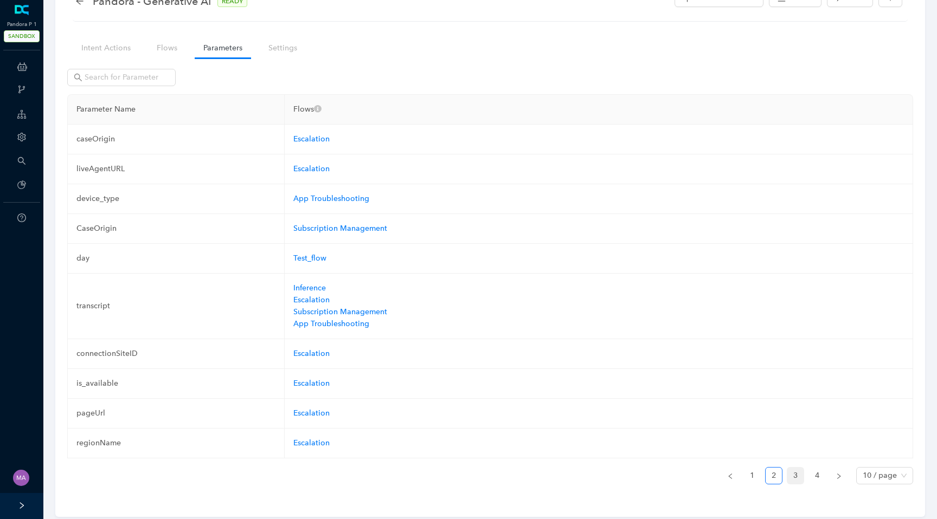
click at [796, 472] on link "3" at bounding box center [795, 476] width 16 height 16
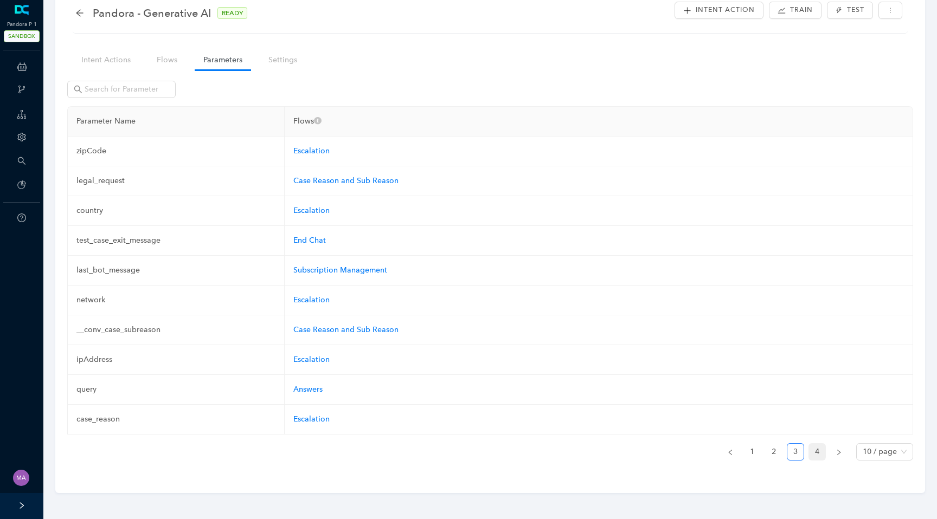
click at [819, 457] on link "4" at bounding box center [817, 452] width 16 height 16
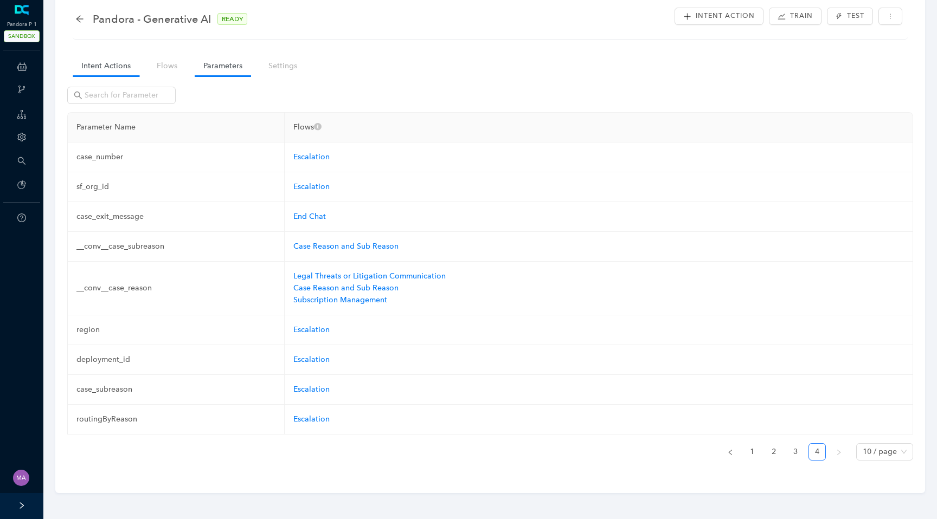
click at [110, 63] on link "Intent Actions" at bounding box center [106, 66] width 67 height 20
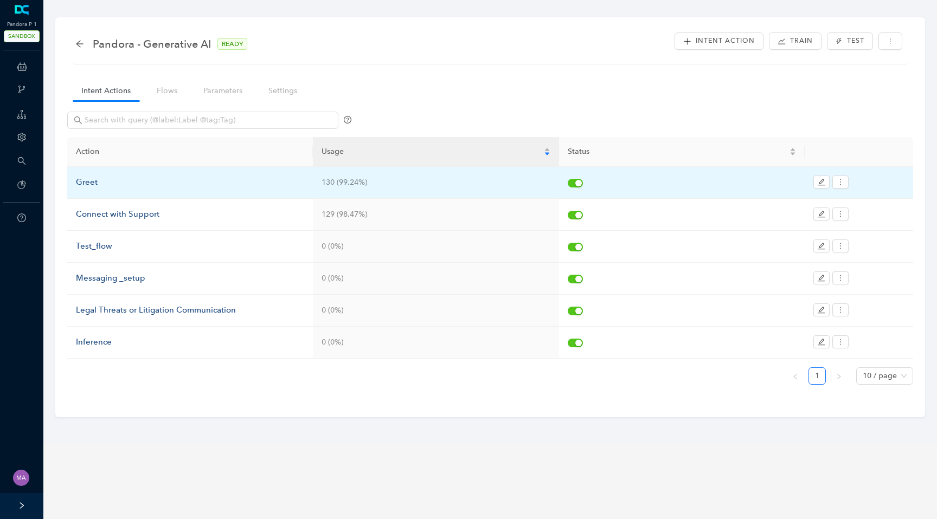
click at [88, 185] on div "Greet" at bounding box center [190, 182] width 228 height 13
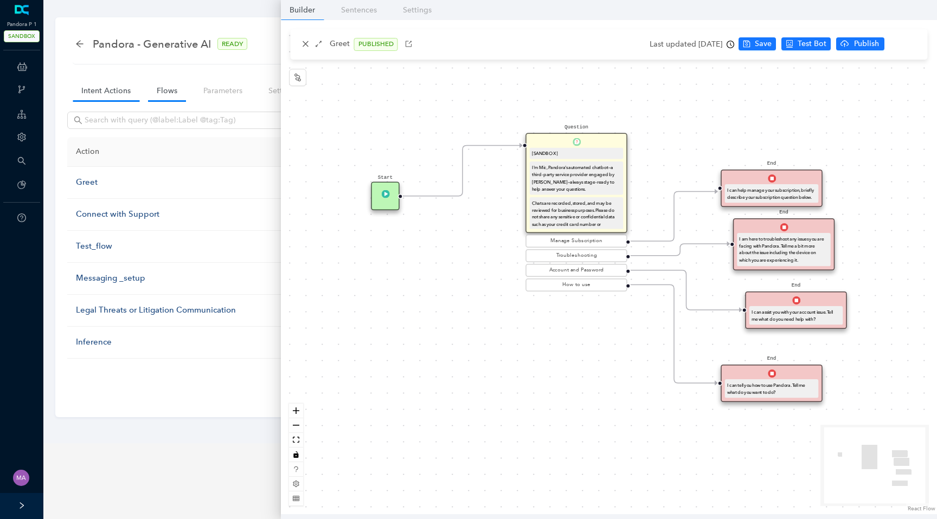
click at [170, 96] on link "Flows" at bounding box center [167, 91] width 38 height 20
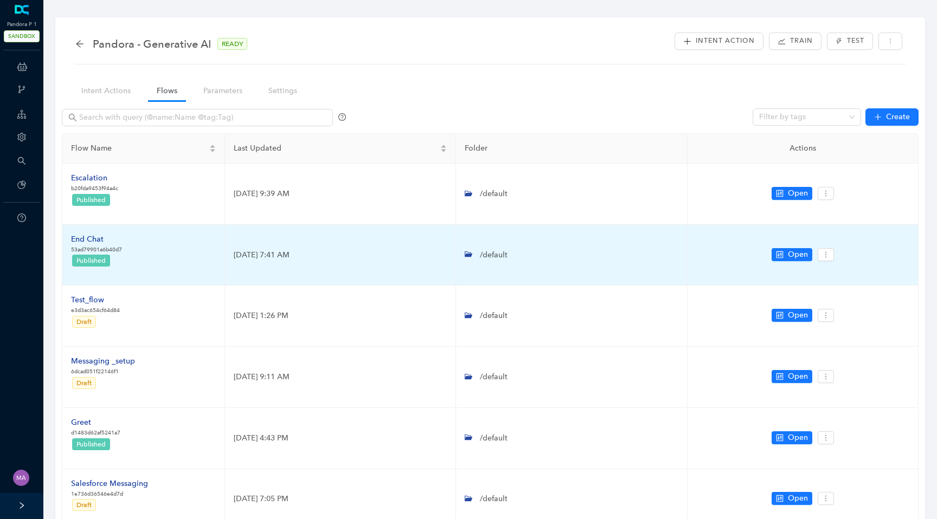
click at [96, 240] on div "End Chat" at bounding box center [96, 240] width 51 height 12
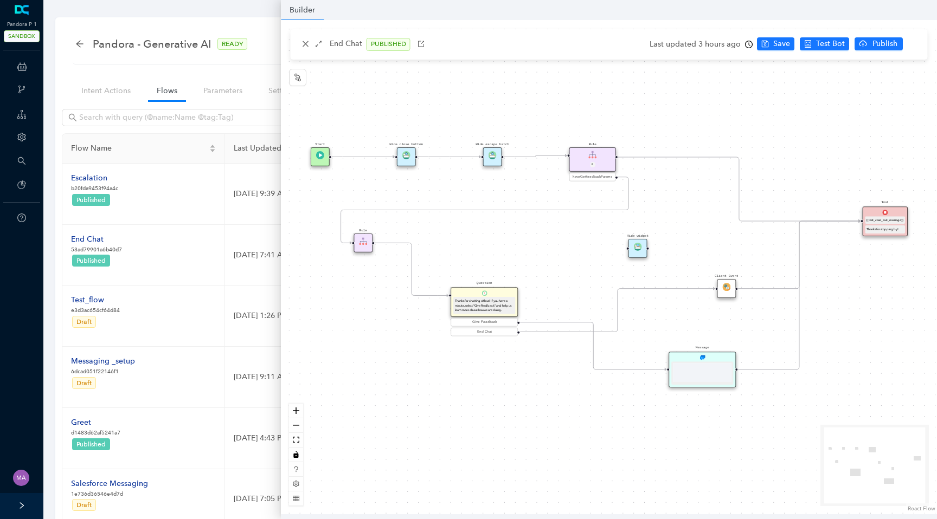
click at [692, 364] on body at bounding box center [702, 372] width 59 height 19
click at [696, 359] on div "Message" at bounding box center [702, 370] width 67 height 36
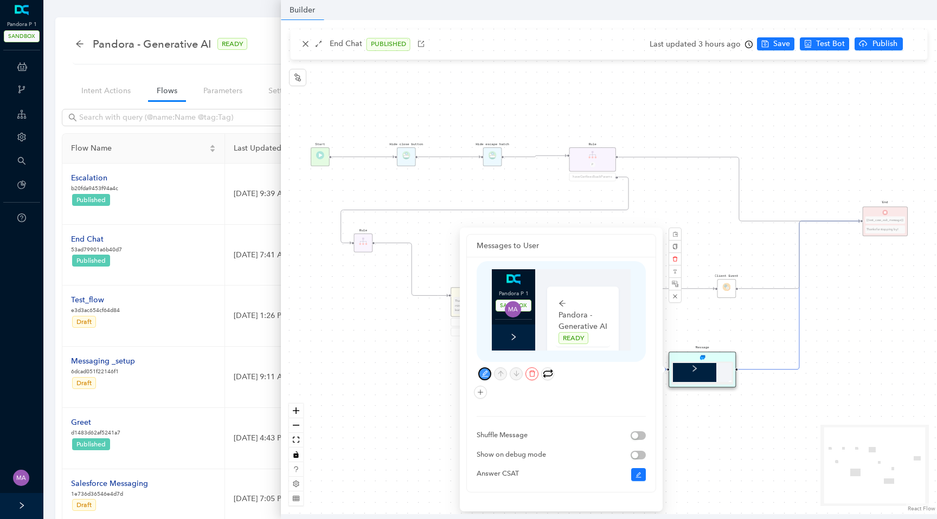
click at [483, 371] on icon "edit" at bounding box center [485, 373] width 7 height 7
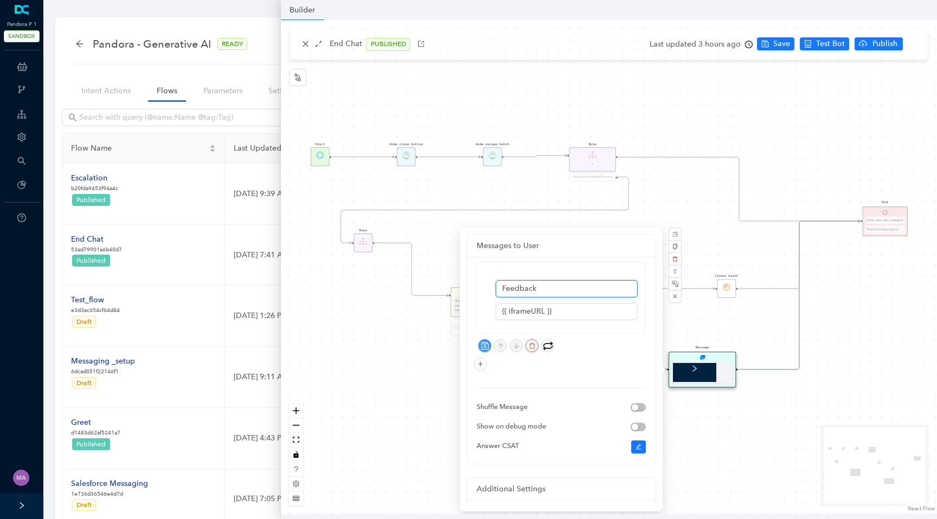
click at [537, 289] on input "Feedback" at bounding box center [567, 288] width 142 height 17
click at [840, 331] on div "Start End {{test_case_exit_message}} Thanks for stopping by! Rule P haveGetfeed…" at bounding box center [609, 267] width 656 height 495
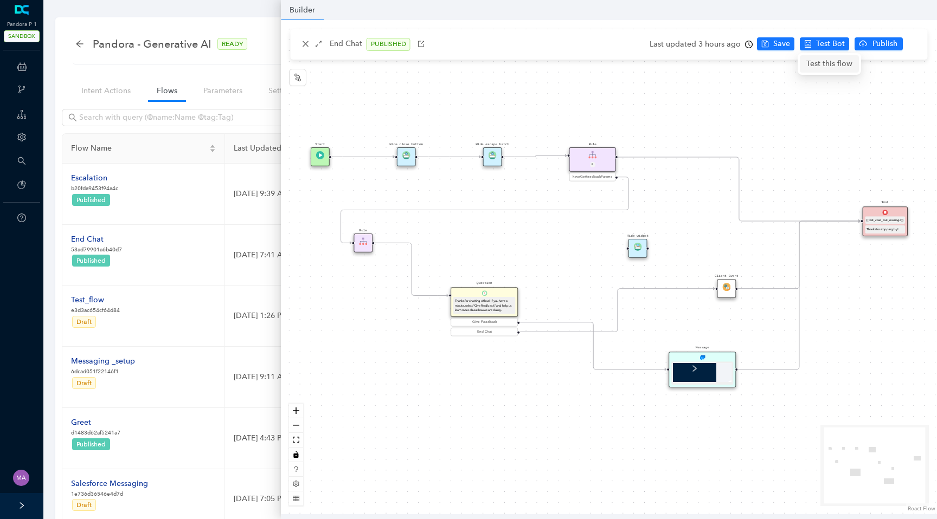
click at [833, 63] on span "Test this flow" at bounding box center [829, 64] width 46 height 12
click at [598, 179] on span "haveGetfeedbackParams" at bounding box center [592, 177] width 39 height 5
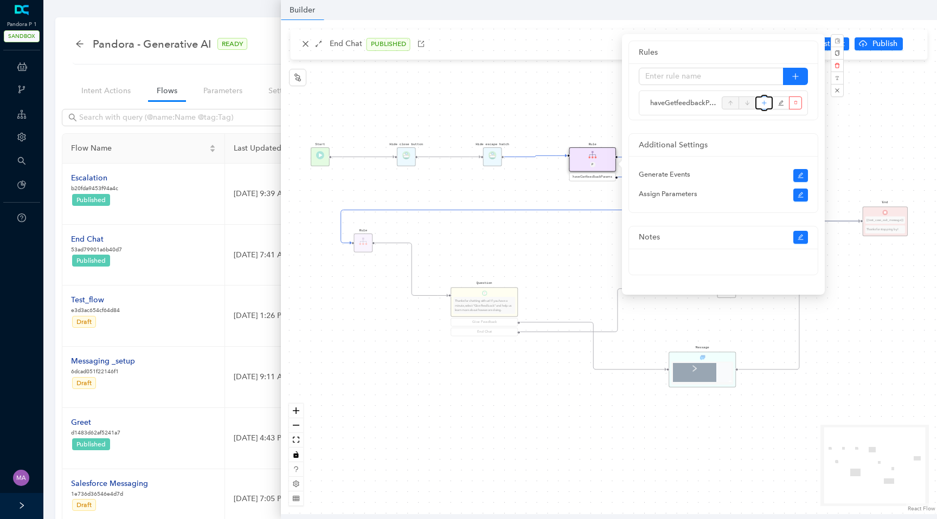
click at [762, 105] on icon "plus" at bounding box center [764, 103] width 6 height 16
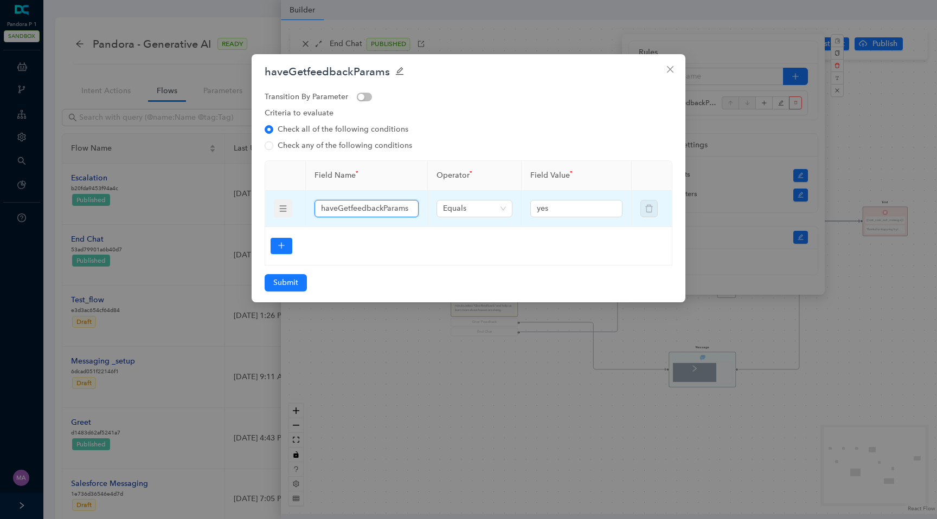
click at [345, 208] on input "haveGetfeedbackParams" at bounding box center [365, 209] width 89 height 12
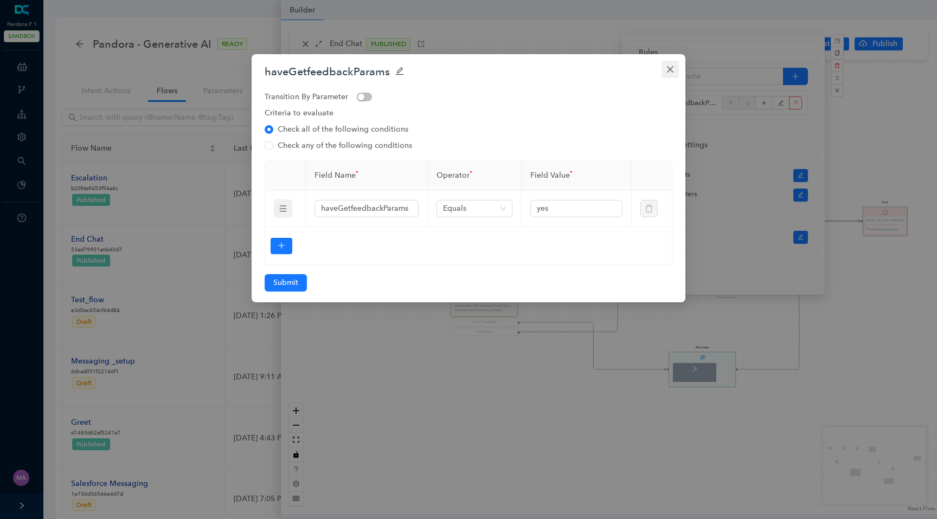
click at [666, 65] on icon "close" at bounding box center [670, 69] width 9 height 9
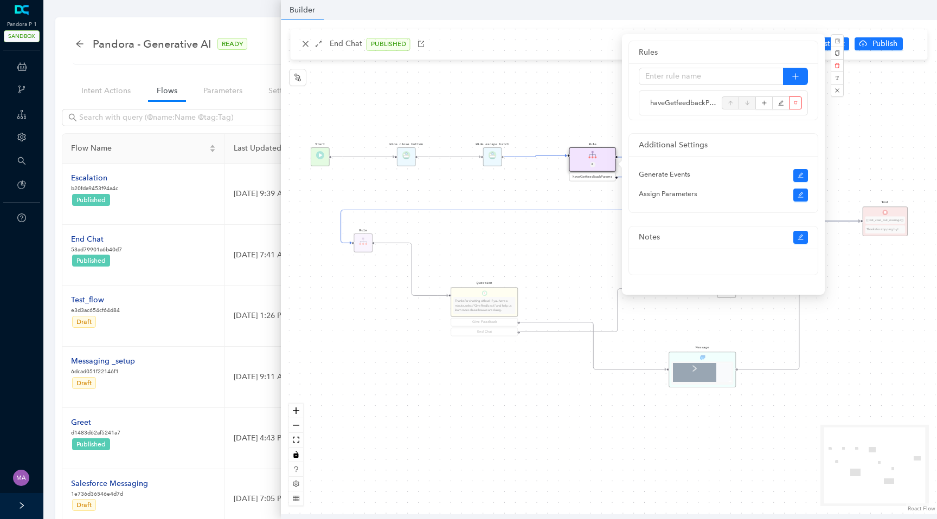
click at [367, 399] on div "Start End {{test_case_exit_message}} Thanks for stopping by! Rule P haveGetfeed…" at bounding box center [609, 267] width 656 height 495
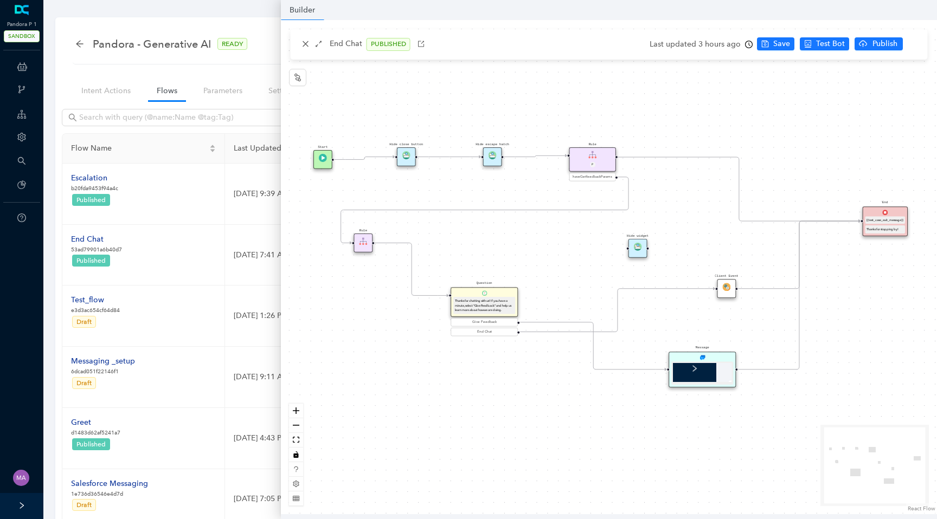
click at [312, 164] on div "Start End {{test_case_exit_message}} Thanks for stopping by! Rule P haveGetfeed…" at bounding box center [609, 267] width 656 height 495
click at [319, 161] on img at bounding box center [323, 158] width 8 height 8
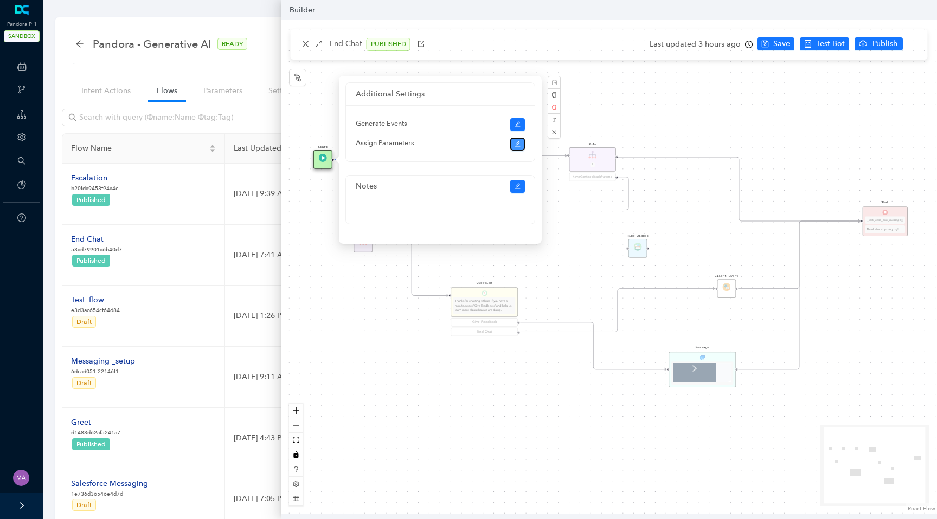
click at [514, 147] on button "button" at bounding box center [517, 144] width 15 height 13
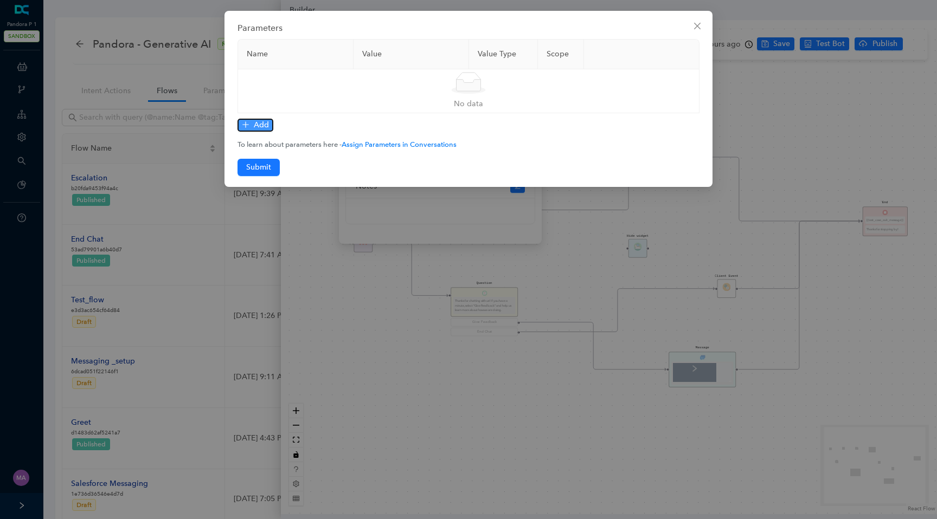
click at [264, 126] on span "Add" at bounding box center [261, 125] width 15 height 12
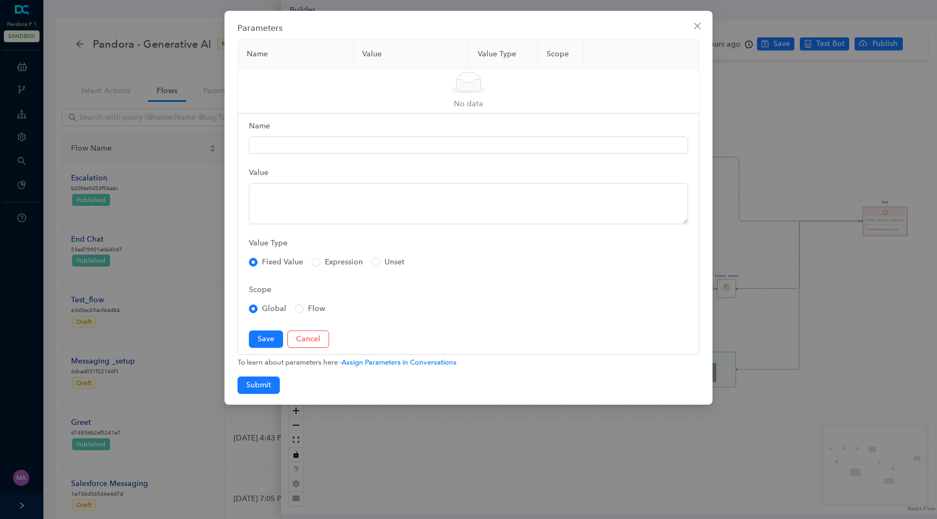
click at [321, 158] on form "Name Value Value Type Fixed Value Expression Unset Scope Global Flow Save Cancel" at bounding box center [469, 234] width 462 height 242
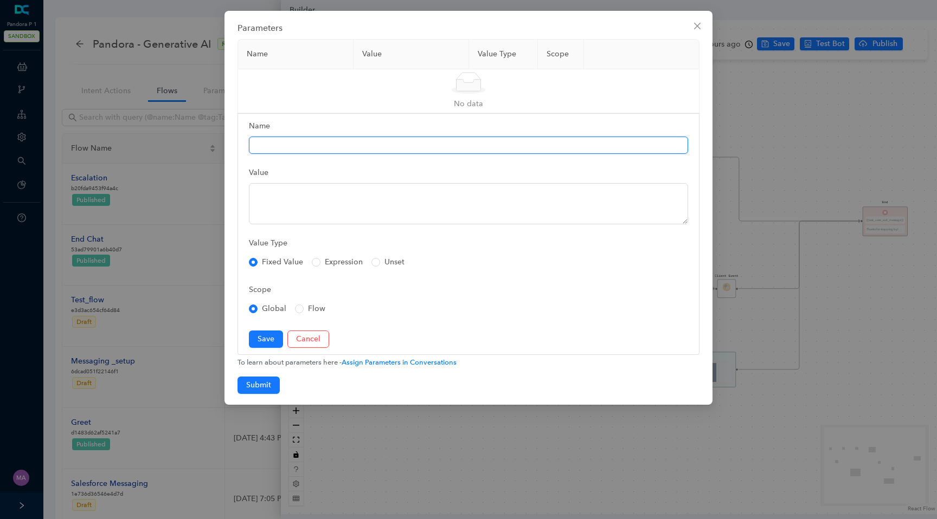
click at [339, 149] on input "Name" at bounding box center [468, 145] width 439 height 17
paste input "haveGetfeedbackParams"
type input "haveGetfeedbackParams"
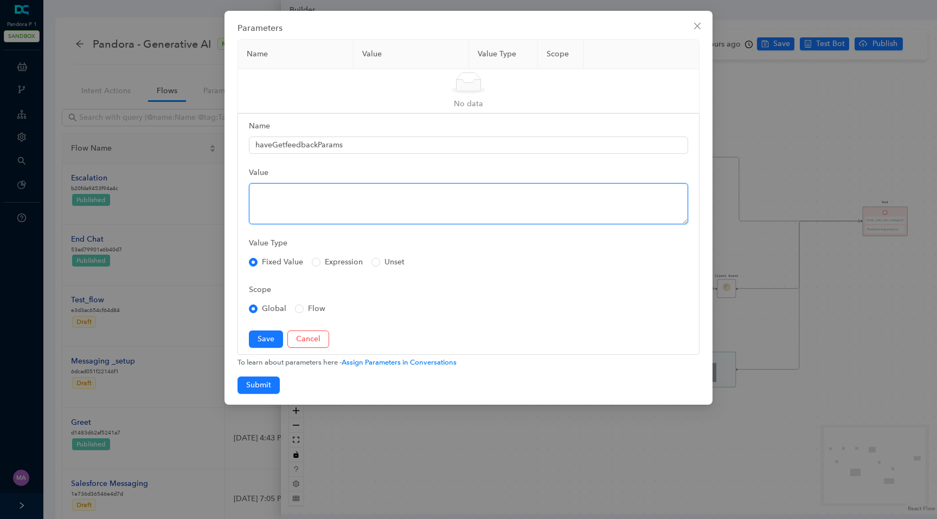
click at [338, 191] on textarea "Value" at bounding box center [468, 203] width 439 height 41
type textarea "Yes"
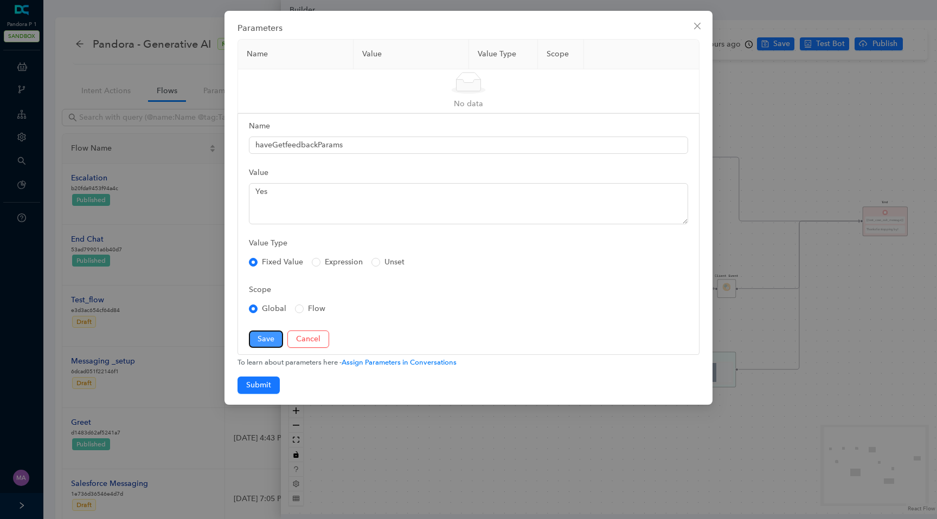
click at [267, 343] on span "Save" at bounding box center [266, 339] width 17 height 12
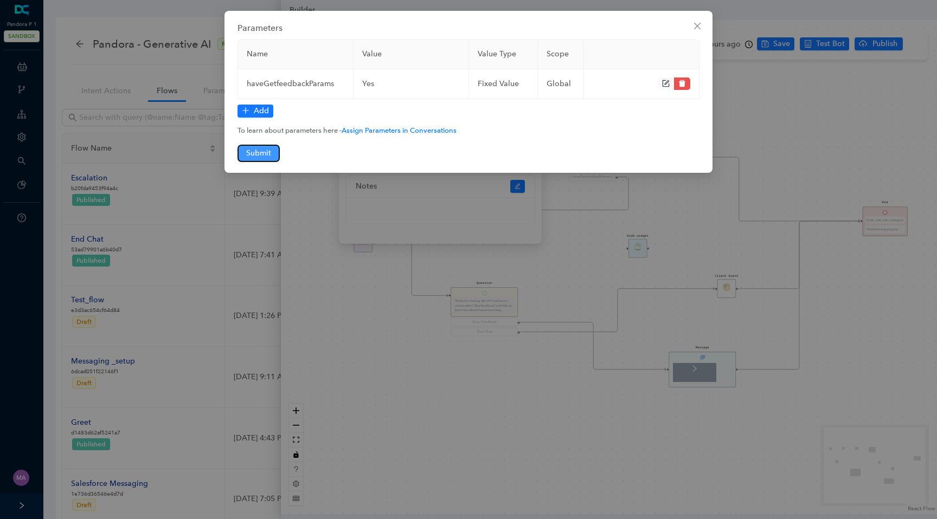
click at [272, 157] on button "Submit" at bounding box center [259, 153] width 42 height 17
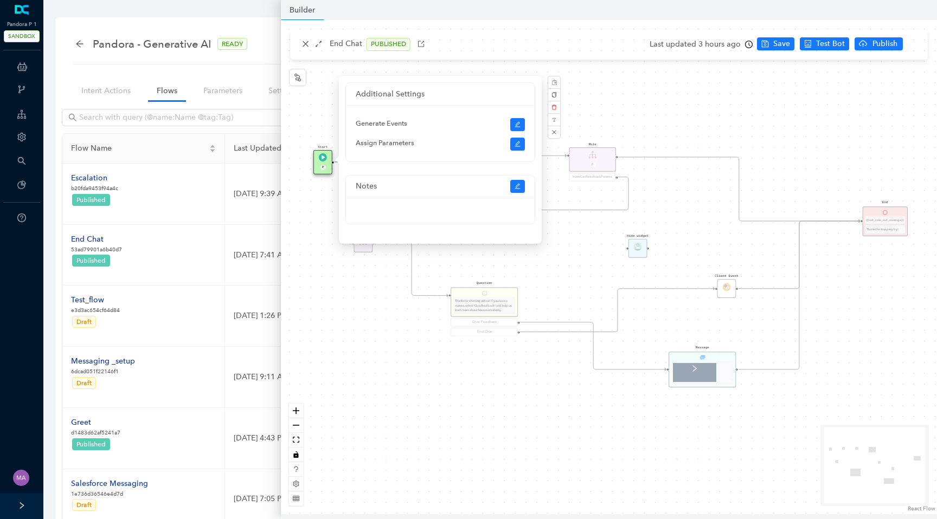
click at [407, 358] on div "Start P End {{test_case_exit_message}} Thanks for stopping by! Rule P haveGetfe…" at bounding box center [609, 267] width 656 height 495
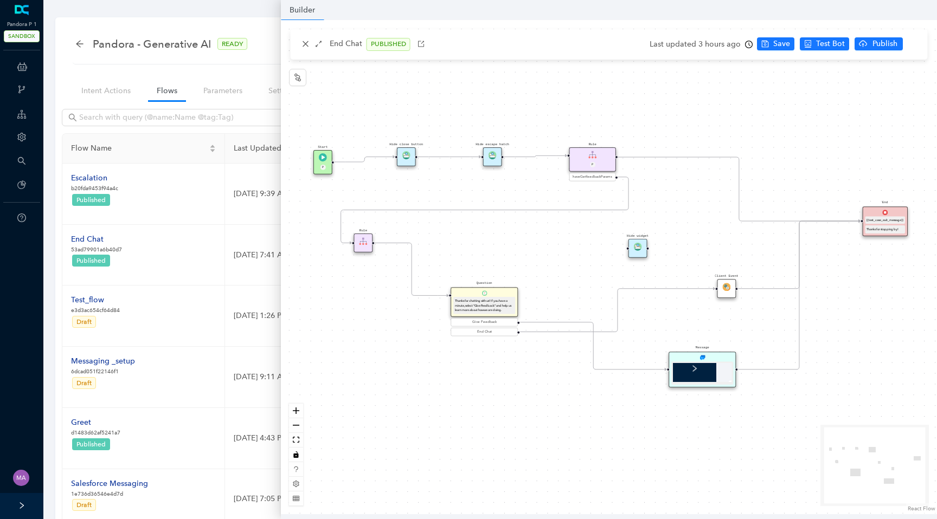
click at [328, 162] on div "Start P" at bounding box center [322, 162] width 19 height 24
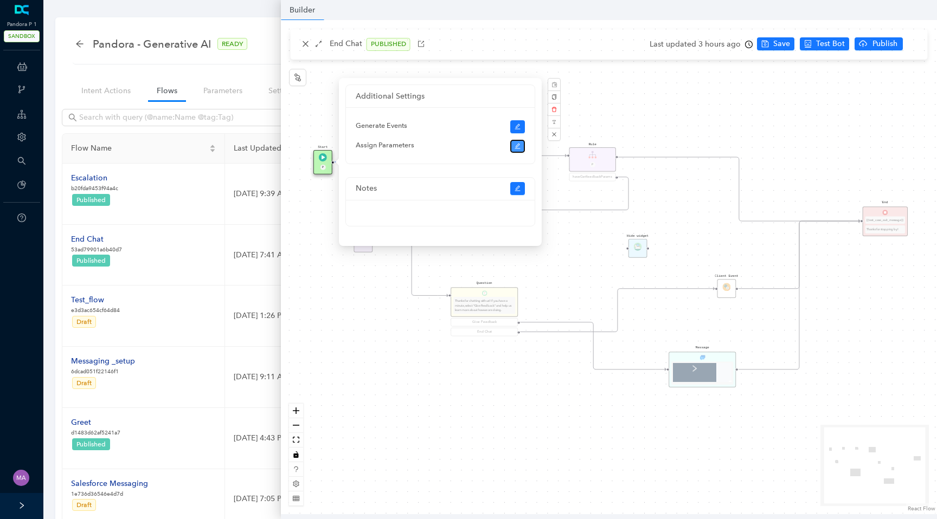
click at [514, 145] on button "button" at bounding box center [517, 146] width 15 height 13
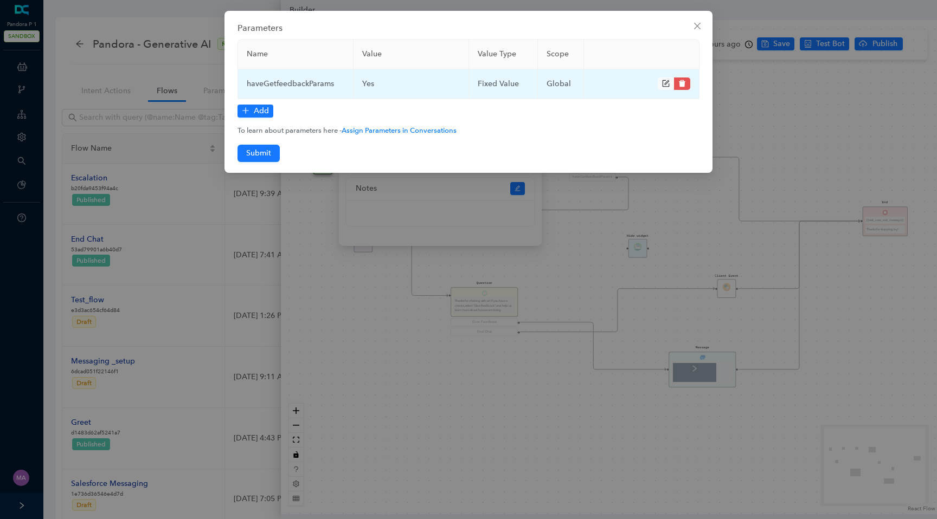
click at [663, 84] on icon "form" at bounding box center [666, 83] width 7 height 7
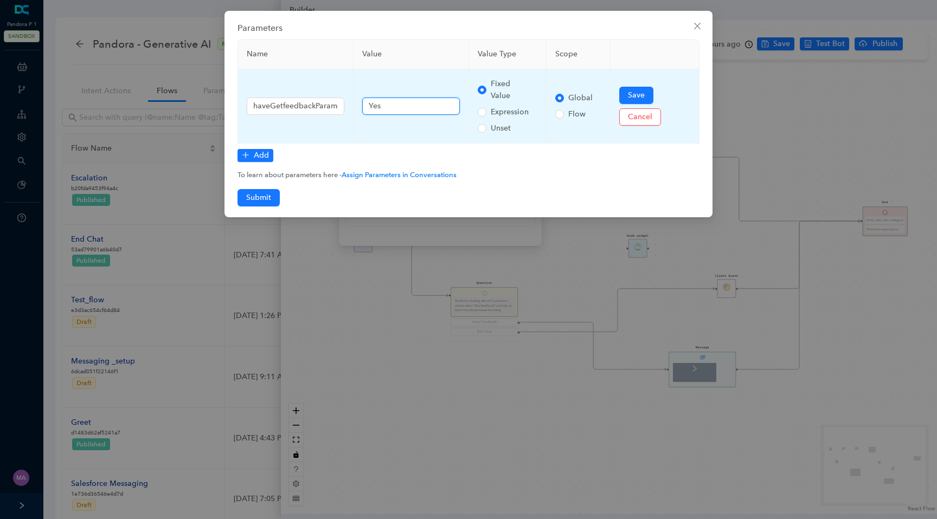
click at [373, 109] on input "Yes" at bounding box center [411, 106] width 98 height 17
type input "yes"
click at [634, 91] on span "Save" at bounding box center [636, 95] width 17 height 12
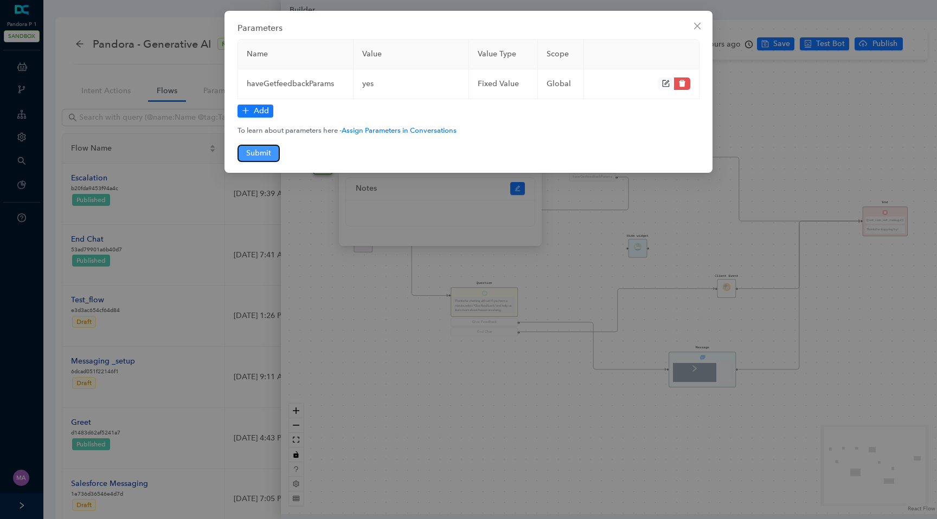
click at [265, 157] on span "Submit" at bounding box center [258, 153] width 25 height 12
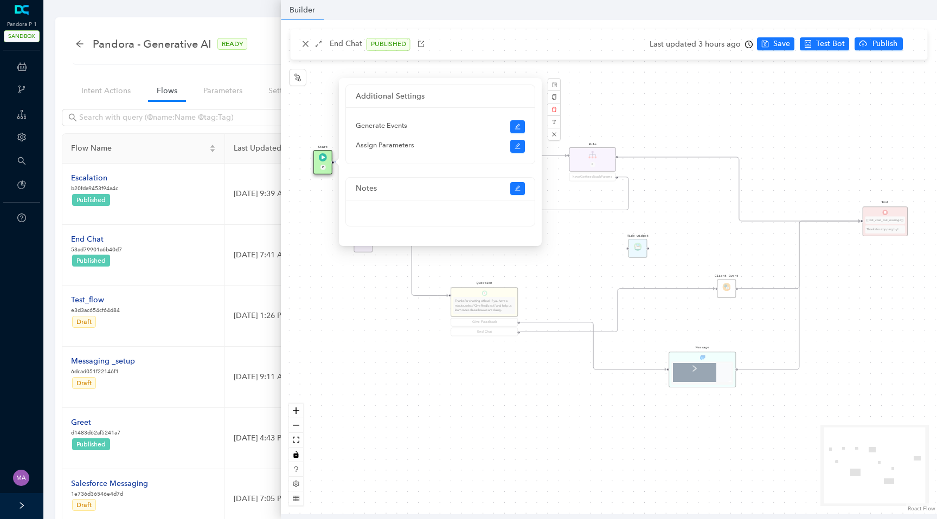
click at [779, 44] on div "Start P End {{test_case_exit_message}} Thanks for stopping by! Rule P haveGetfe…" at bounding box center [609, 267] width 656 height 495
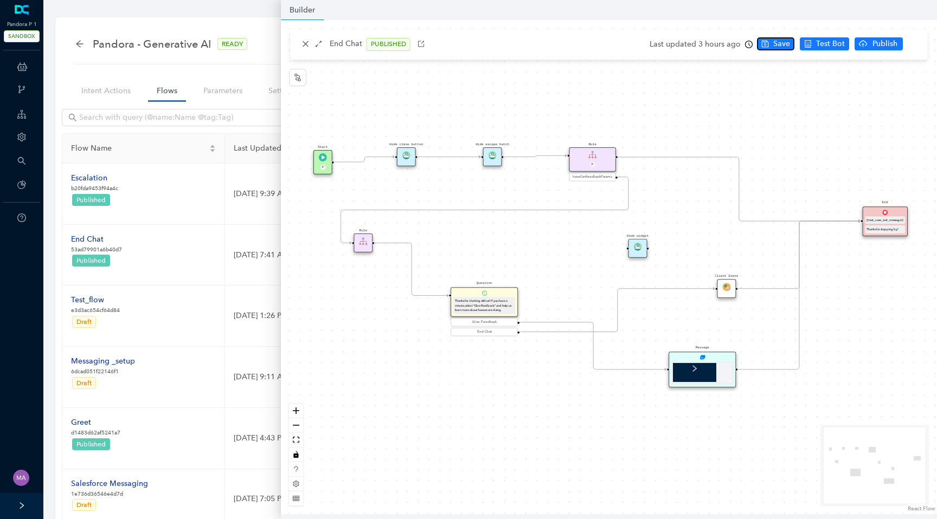
click at [779, 44] on span "Save" at bounding box center [781, 44] width 17 height 12
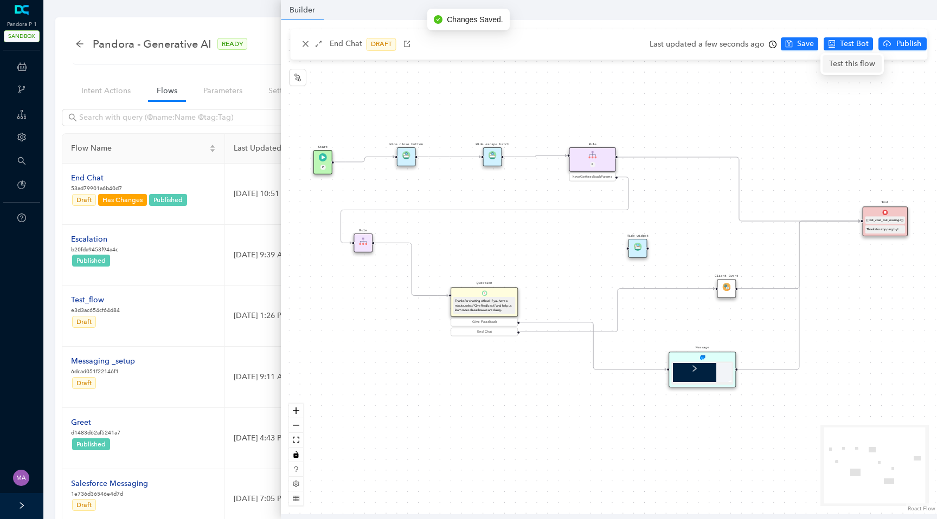
click at [836, 63] on span "Test this flow" at bounding box center [852, 64] width 46 height 12
click at [419, 373] on div "Start P End {{test_case_exit_message}} Thanks for stopping by! Rule P haveGetfe…" at bounding box center [609, 267] width 656 height 495
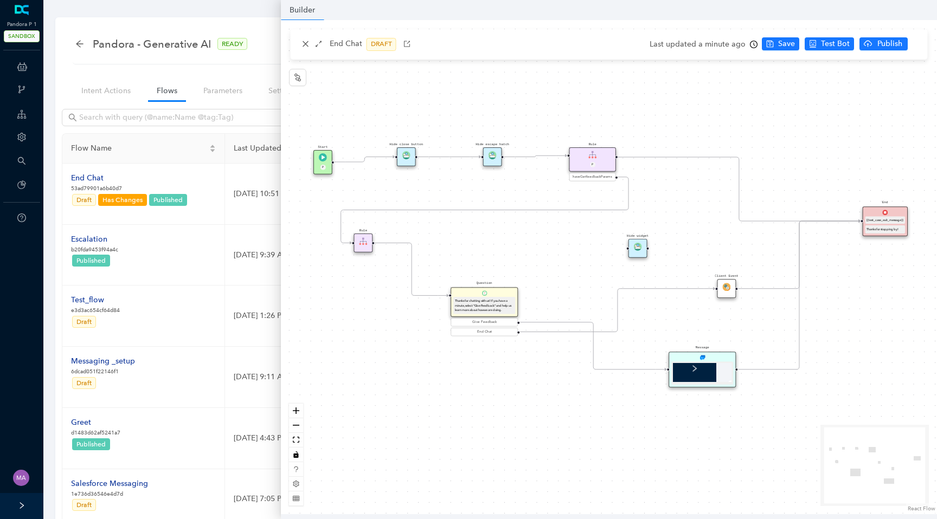
click at [555, 323] on icon "Edge from reactflownode_6b91d6c1-09af-4404-8d1c-4d7a31968357 to 0ed117f2-2f2e-8…" at bounding box center [594, 346] width 146 height 47
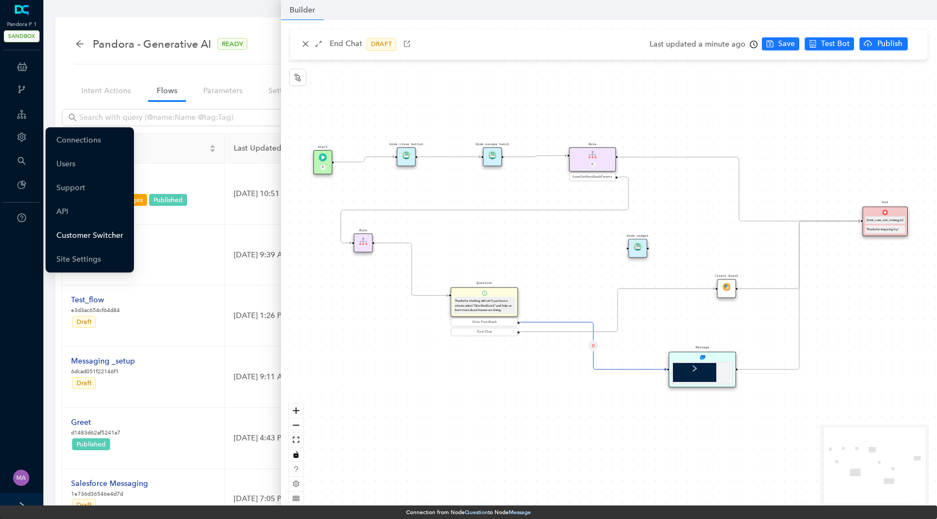
click at [61, 232] on link "Customer Switcher" at bounding box center [89, 236] width 67 height 22
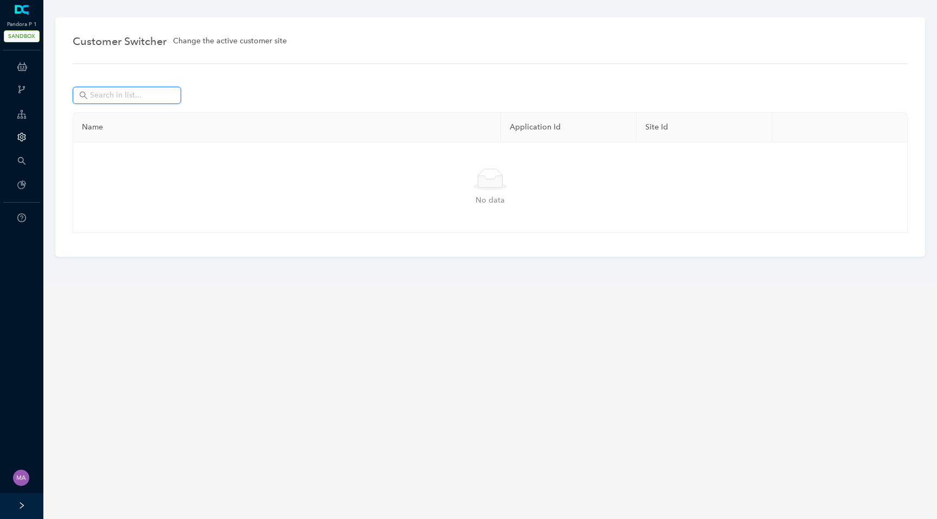
click at [156, 92] on input "text" at bounding box center [128, 95] width 76 height 12
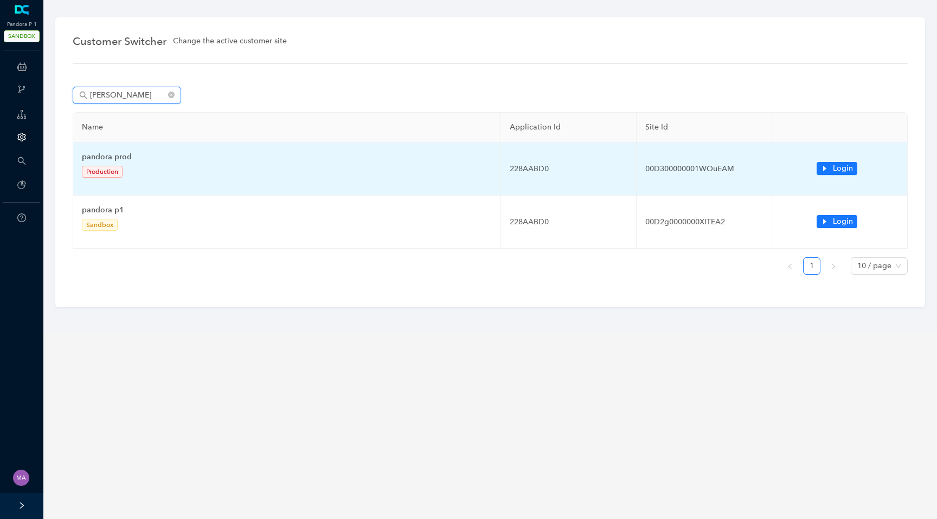
type input "pando"
click at [116, 163] on td "pandora prod Production" at bounding box center [287, 169] width 428 height 53
click at [824, 167] on icon "caret-right" at bounding box center [824, 168] width 3 height 5
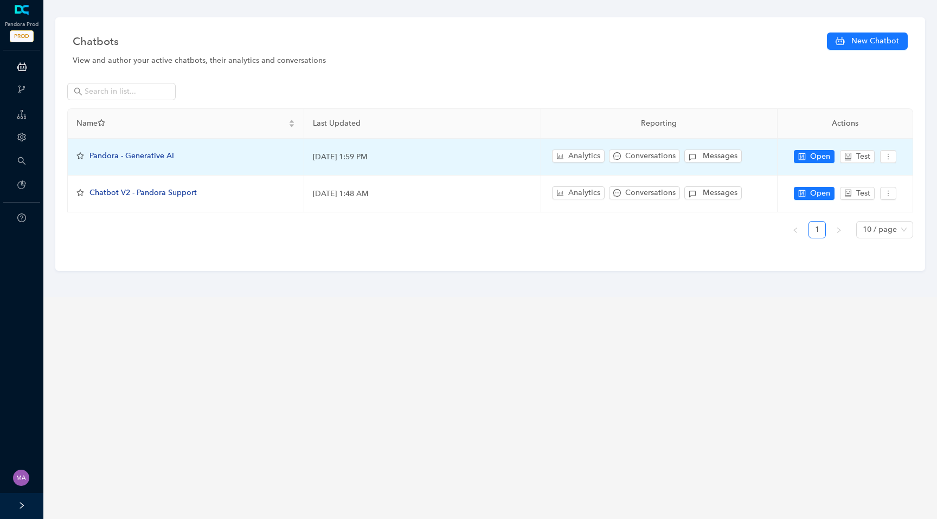
click at [130, 157] on span "Pandora - Generative AI" at bounding box center [131, 155] width 85 height 9
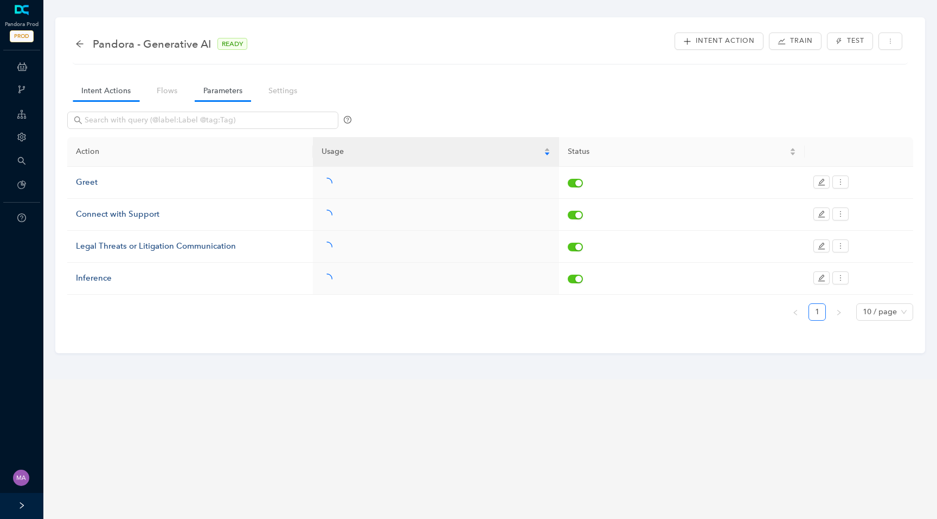
click at [221, 94] on link "Parameters" at bounding box center [223, 91] width 56 height 20
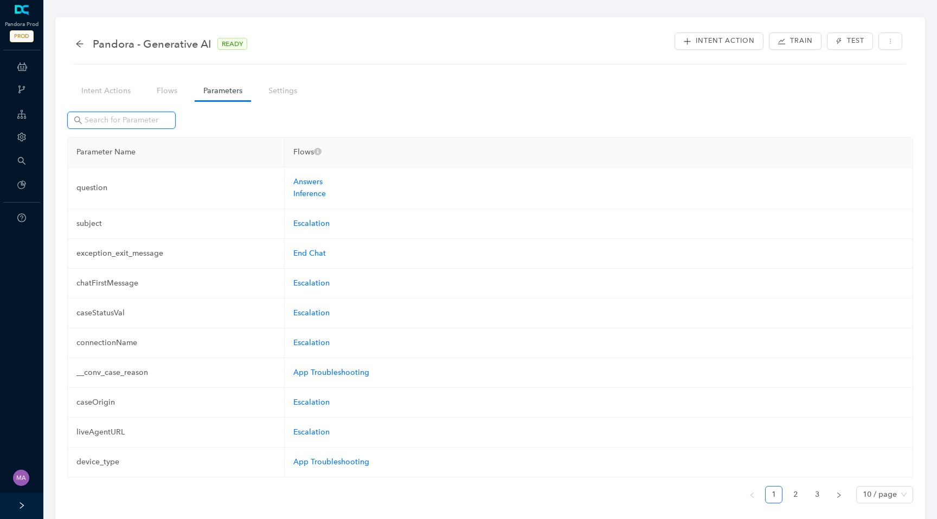
click at [140, 119] on input "text" at bounding box center [123, 120] width 76 height 12
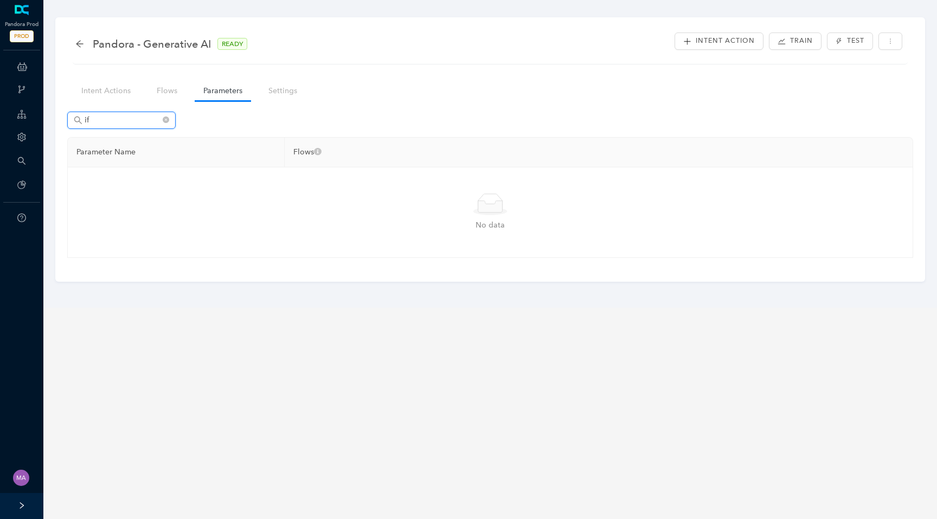
type input "i"
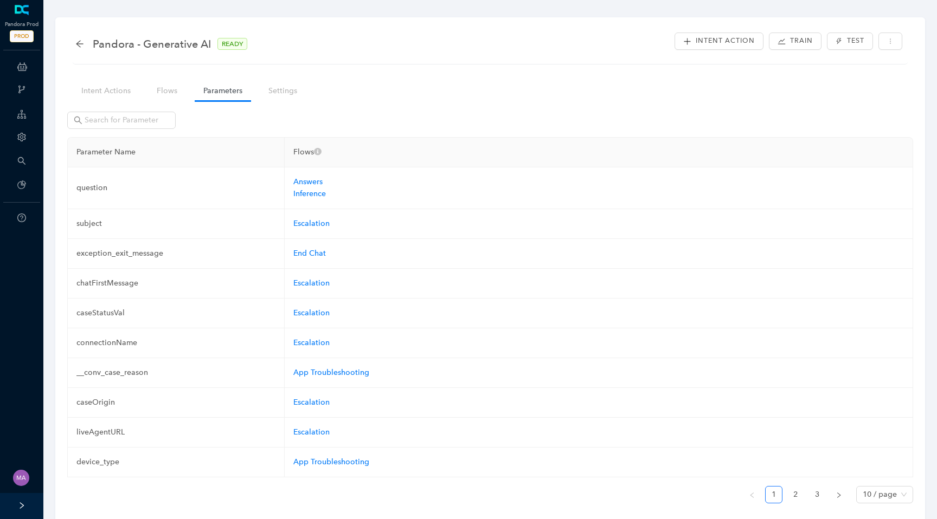
click at [22, 68] on icon at bounding box center [22, 67] width 10 height 22
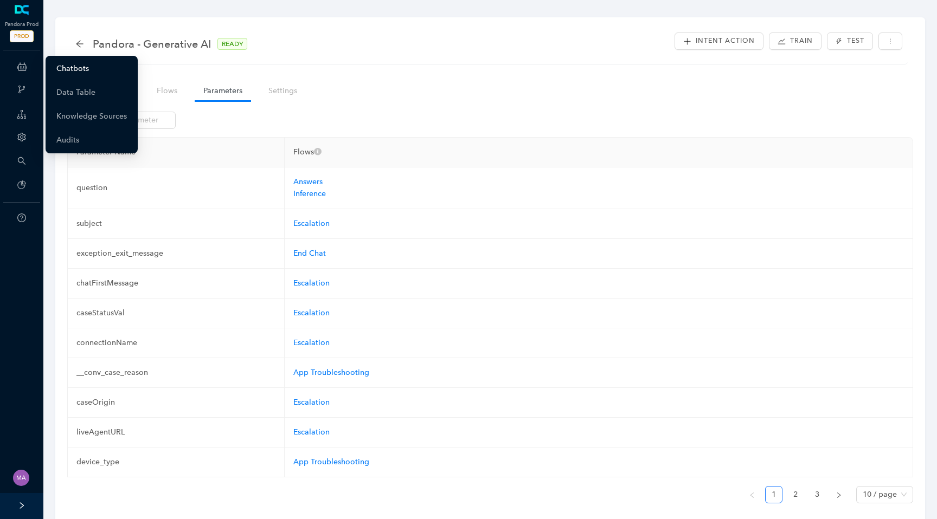
click at [75, 72] on link "Chatbots" at bounding box center [72, 69] width 33 height 22
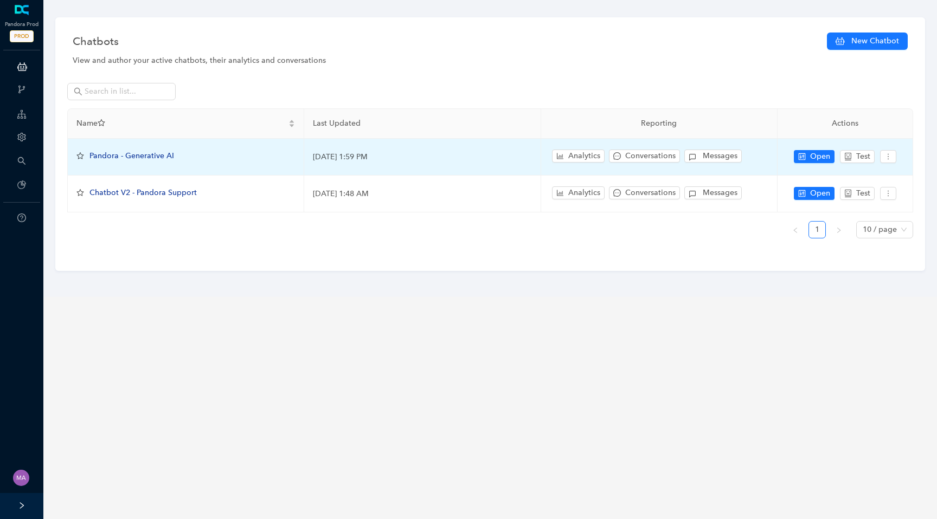
click at [138, 153] on span "Pandora - Generative AI" at bounding box center [131, 155] width 85 height 9
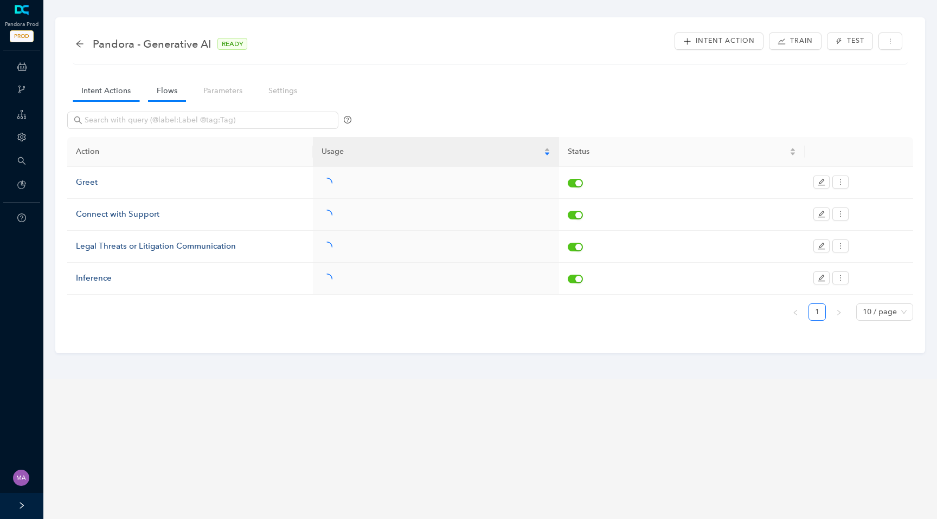
click at [171, 98] on link "Flows" at bounding box center [167, 91] width 38 height 20
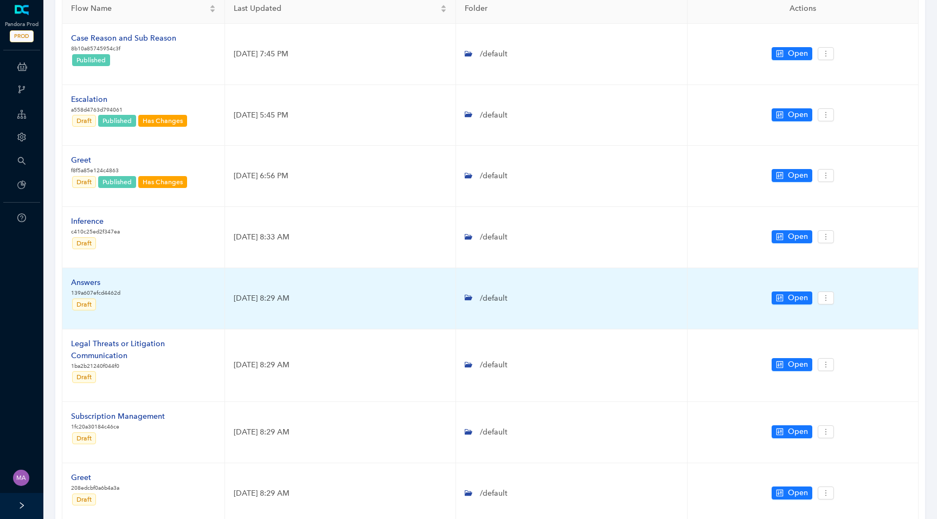
scroll to position [352, 0]
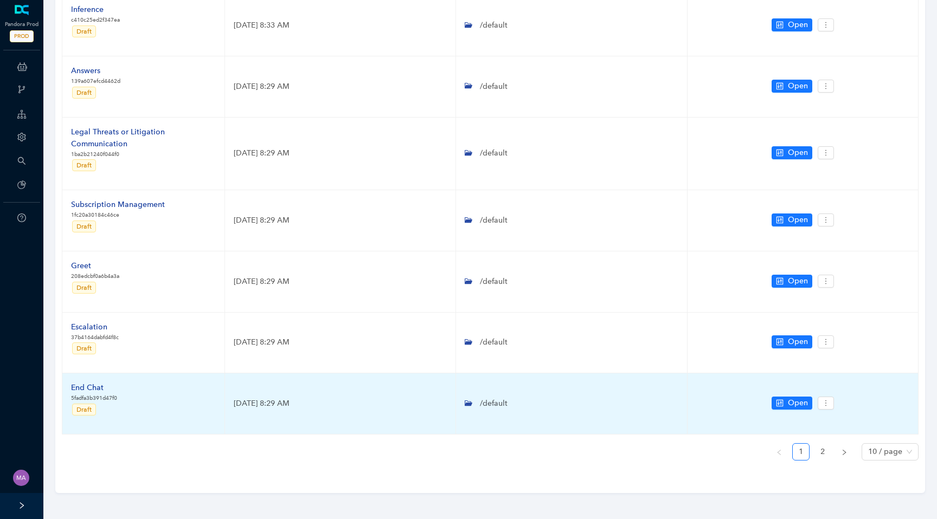
click at [96, 387] on div "End Chat" at bounding box center [94, 388] width 46 height 12
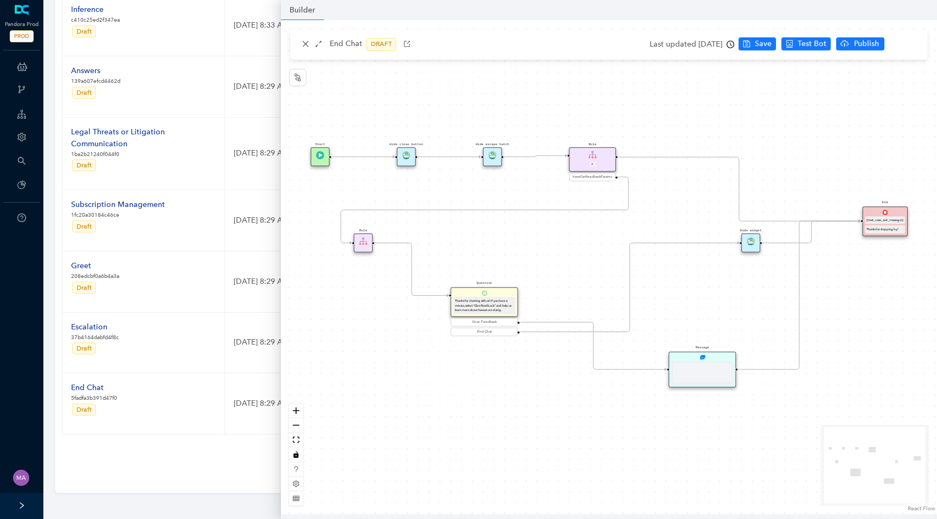
scroll to position [0, 0]
click at [724, 357] on div "Message" at bounding box center [702, 370] width 67 height 36
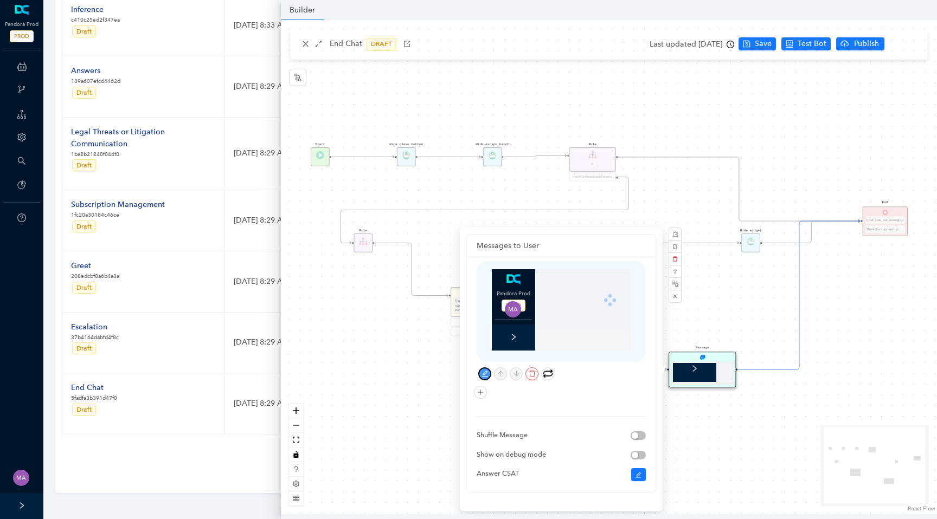
click at [485, 371] on icon "edit" at bounding box center [485, 373] width 7 height 7
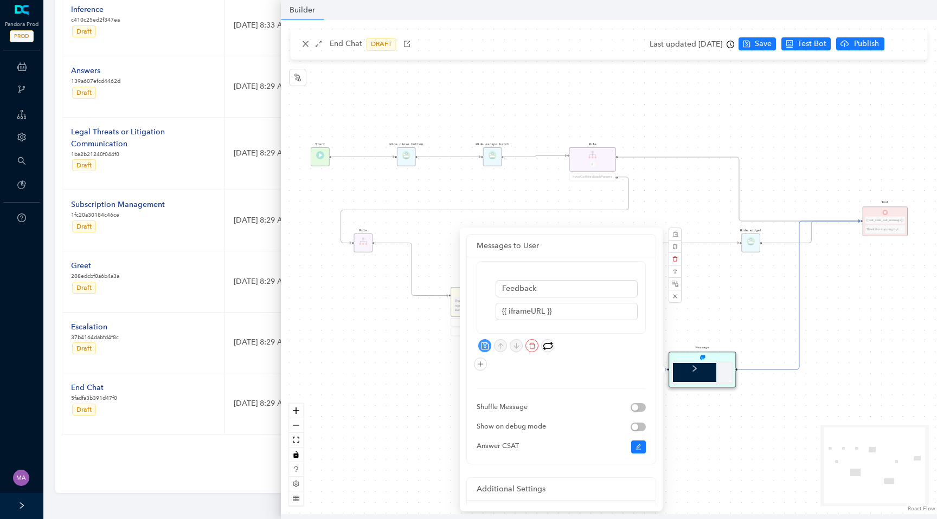
click at [397, 380] on div "Start End {{test_case_exit_message}} Thanks for stopping by! Rule P haveGetfeed…" at bounding box center [609, 267] width 656 height 495
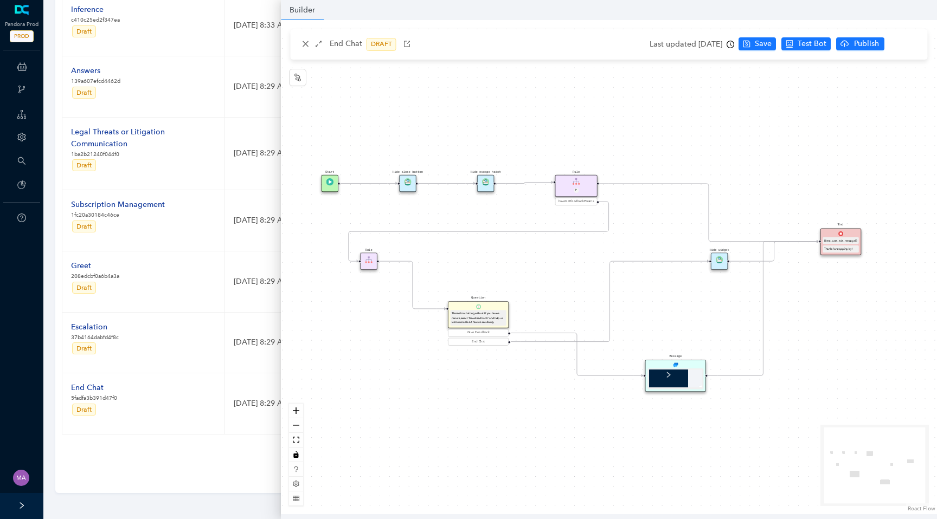
click at [22, 69] on icon at bounding box center [22, 67] width 10 height 22
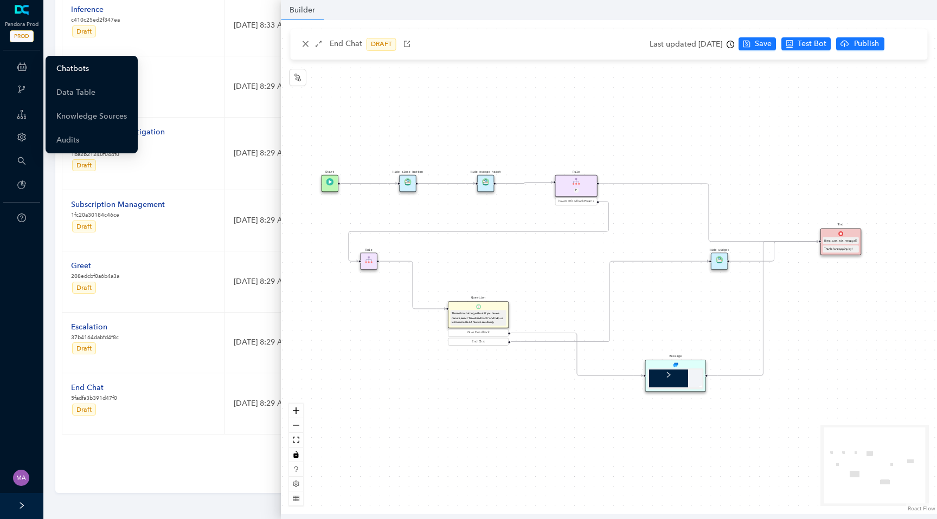
click at [79, 68] on link "Chatbots" at bounding box center [72, 69] width 33 height 22
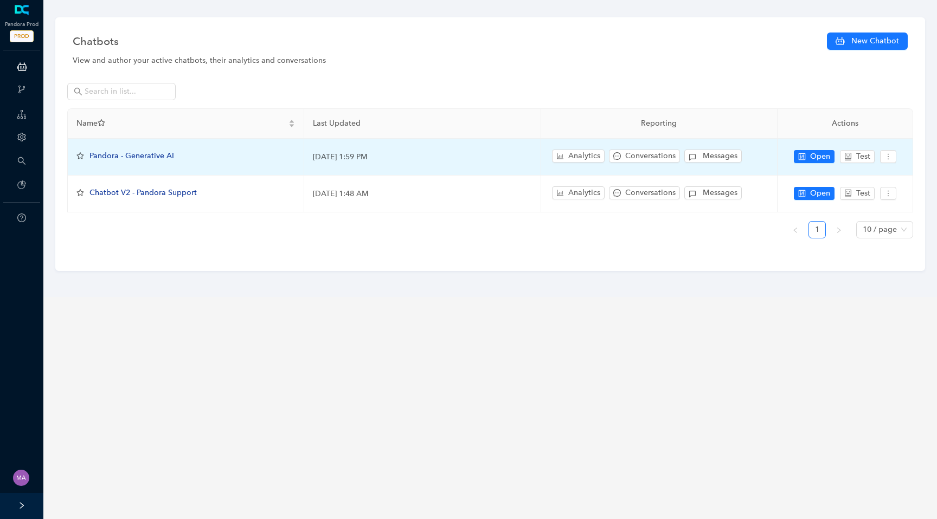
click at [147, 158] on span "Pandora - Generative AI" at bounding box center [131, 155] width 85 height 9
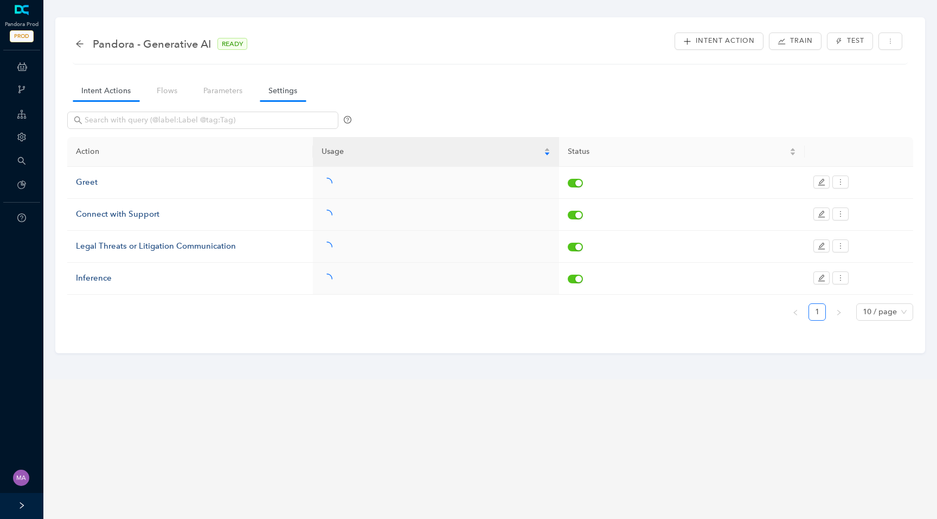
click at [267, 93] on link "Settings" at bounding box center [283, 91] width 46 height 20
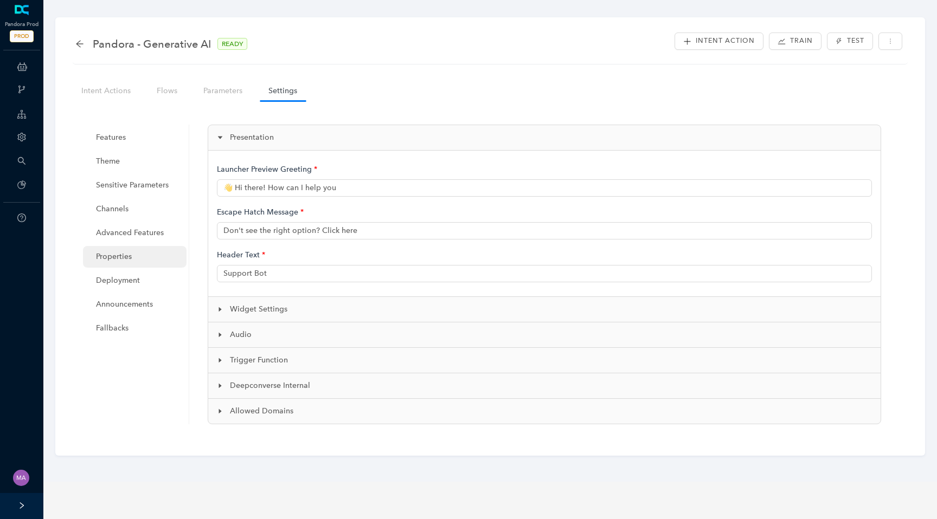
type input "👋 Hi there! How can I help you?"
type input "Pandora Support"
click at [121, 255] on span "Properties" at bounding box center [137, 257] width 82 height 22
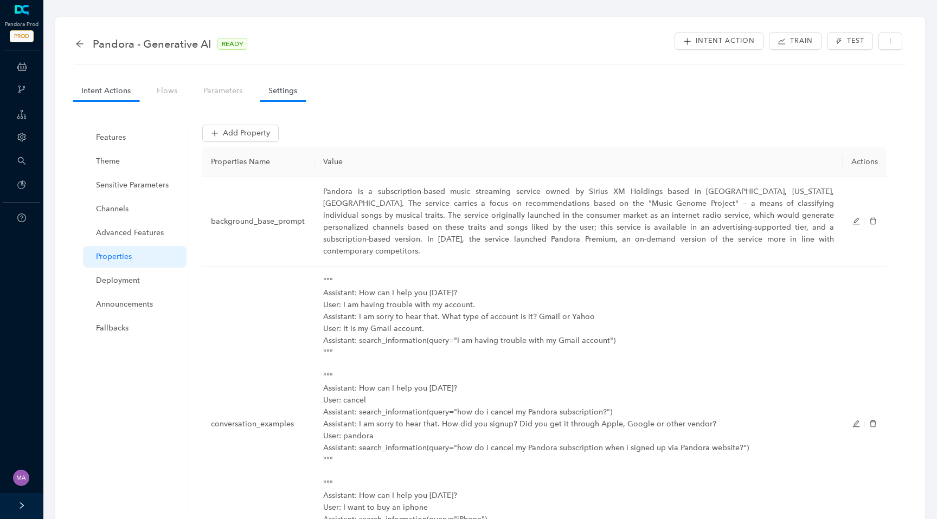
click at [108, 93] on link "Intent Actions" at bounding box center [106, 91] width 67 height 20
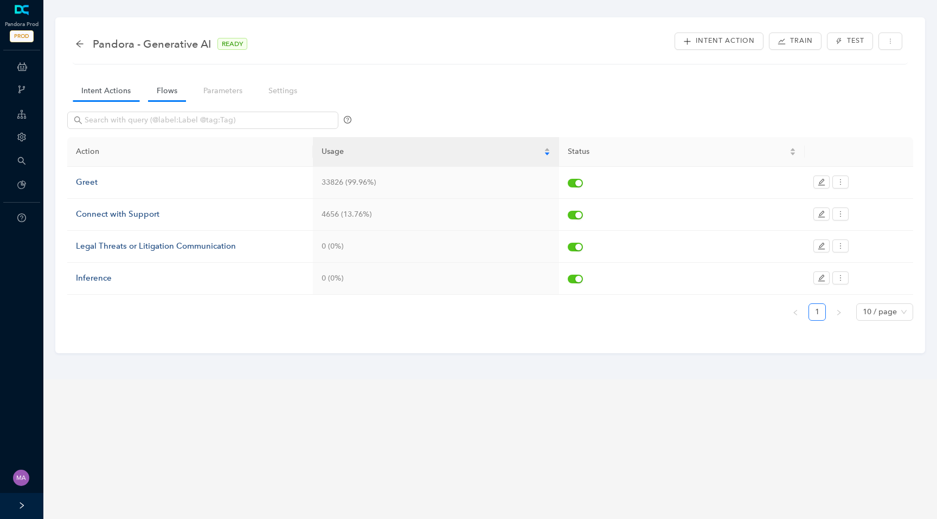
click at [168, 94] on link "Flows" at bounding box center [167, 91] width 38 height 20
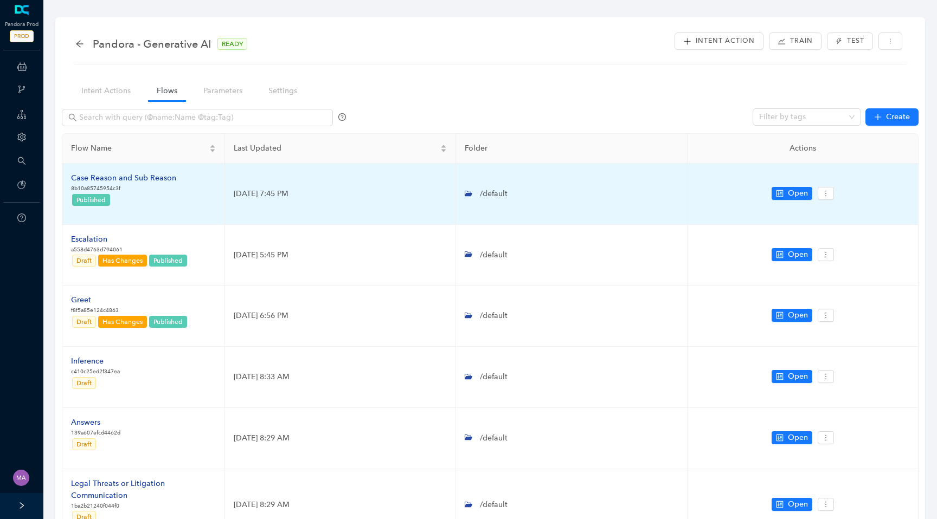
click at [132, 181] on div "Case Reason and Sub Reason" at bounding box center [123, 178] width 105 height 12
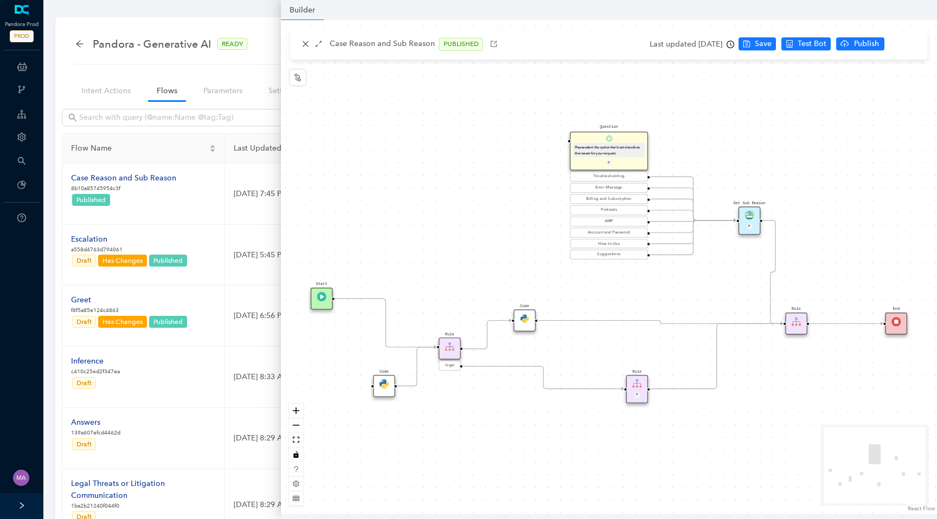
click at [734, 47] on icon "clock-circle" at bounding box center [731, 45] width 8 height 8
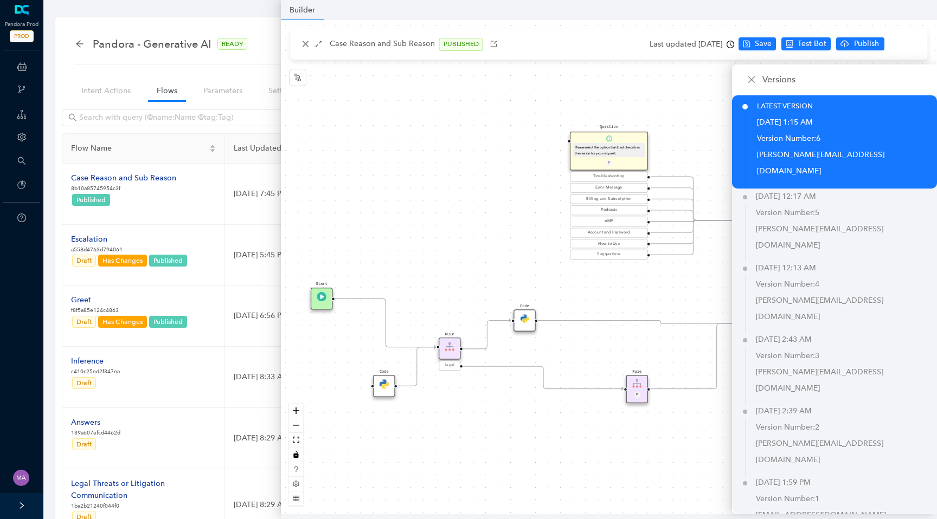
click at [467, 190] on div "Start End Question Please select the option that best describes the reason for …" at bounding box center [609, 267] width 656 height 495
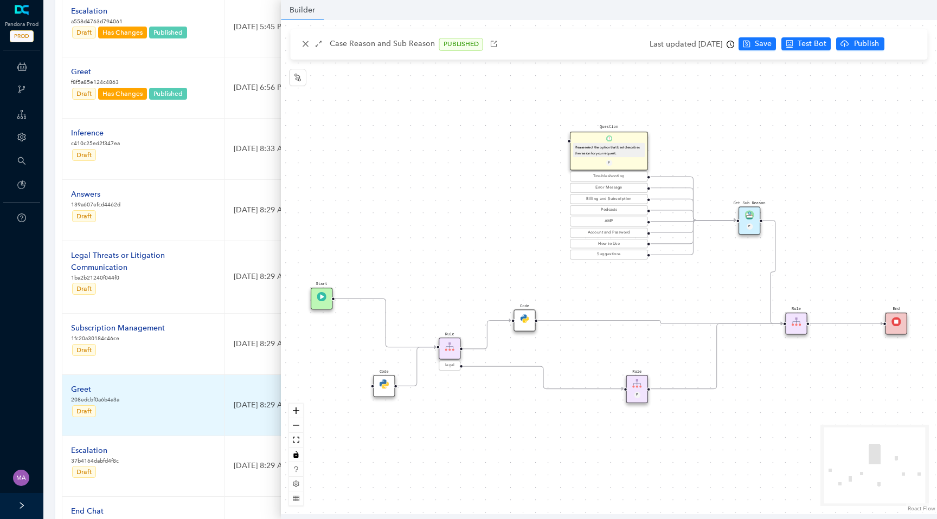
scroll to position [352, 0]
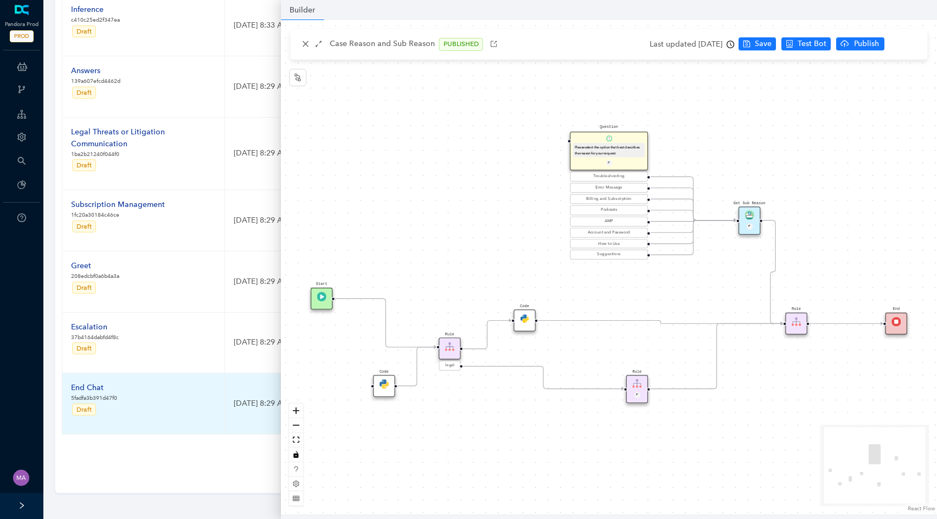
click at [93, 388] on div "End Chat" at bounding box center [94, 388] width 46 height 12
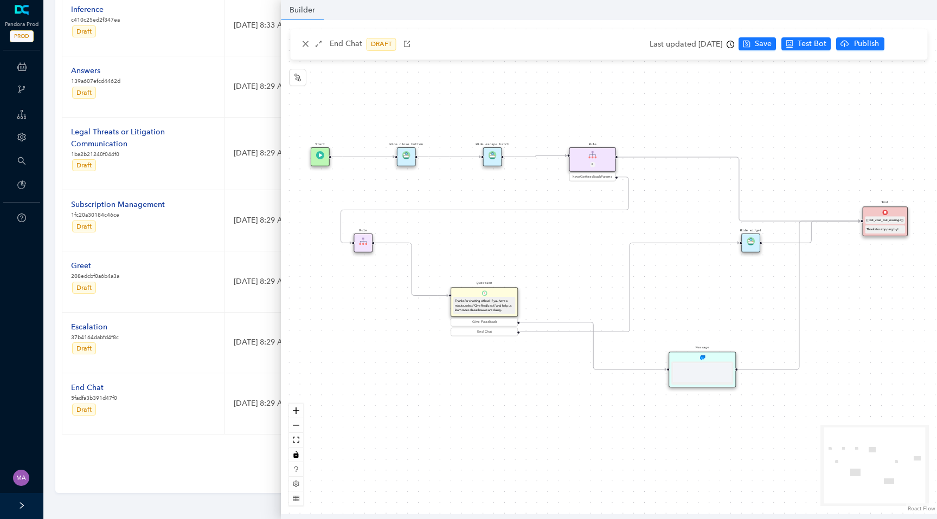
scroll to position [0, 0]
click at [734, 40] on div "Last updated [DATE]" at bounding box center [692, 44] width 85 height 16
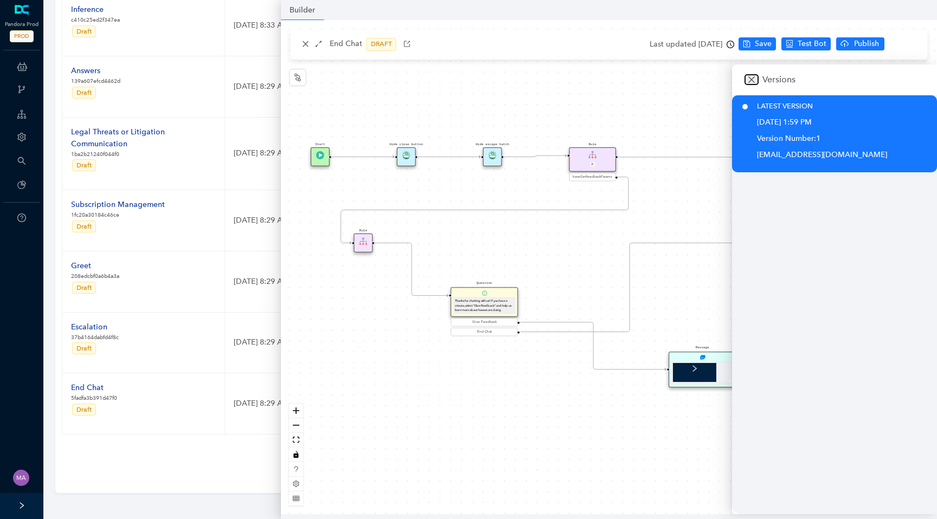
click at [749, 82] on icon "close" at bounding box center [751, 79] width 7 height 7
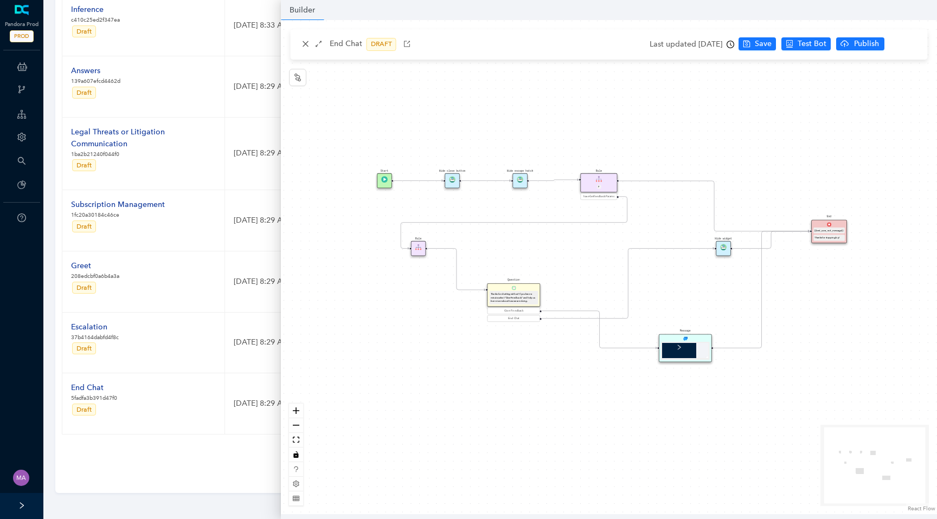
drag, startPoint x: 627, startPoint y: 120, endPoint x: 627, endPoint y: 161, distance: 40.7
click at [627, 161] on div "Start End {{test_case_exit_message}} Thanks for stopping by! Rule P haveGetfeed…" at bounding box center [609, 267] width 656 height 495
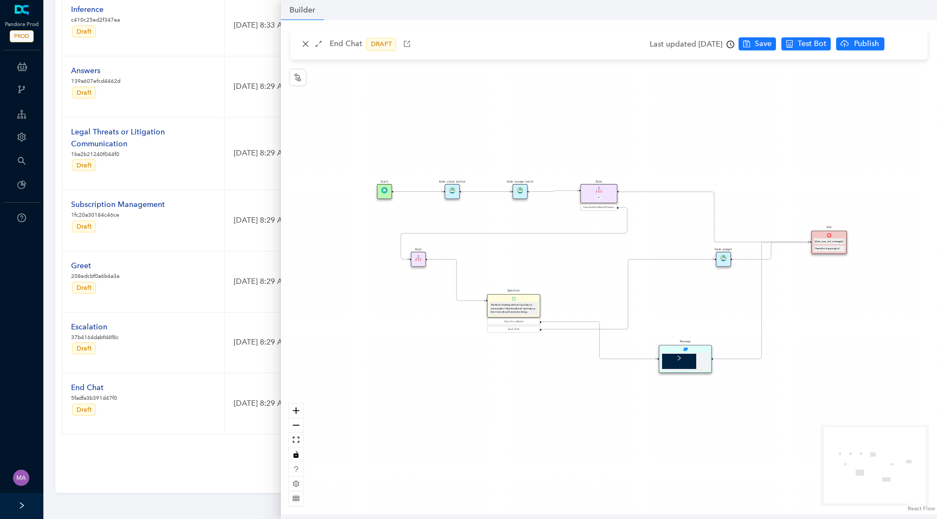
click at [734, 44] on icon "clock-circle" at bounding box center [731, 45] width 8 height 8
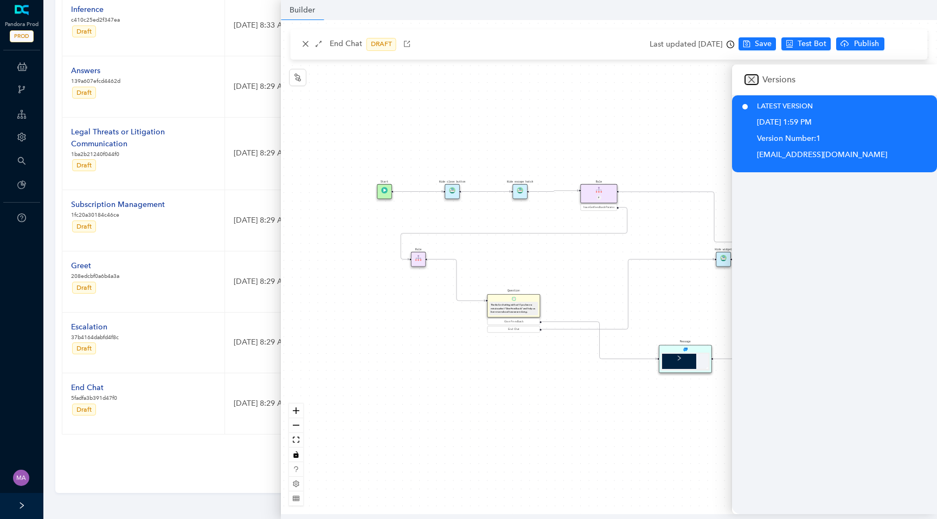
click at [751, 79] on icon "close" at bounding box center [751, 79] width 7 height 7
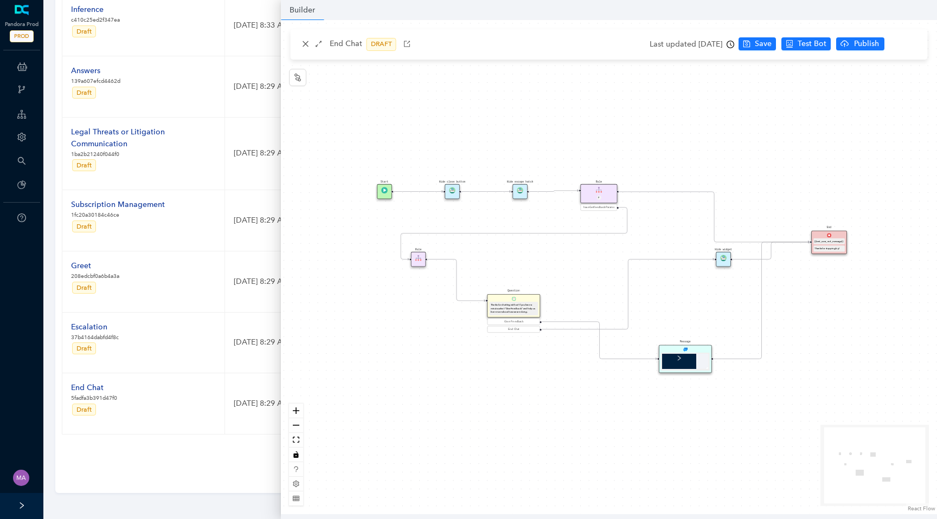
click at [568, 122] on div "Start End {{test_case_exit_message}} Thanks for stopping by! Rule P haveGetfeed…" at bounding box center [609, 267] width 656 height 495
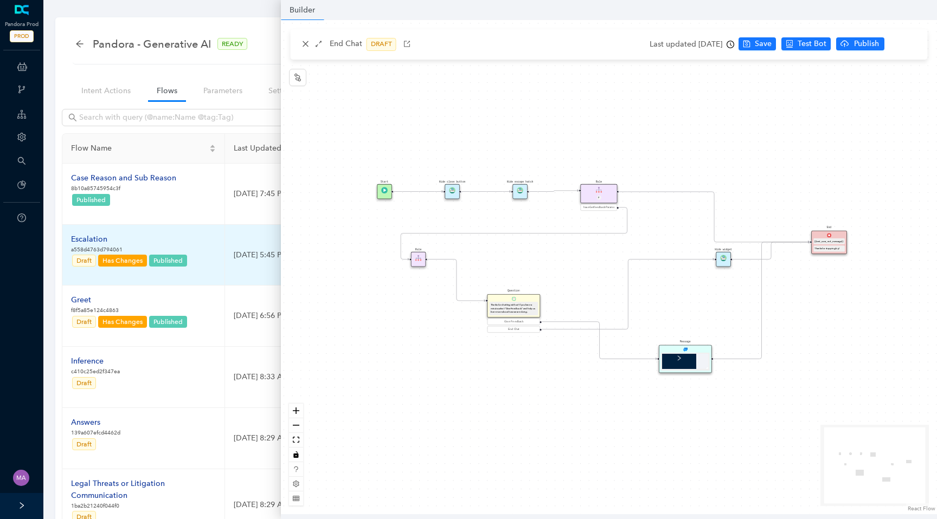
click at [93, 241] on div "Escalation" at bounding box center [129, 240] width 117 height 12
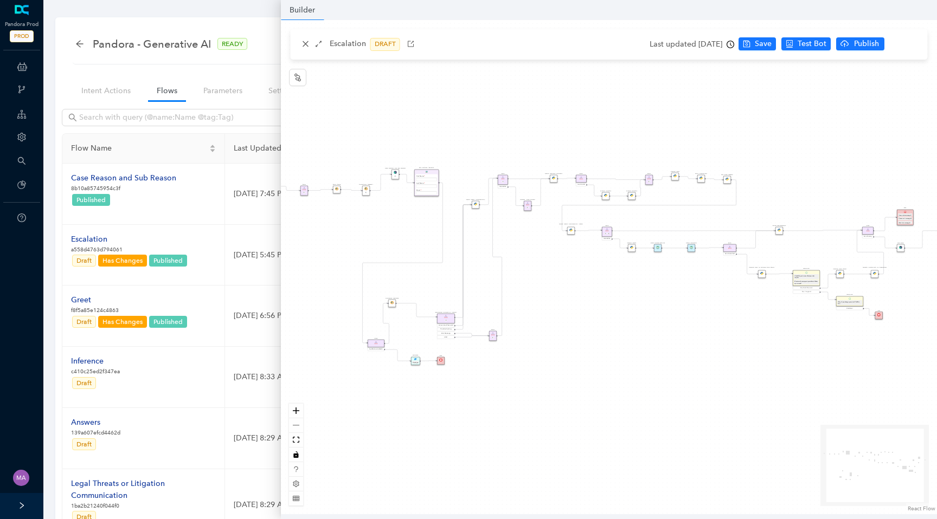
drag, startPoint x: 633, startPoint y: 351, endPoint x: 399, endPoint y: 351, distance: 234.3
click at [399, 351] on div "Rule P Start Rule P IsAvailable Rule newContact Get Contact details First Name …" at bounding box center [609, 267] width 656 height 495
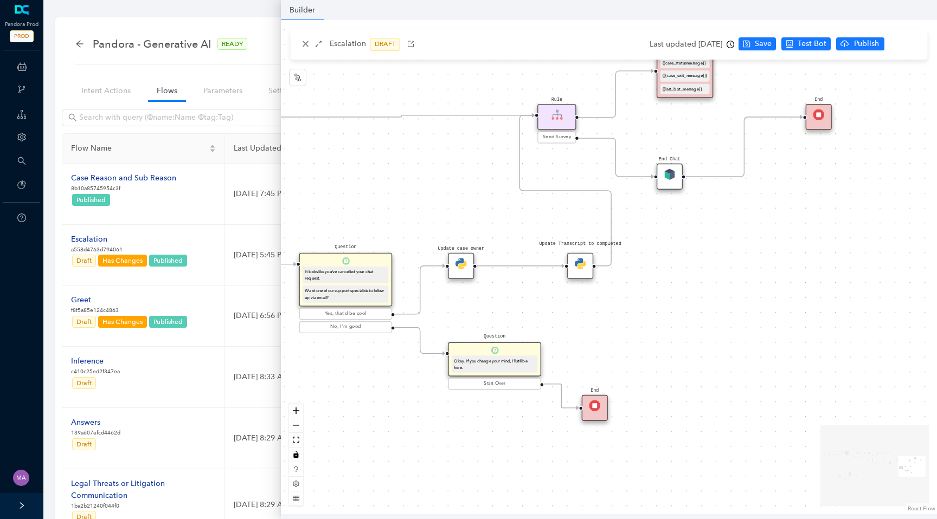
click at [672, 178] on img at bounding box center [669, 174] width 11 height 11
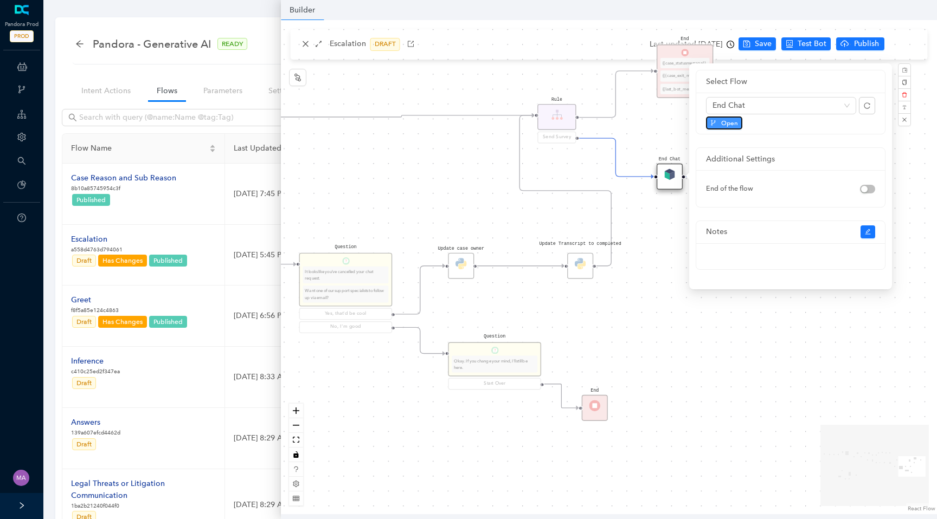
click at [729, 120] on span "Open" at bounding box center [729, 123] width 17 height 10
click at [472, 184] on div "Rule P Start Rule P IsAvailable Rule newContact Get Contact details First Name …" at bounding box center [609, 267] width 656 height 495
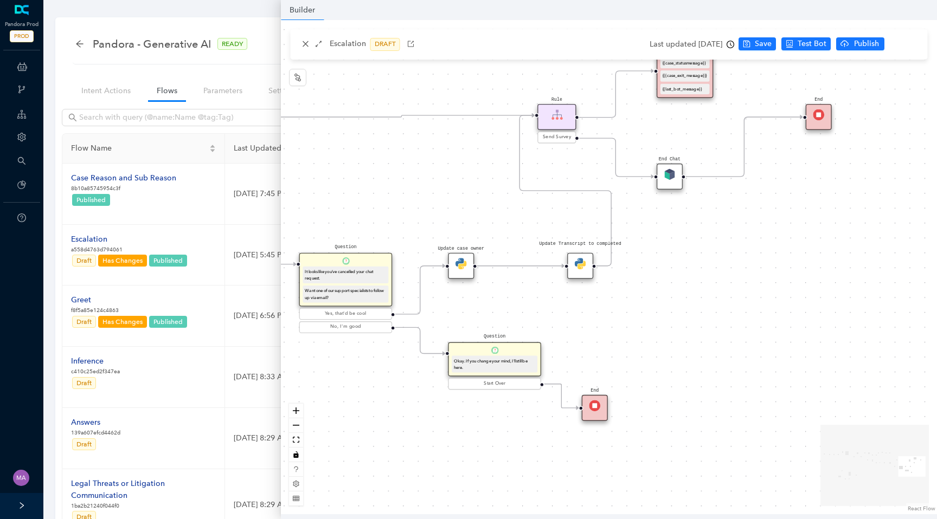
click at [675, 182] on div "End Chat" at bounding box center [670, 177] width 26 height 26
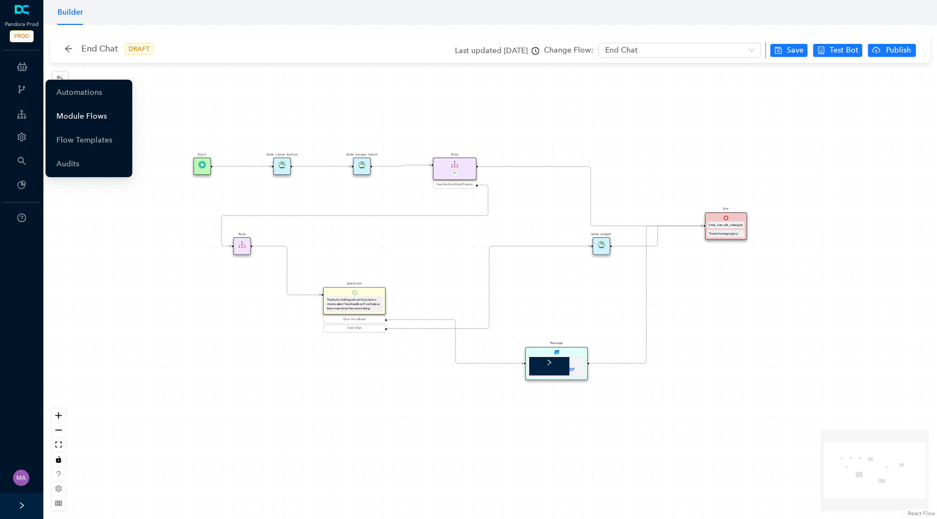
click at [59, 112] on link "Module Flows" at bounding box center [81, 117] width 50 height 22
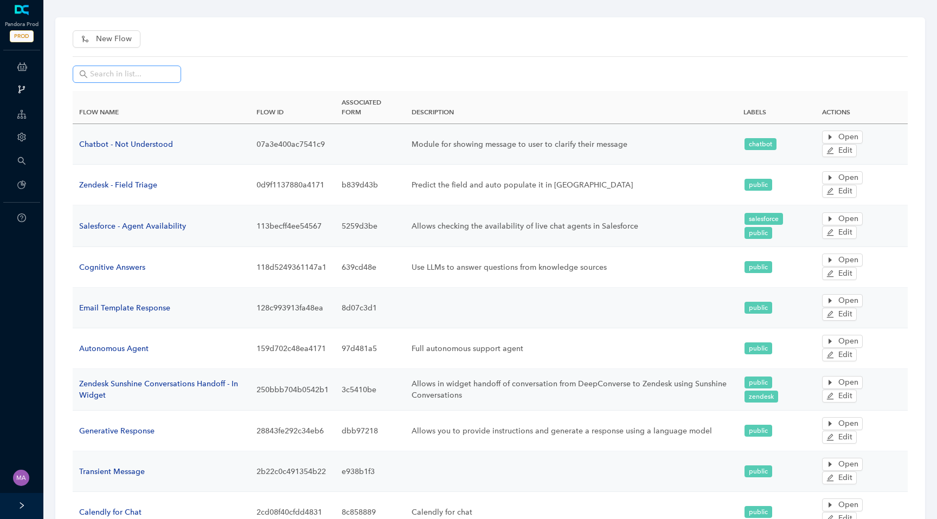
click at [123, 67] on span at bounding box center [127, 74] width 108 height 17
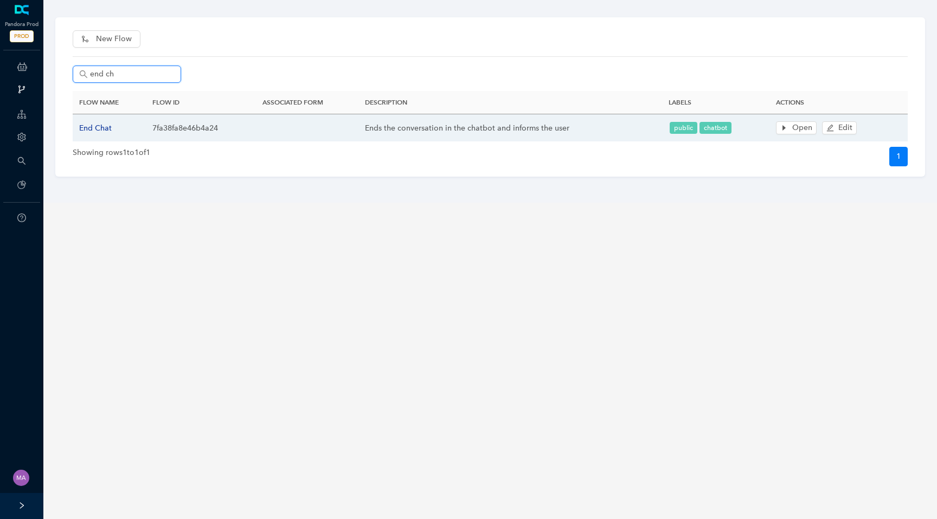
type input "end ch"
click at [104, 126] on span "End Chat" at bounding box center [95, 128] width 33 height 9
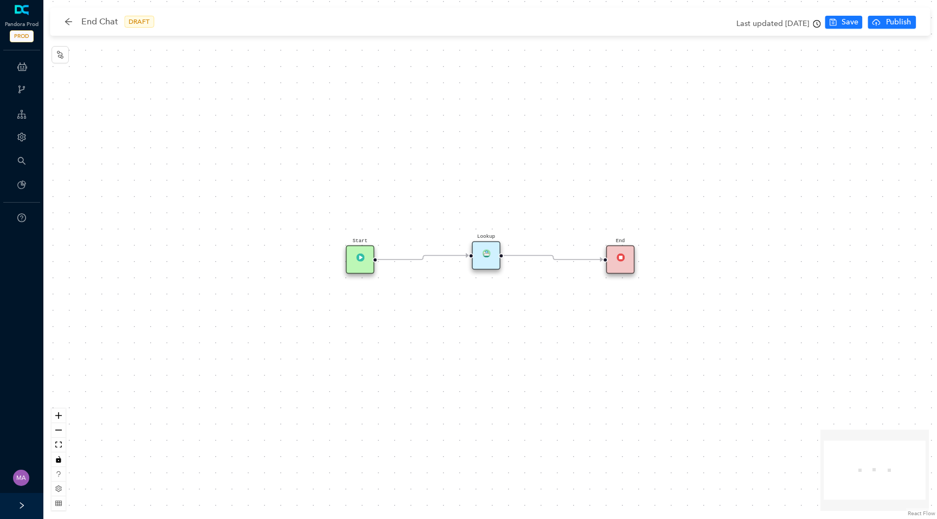
click at [485, 265] on div "Lookup" at bounding box center [486, 255] width 29 height 29
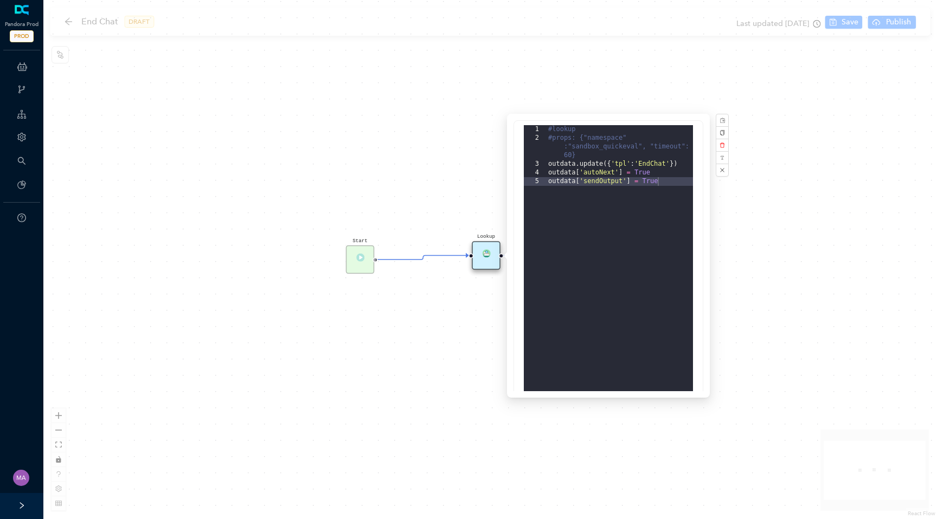
click at [370, 123] on div "Start Lookup End" at bounding box center [490, 259] width 894 height 519
